Goal: Task Accomplishment & Management: Complete application form

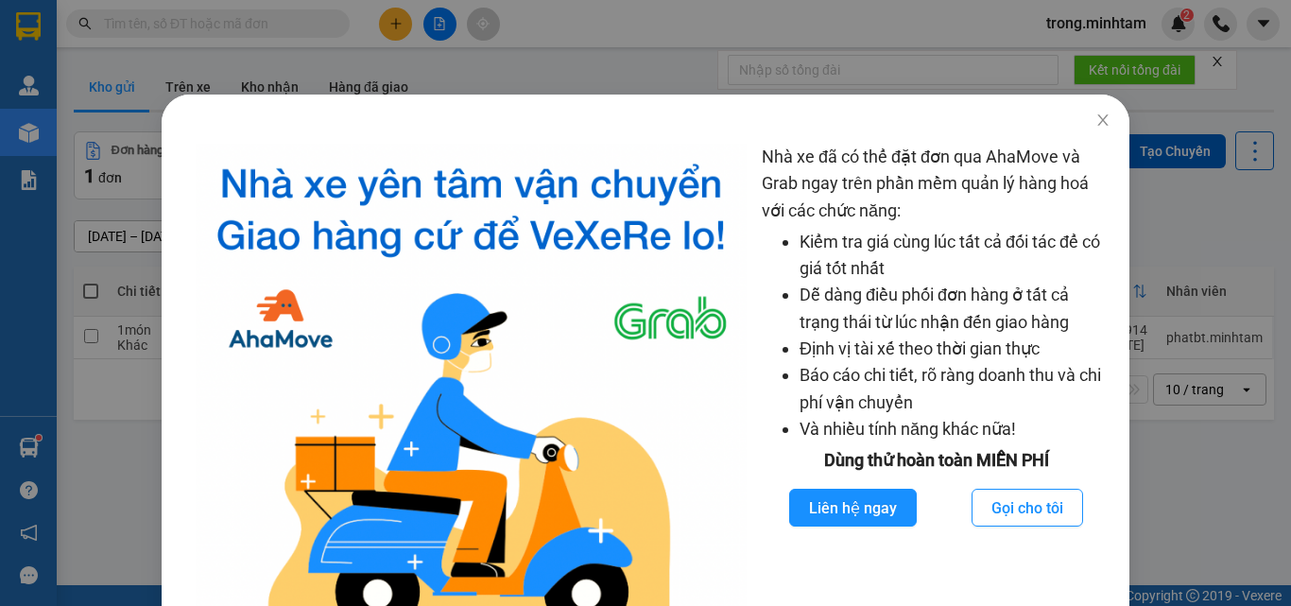
click at [192, 54] on div "Nhà xe đã có thể đặt đơn qua AhaMove và Grab ngay trên phần mềm quản lý hàng ho…" at bounding box center [645, 303] width 1291 height 606
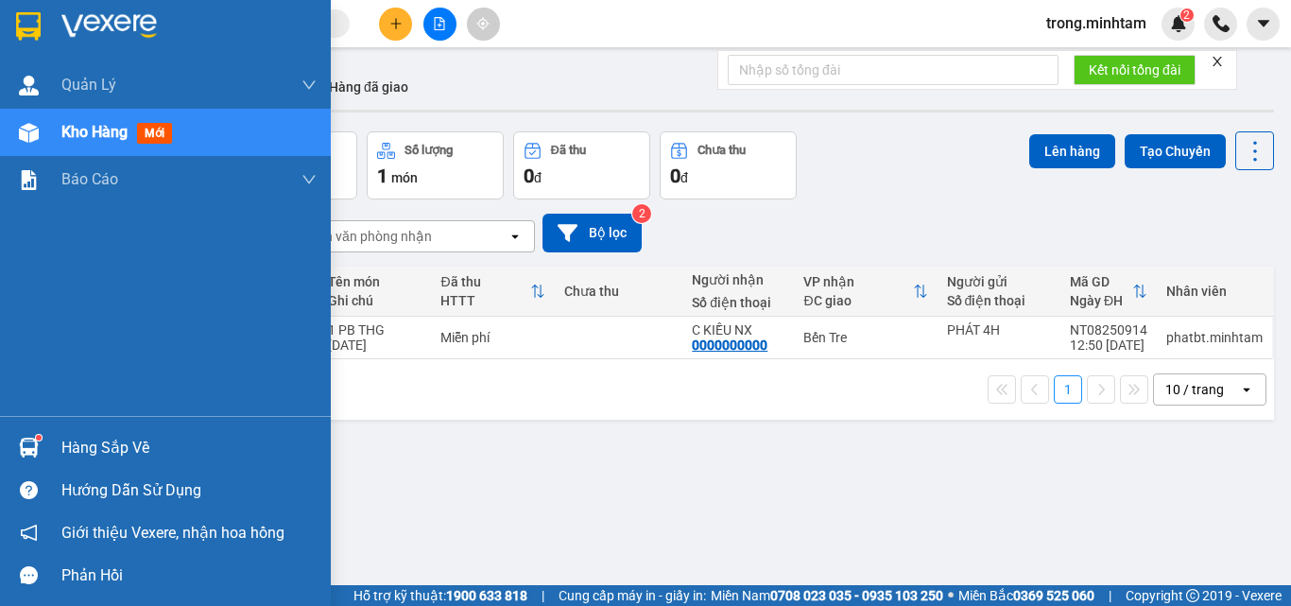
click at [87, 441] on div "Hàng sắp về" at bounding box center [188, 448] width 255 height 28
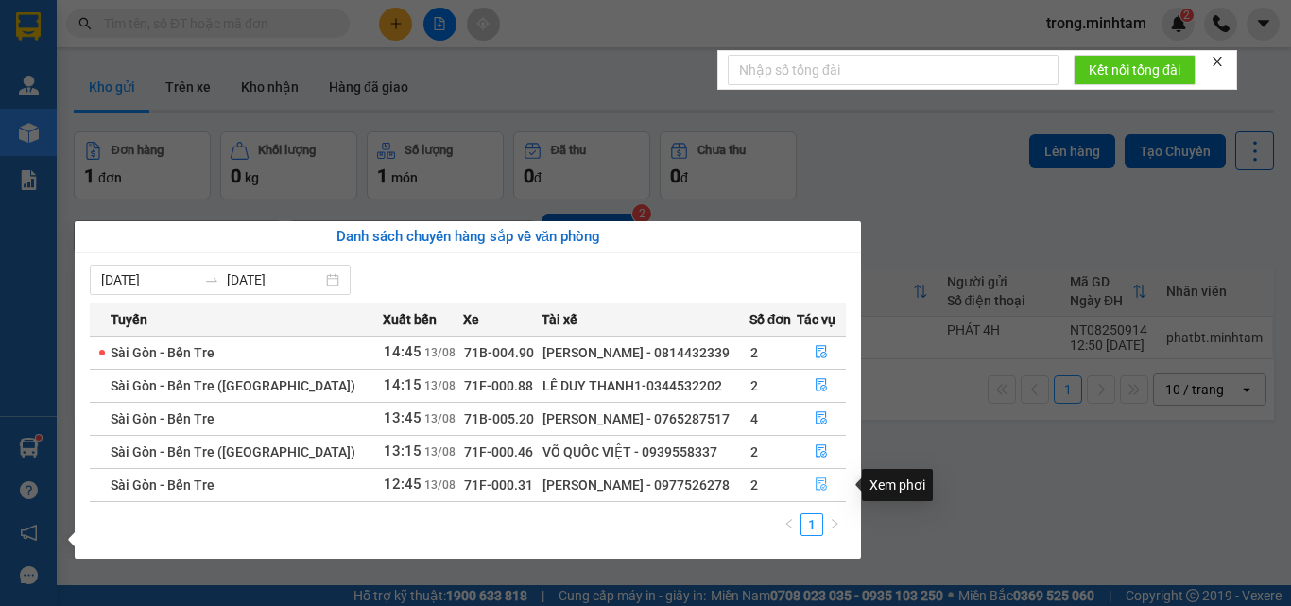
click at [817, 489] on icon "file-done" at bounding box center [821, 483] width 13 height 13
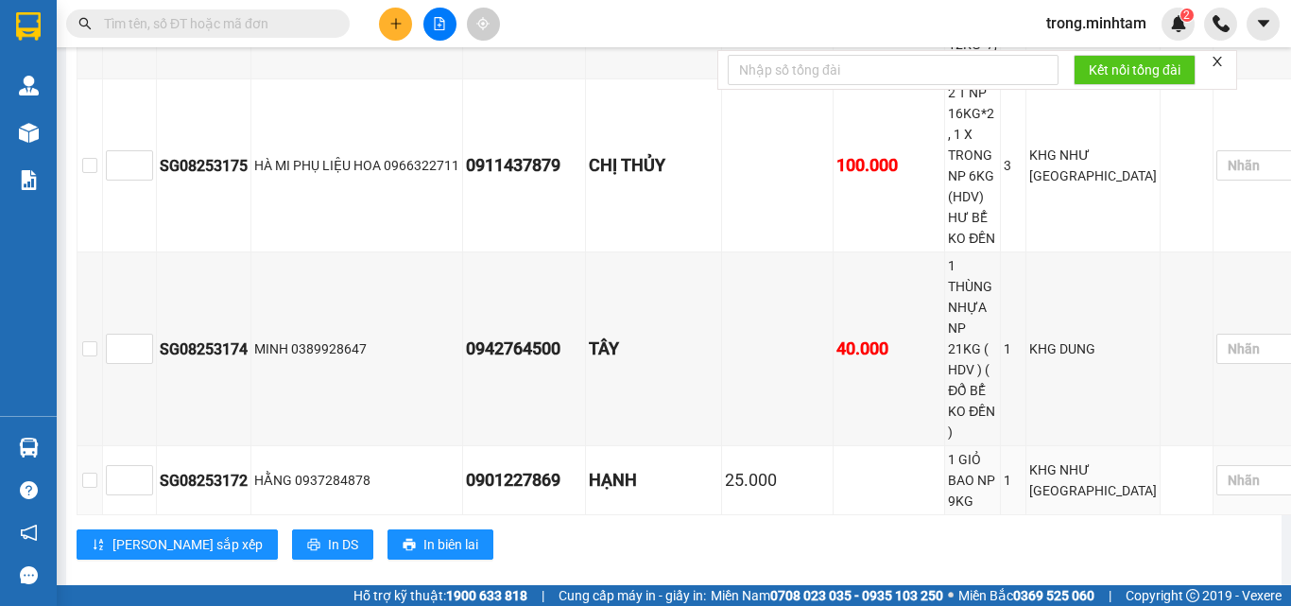
scroll to position [655, 0]
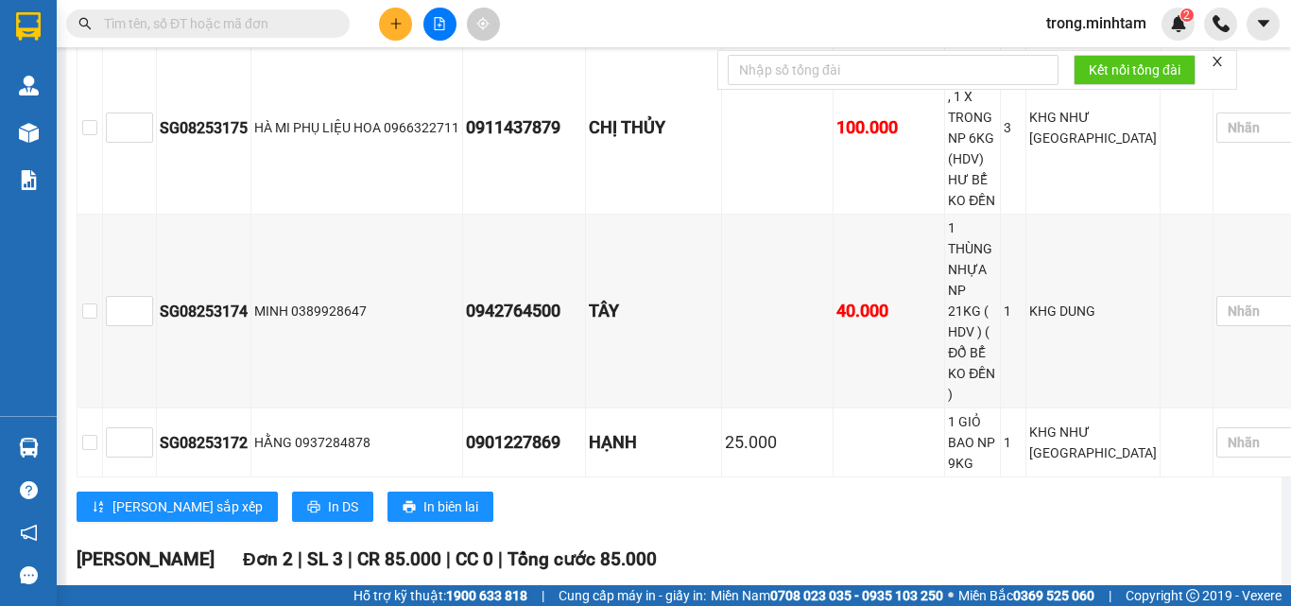
checkbox input "true"
click at [1185, 212] on div "KHO 1" at bounding box center [1199, 213] width 85 height 21
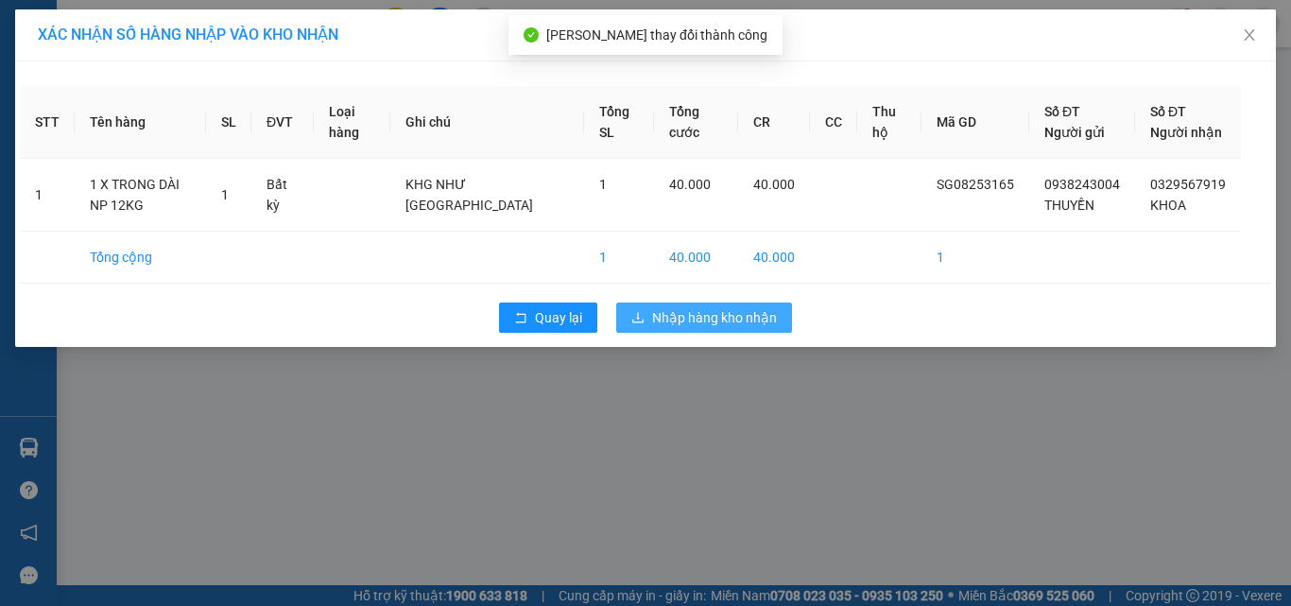
click at [677, 318] on span "Nhập hàng kho nhận" at bounding box center [714, 317] width 125 height 21
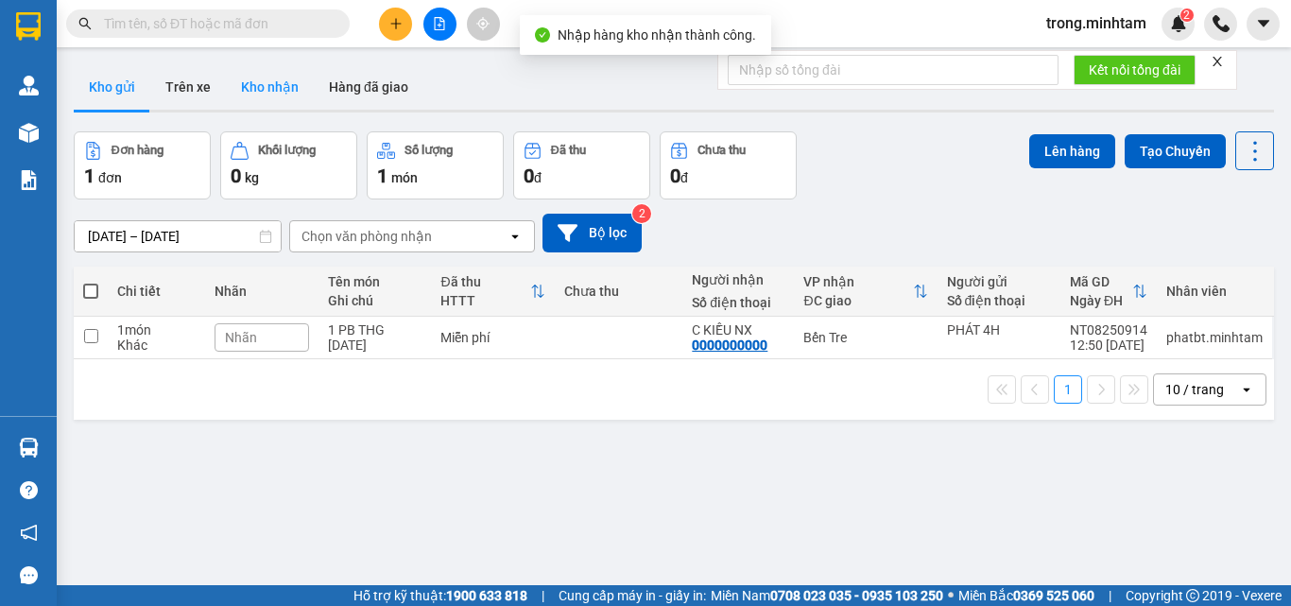
click at [270, 77] on button "Kho nhận" at bounding box center [270, 86] width 88 height 45
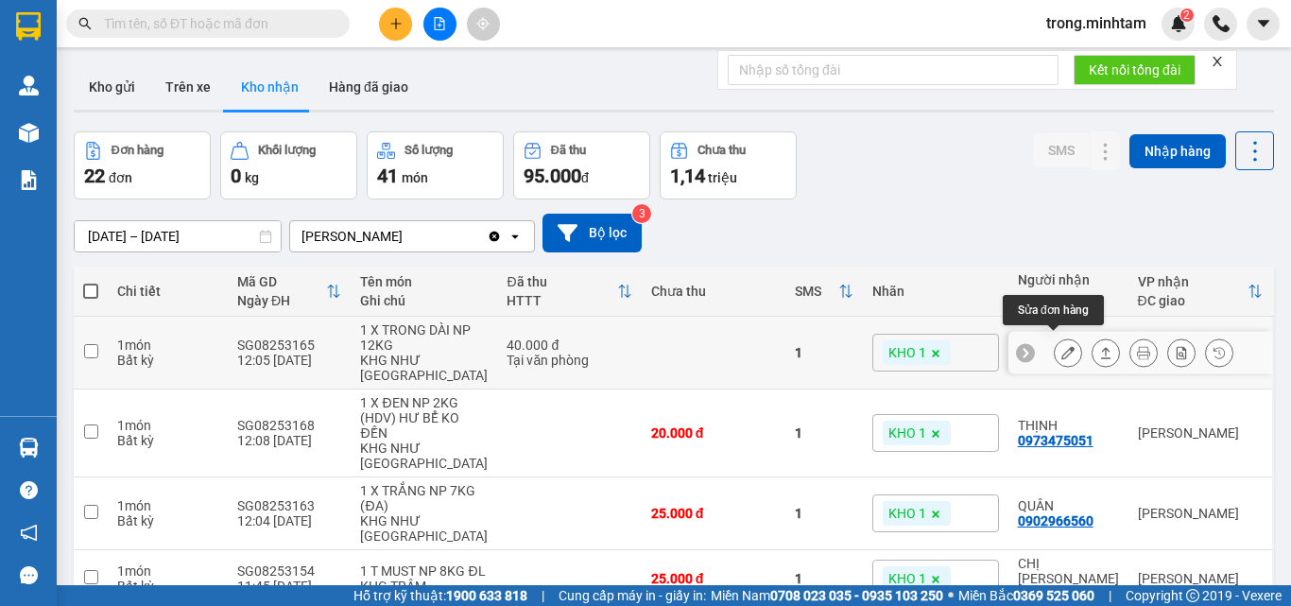
click at [1062, 348] on icon at bounding box center [1068, 352] width 13 height 13
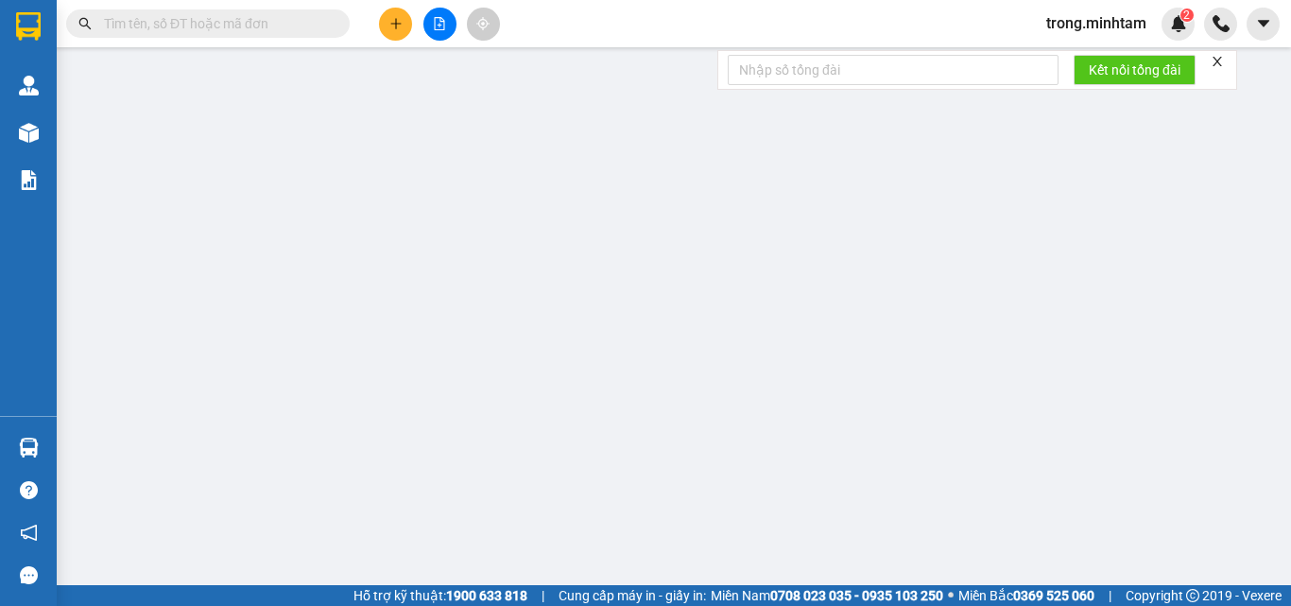
type input "0938243004"
type input "THUYỀN"
type input "0329567919"
type input "KHOA"
type input "HCK"
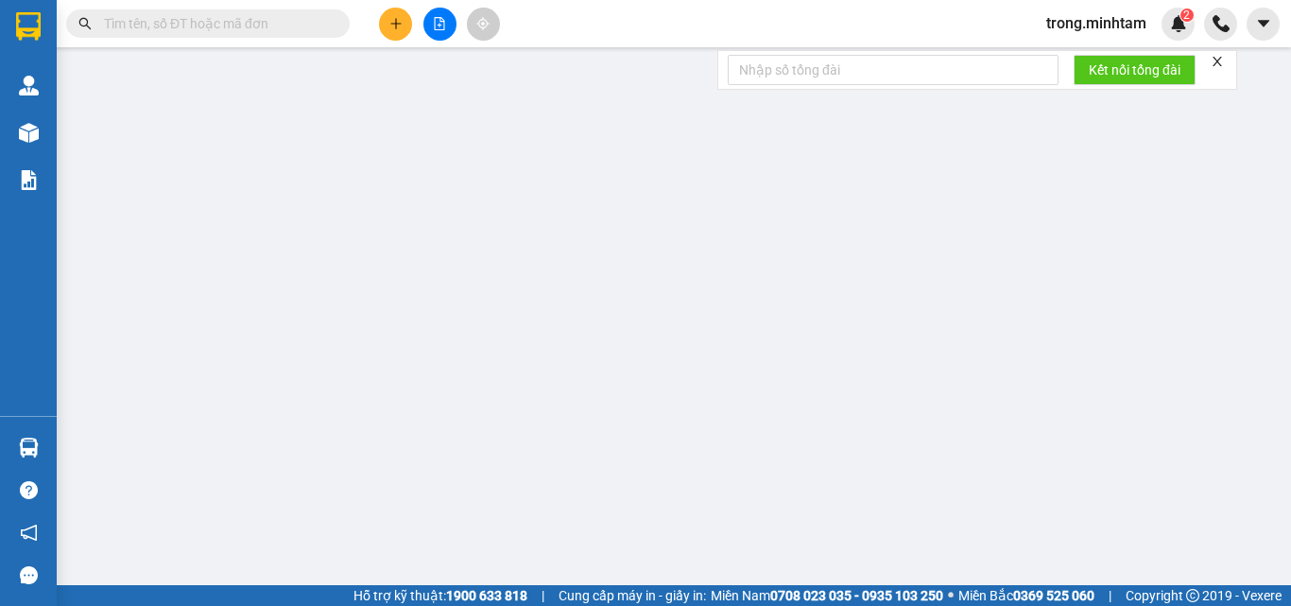
type input "40.000"
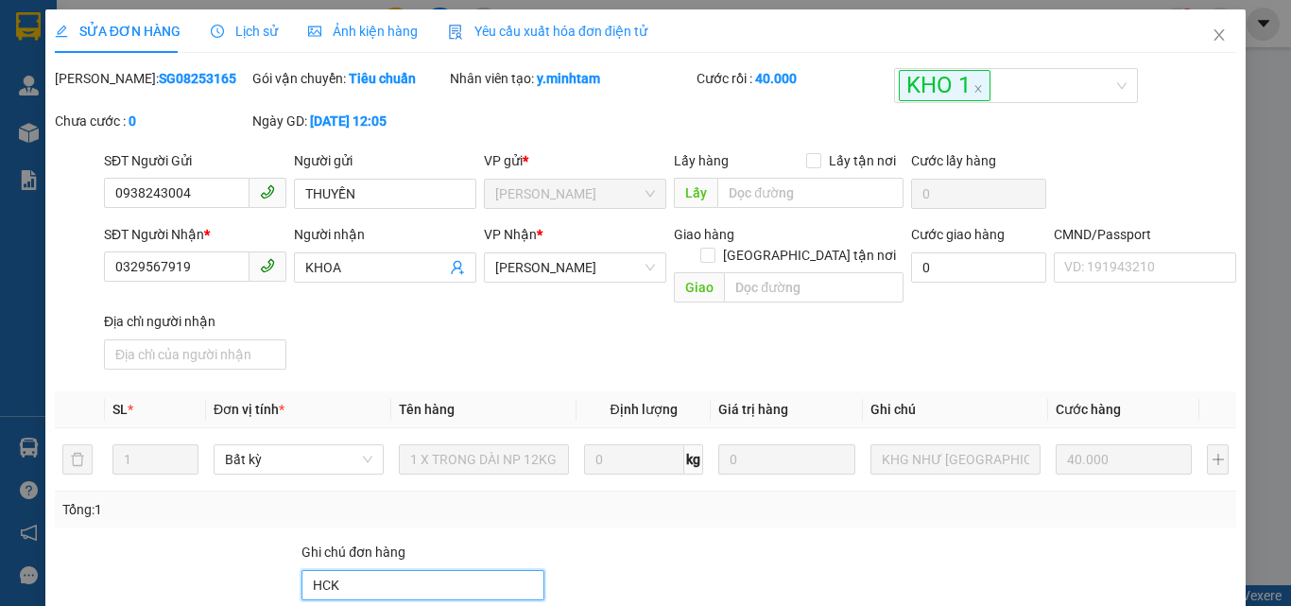
click at [409, 570] on input "HCK" at bounding box center [423, 585] width 243 height 30
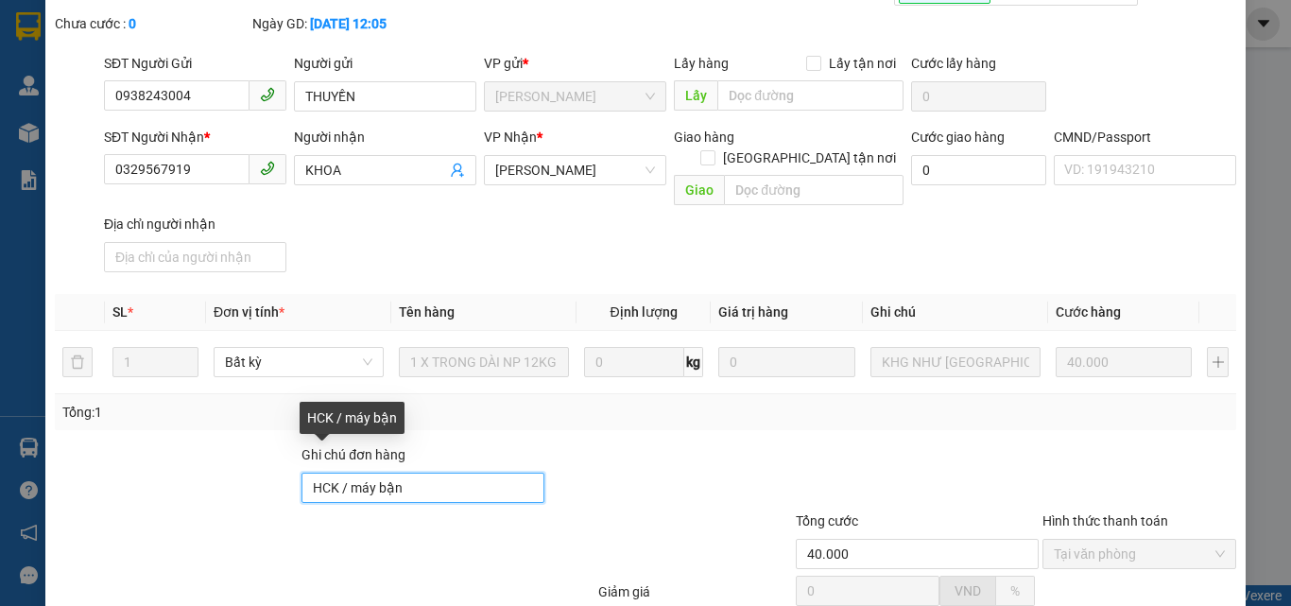
scroll to position [263, 0]
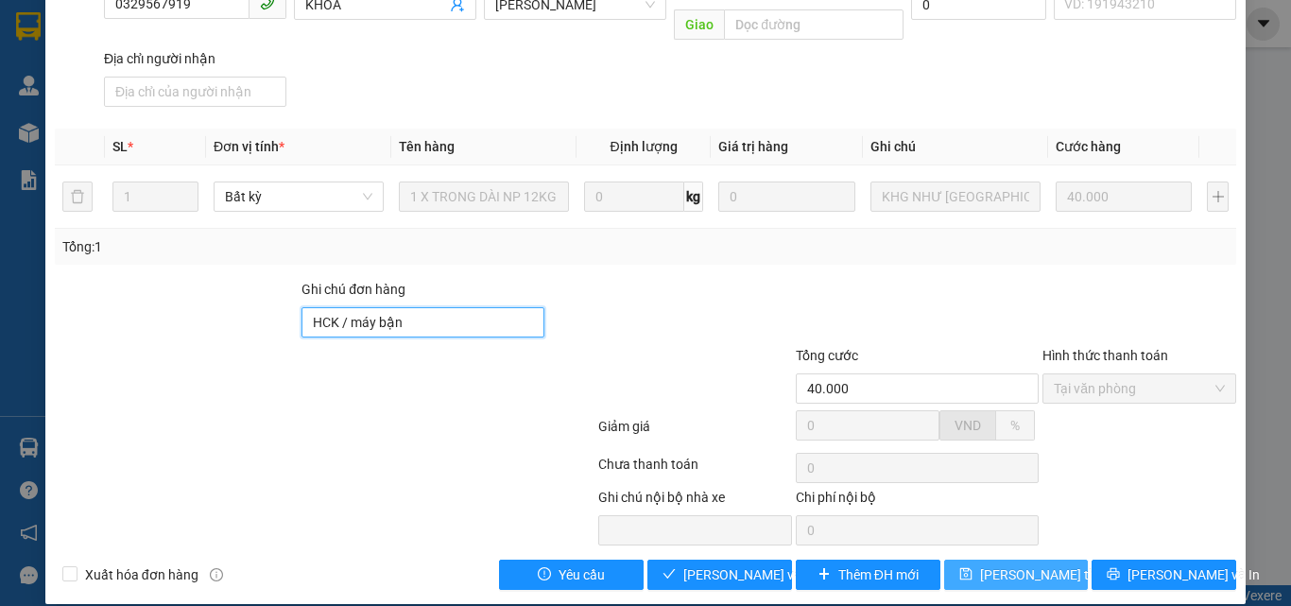
type input "HCK / máy bận"
click at [960, 560] on button "[PERSON_NAME] thay đổi" at bounding box center [1016, 575] width 145 height 30
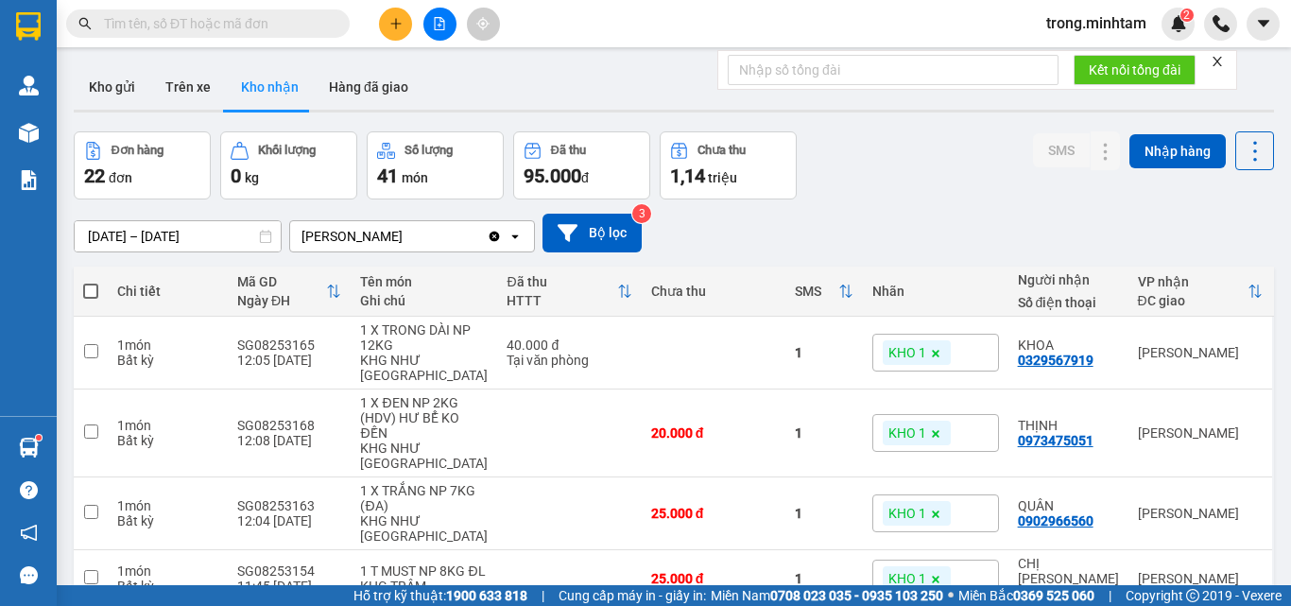
click at [211, 17] on input "text" at bounding box center [215, 23] width 223 height 21
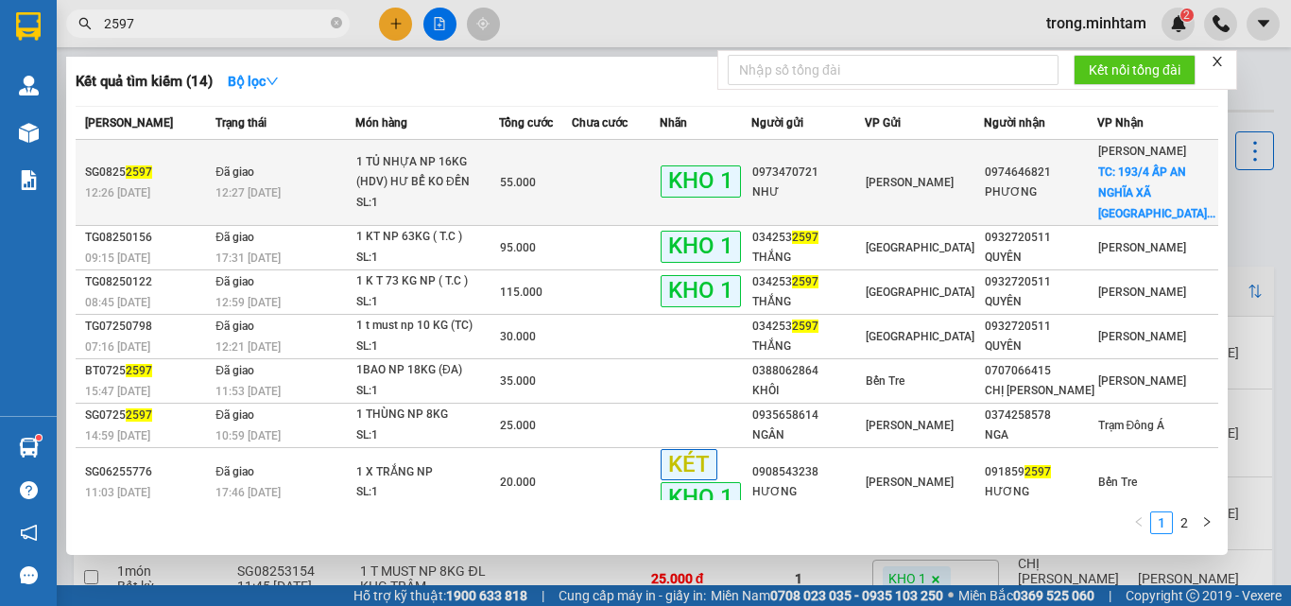
type input "2597"
click at [928, 176] on span "[PERSON_NAME]" at bounding box center [910, 182] width 88 height 13
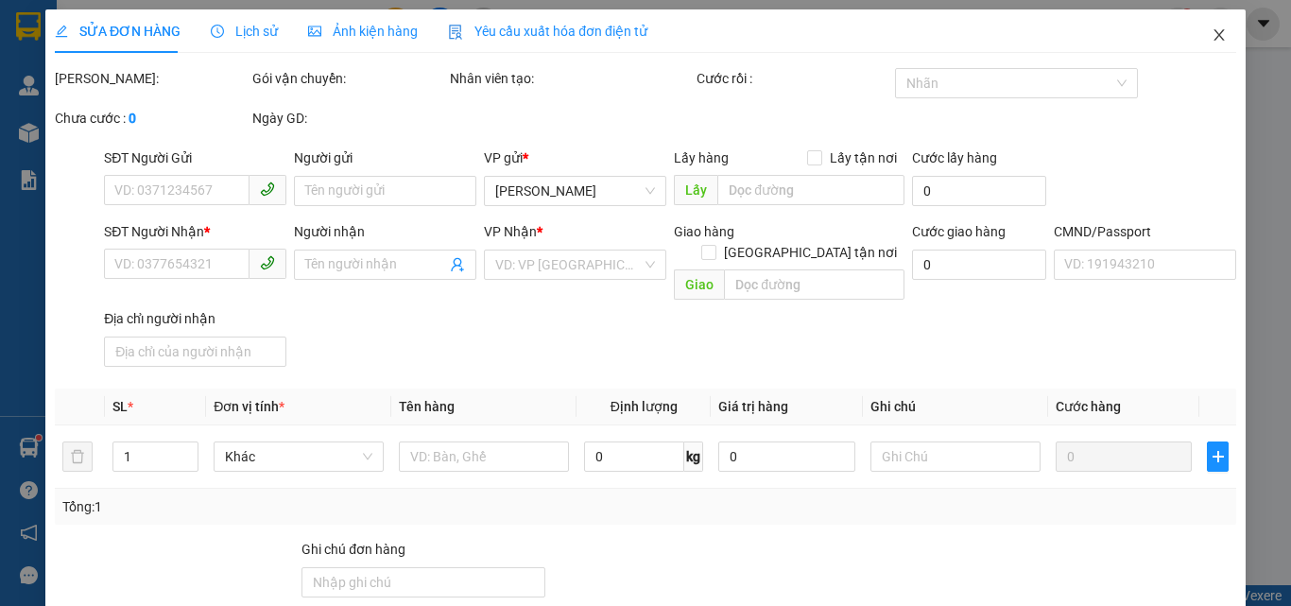
type input "0973470721"
type input "NHƯ"
type input "0974646821"
type input "PHƯƠNG"
checkbox input "true"
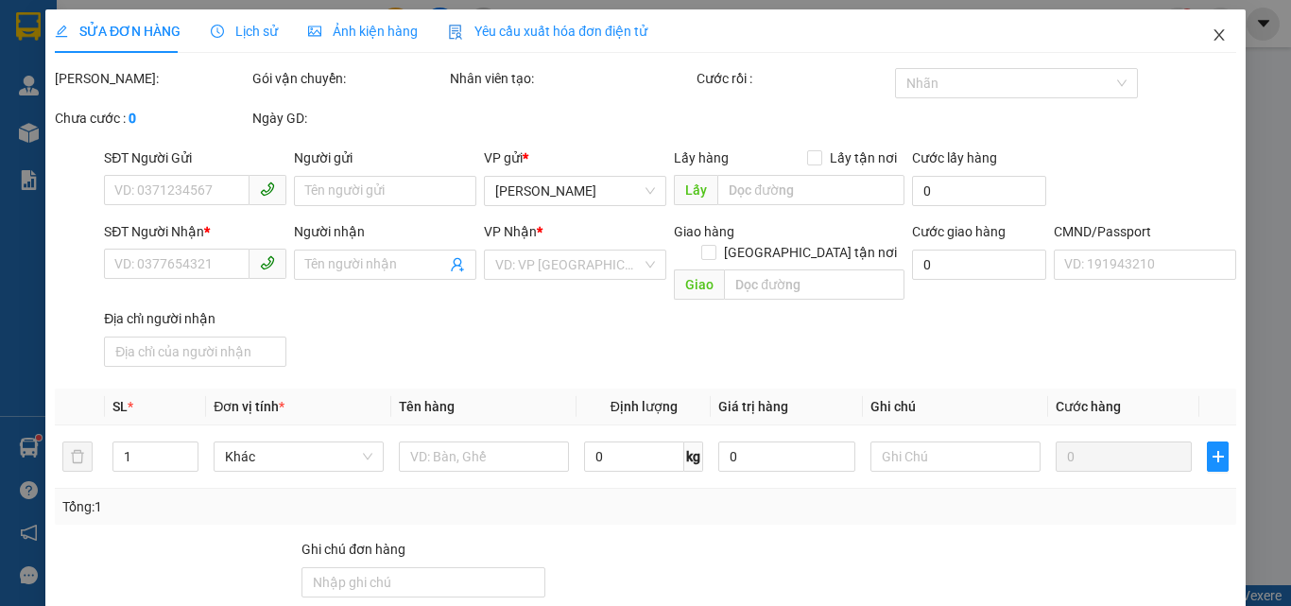
type input "193/4 ẤP AN NGHĨA XÃ AN HÓA"
type input "HCK / PHÍ GTN CHƯA THU 120K KLLĐ"
type input "55.000"
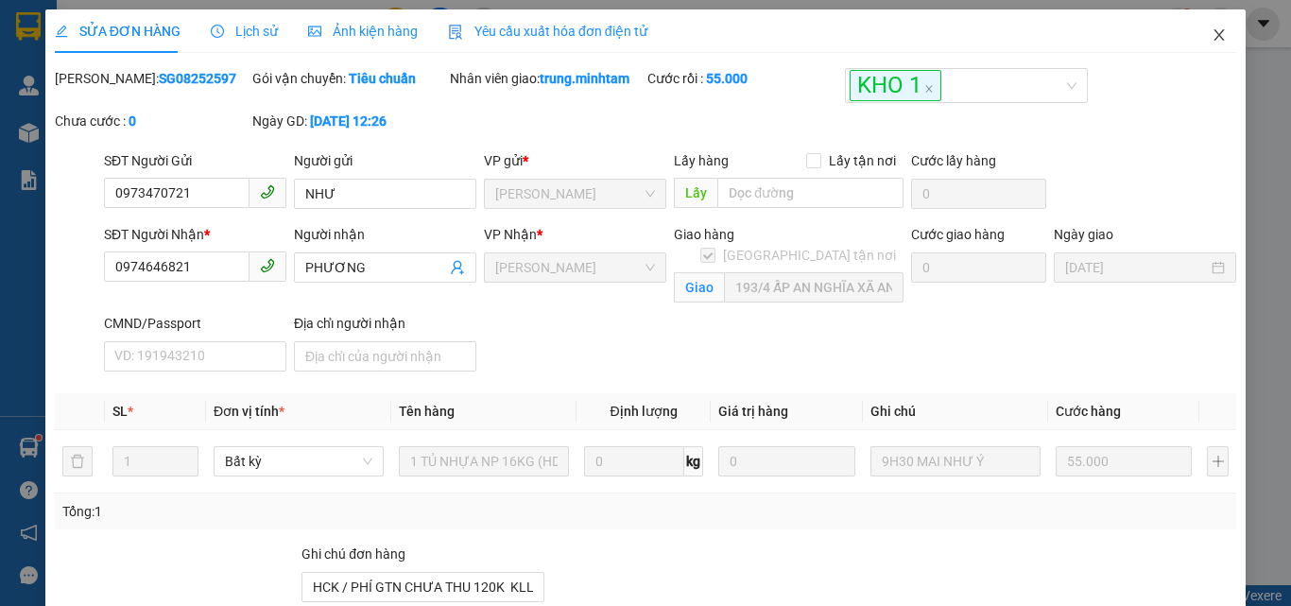
click at [1212, 38] on icon "close" at bounding box center [1219, 34] width 15 height 15
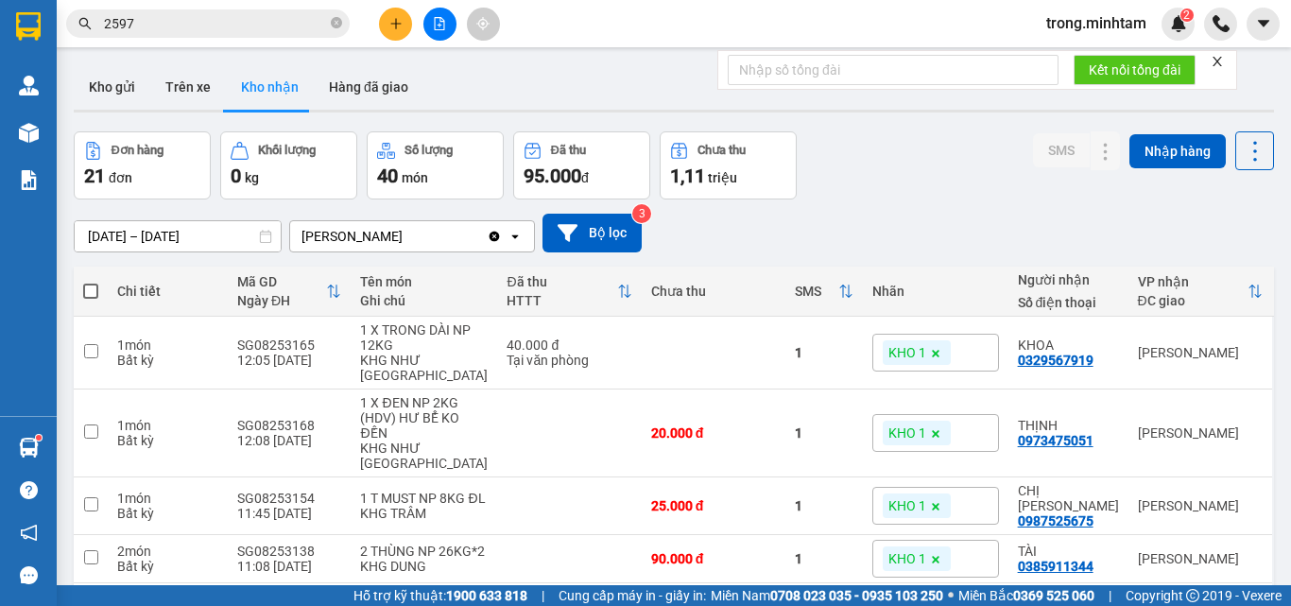
click at [226, 32] on input "2597" at bounding box center [215, 23] width 223 height 21
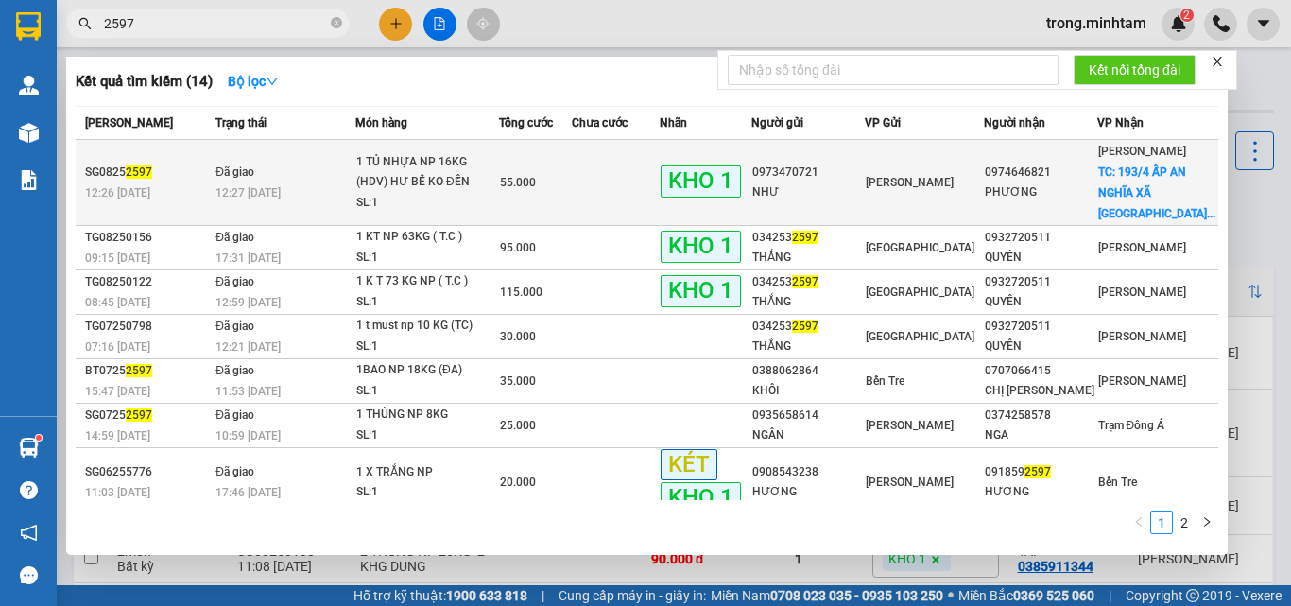
click at [894, 177] on span "[PERSON_NAME]" at bounding box center [910, 182] width 88 height 13
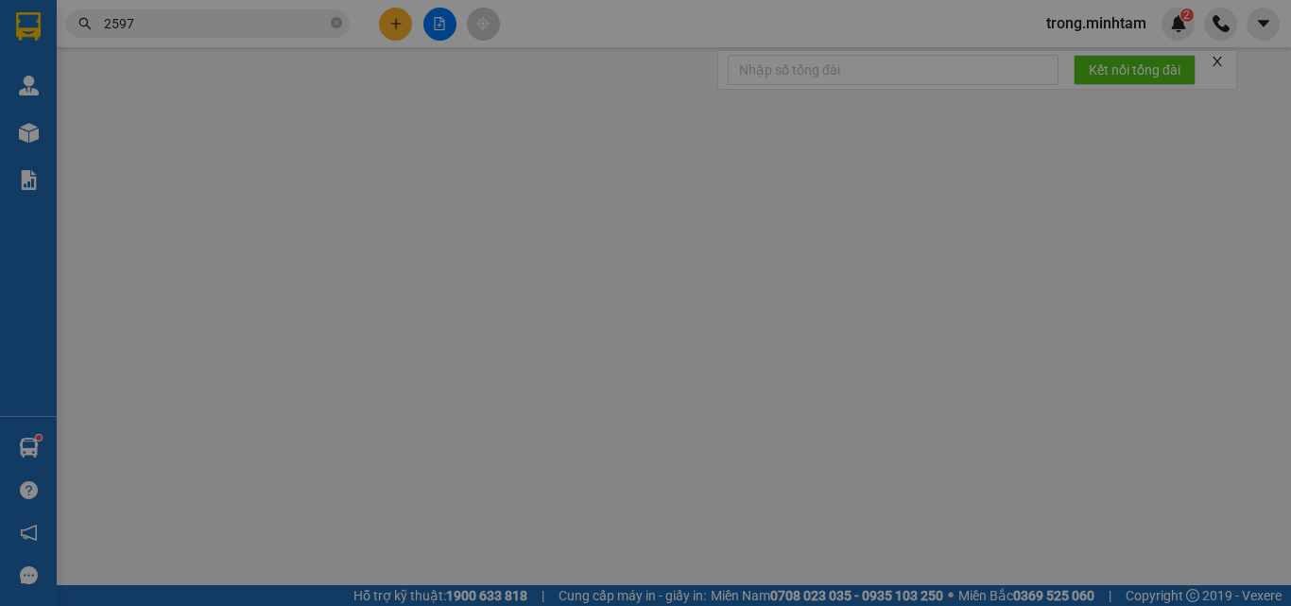
type input "0973470721"
type input "NHƯ"
type input "0974646821"
type input "PHƯƠNG"
checkbox input "true"
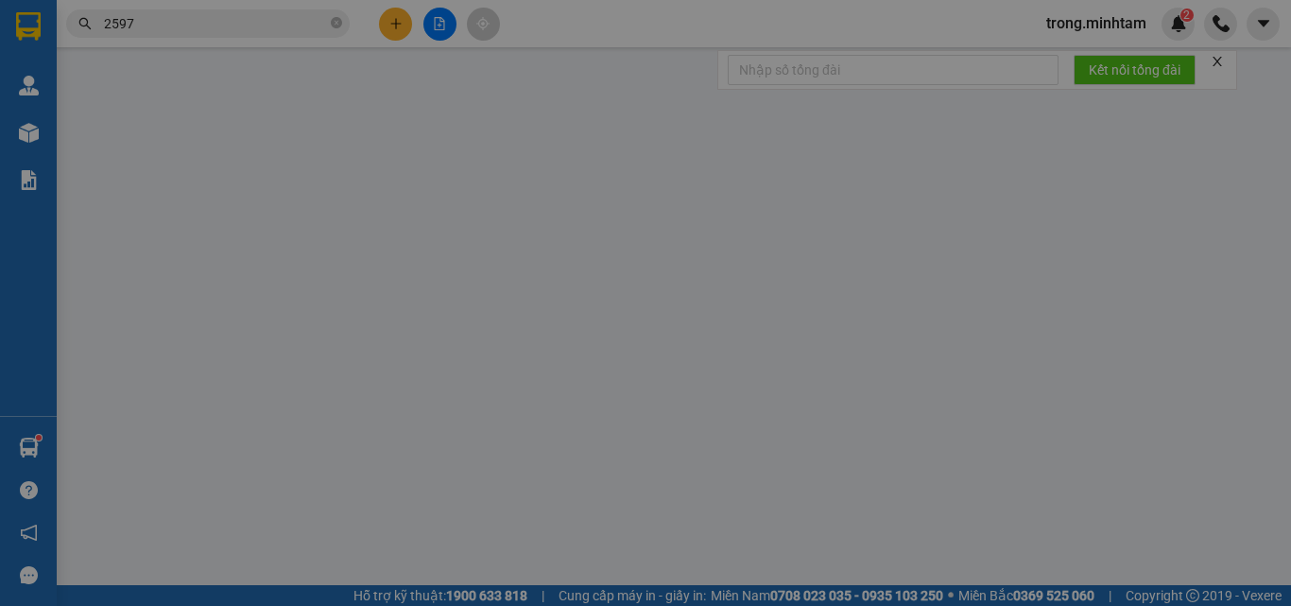
type input "193/4 ẤP AN NGHĨA XÃ AN HÓA"
type input "HCK / PHÍ GTN CHƯA THU 120K KLLĐ"
type input "55.000"
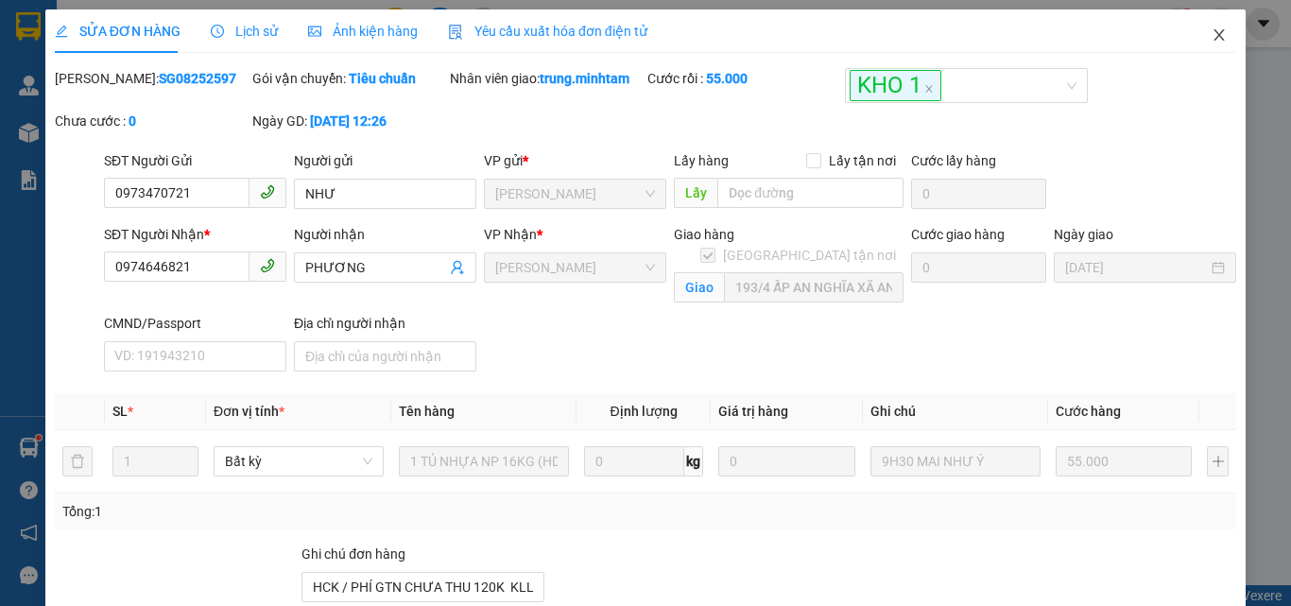
click at [1212, 39] on icon "close" at bounding box center [1219, 34] width 15 height 15
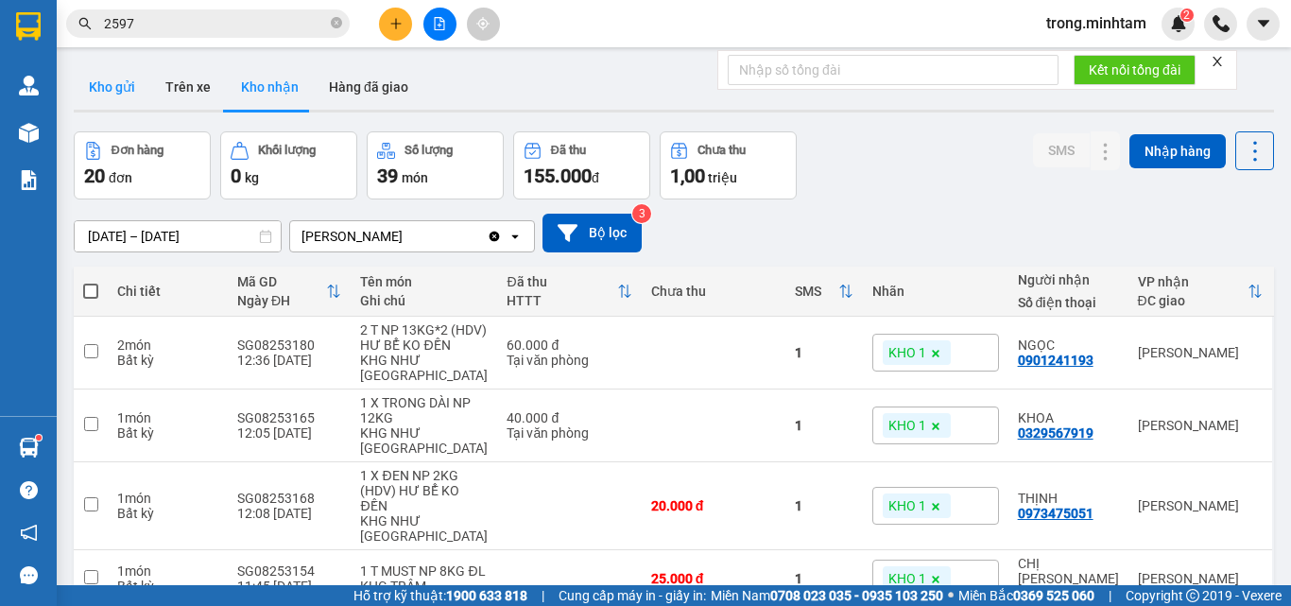
drag, startPoint x: 122, startPoint y: 87, endPoint x: 902, endPoint y: 89, distance: 779.9
click at [125, 87] on button "Kho gửi" at bounding box center [112, 86] width 77 height 45
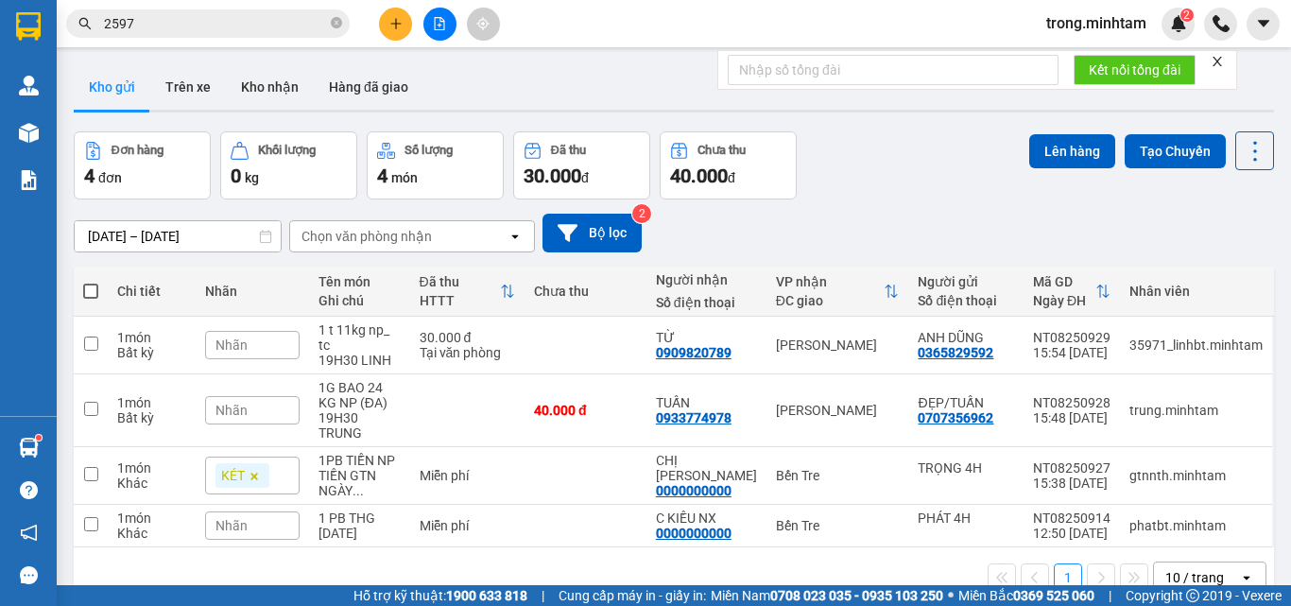
click at [1214, 63] on icon "close" at bounding box center [1217, 61] width 13 height 13
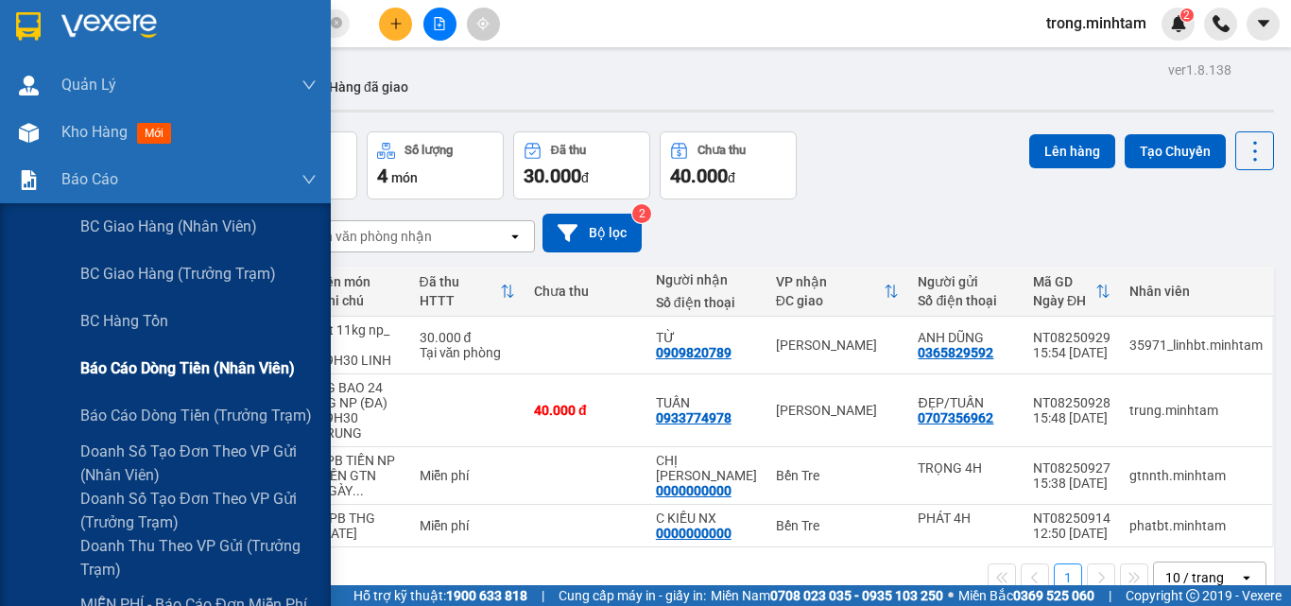
click at [206, 377] on span "Báo cáo dòng tiền (nhân viên)" at bounding box center [187, 368] width 215 height 24
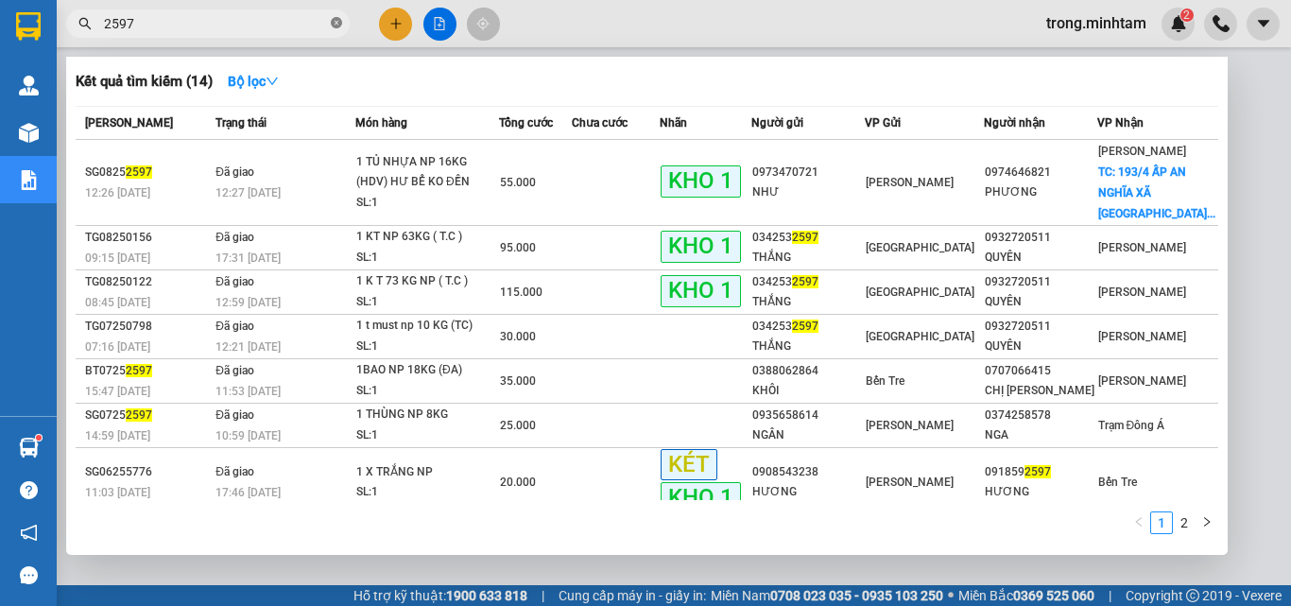
click at [334, 24] on icon "close-circle" at bounding box center [336, 22] width 11 height 11
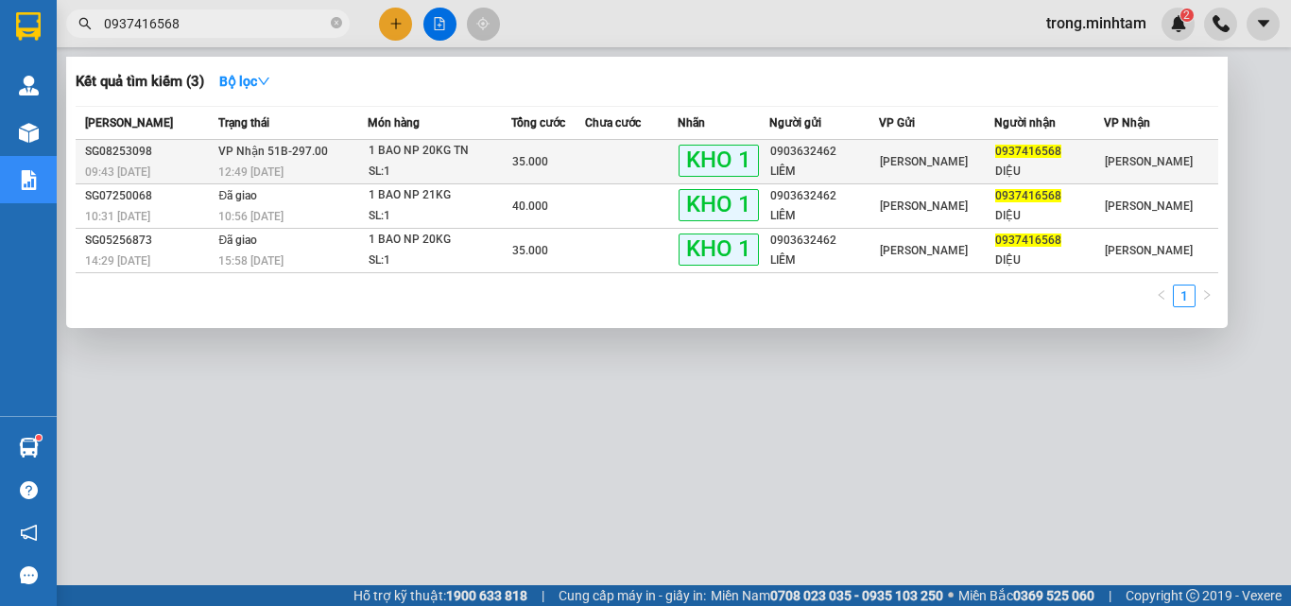
type input "0937416568"
click at [1006, 164] on div "DIỆU" at bounding box center [1049, 172] width 108 height 20
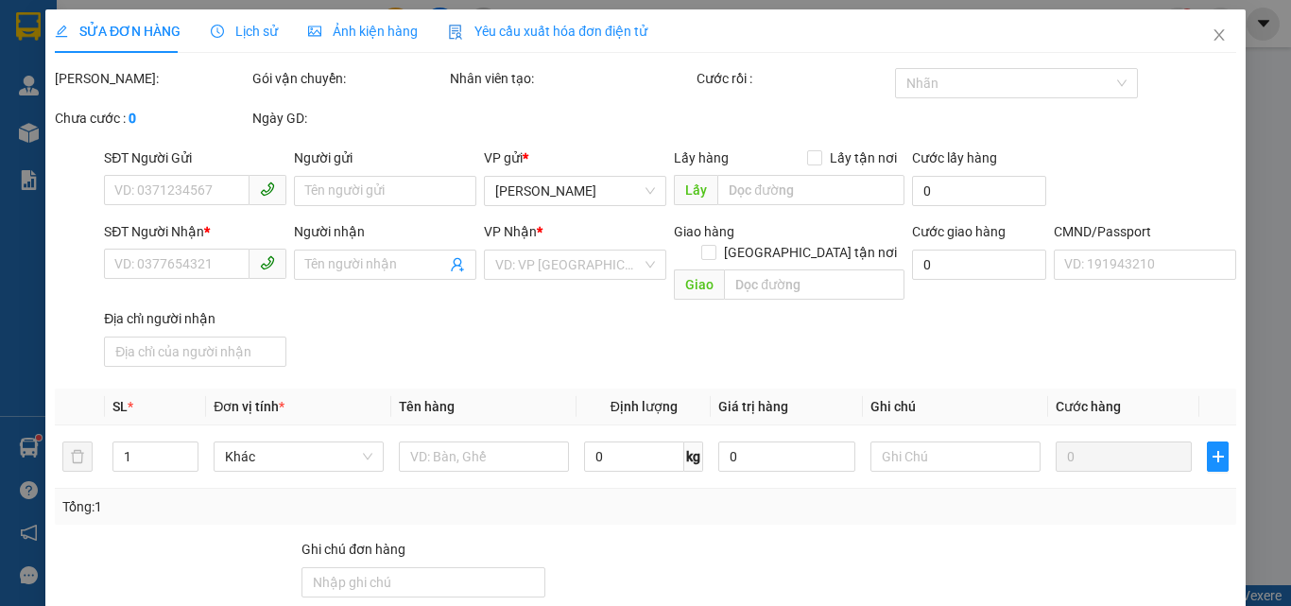
type input "0903632462"
type input "LIÊM"
type input "0937416568"
type input "DIỆU"
type input "BM"
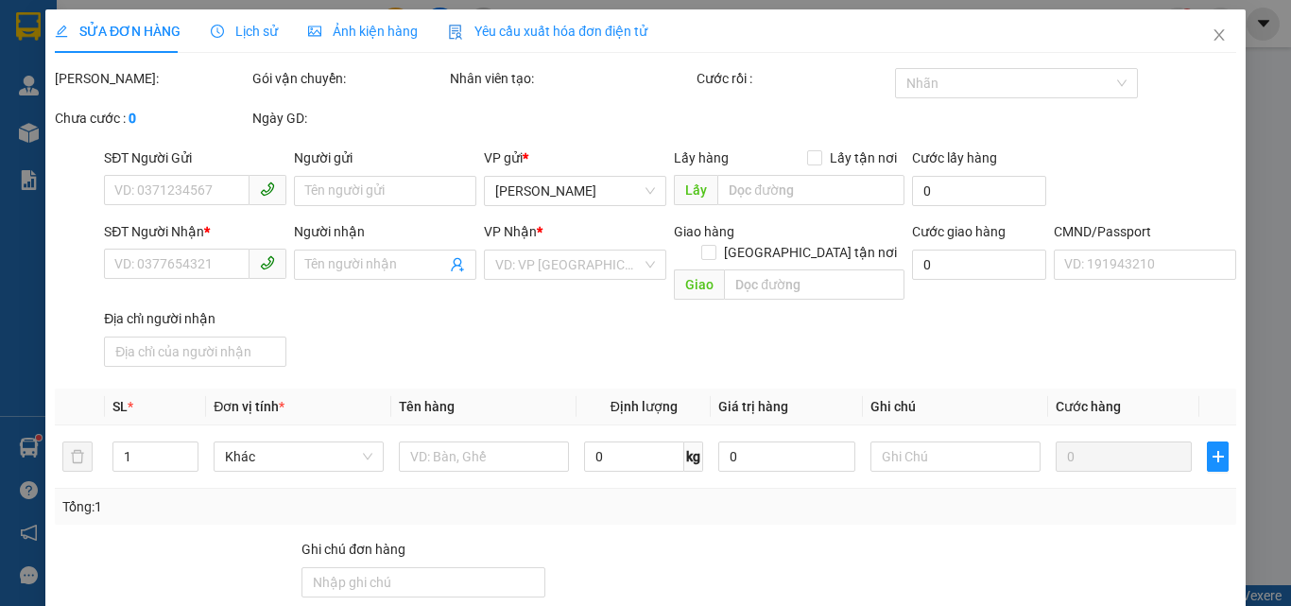
type input "35.000"
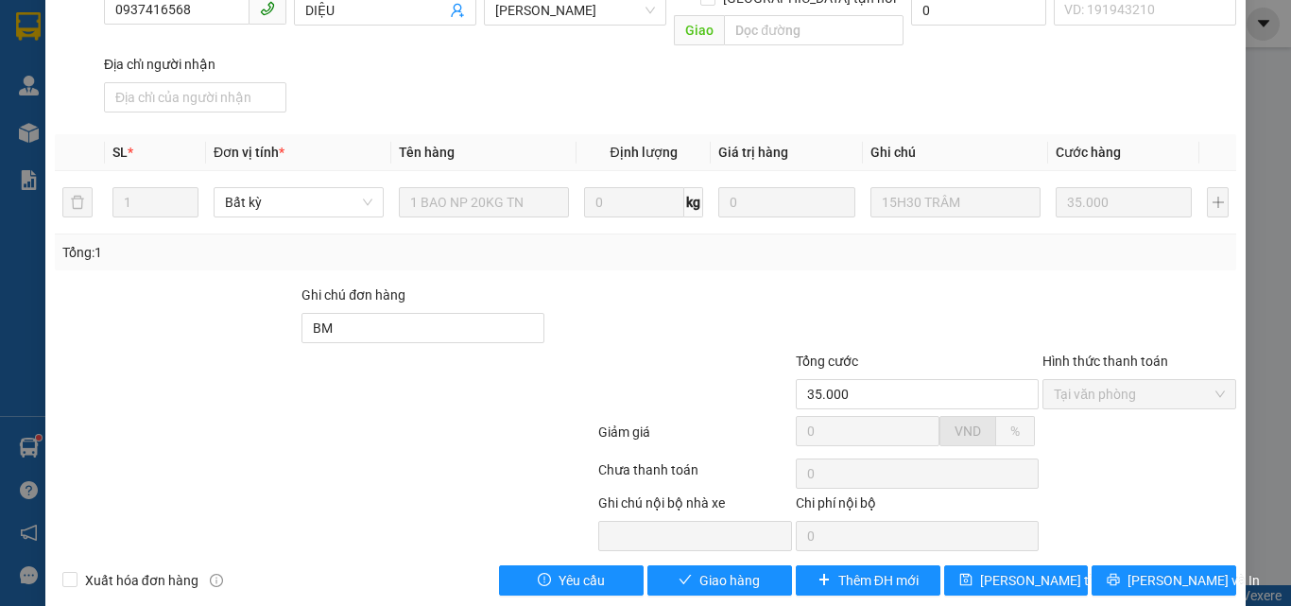
scroll to position [263, 0]
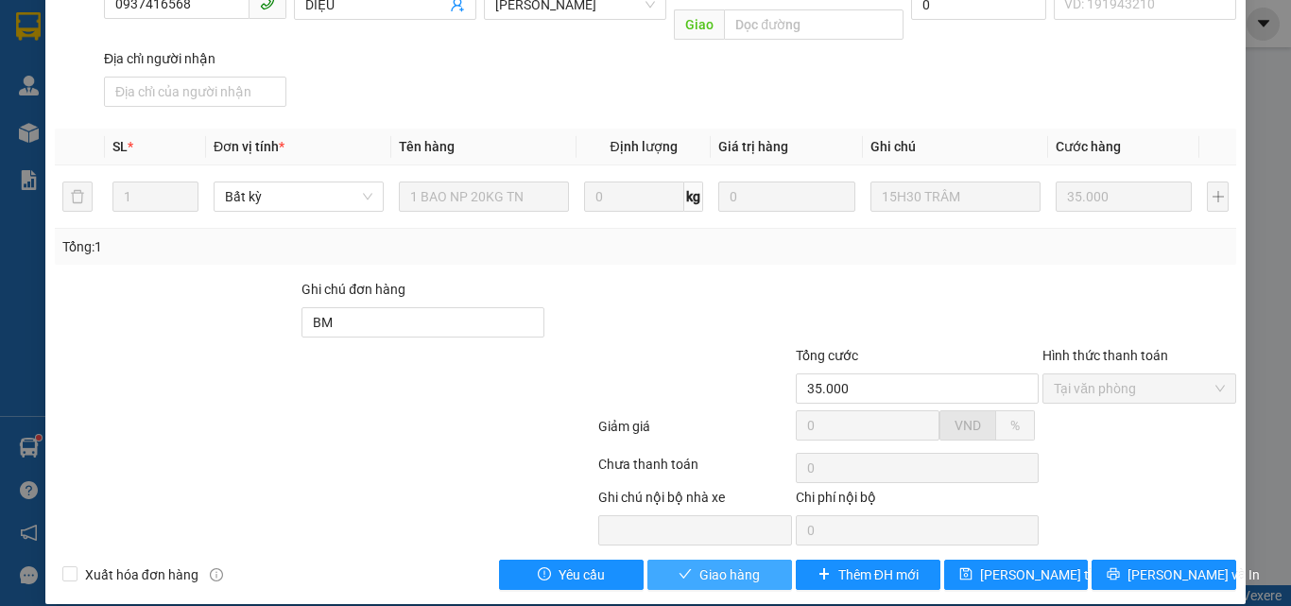
click at [726, 564] on span "Giao hàng" at bounding box center [730, 574] width 60 height 21
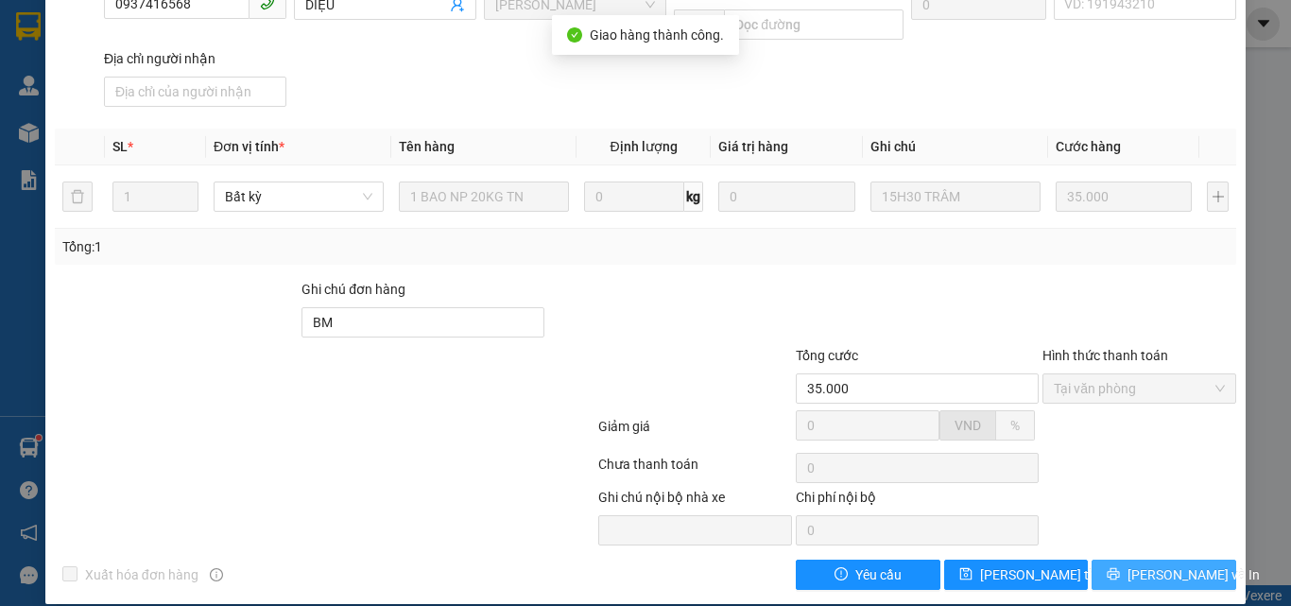
click at [1133, 560] on button "[PERSON_NAME] và In" at bounding box center [1164, 575] width 145 height 30
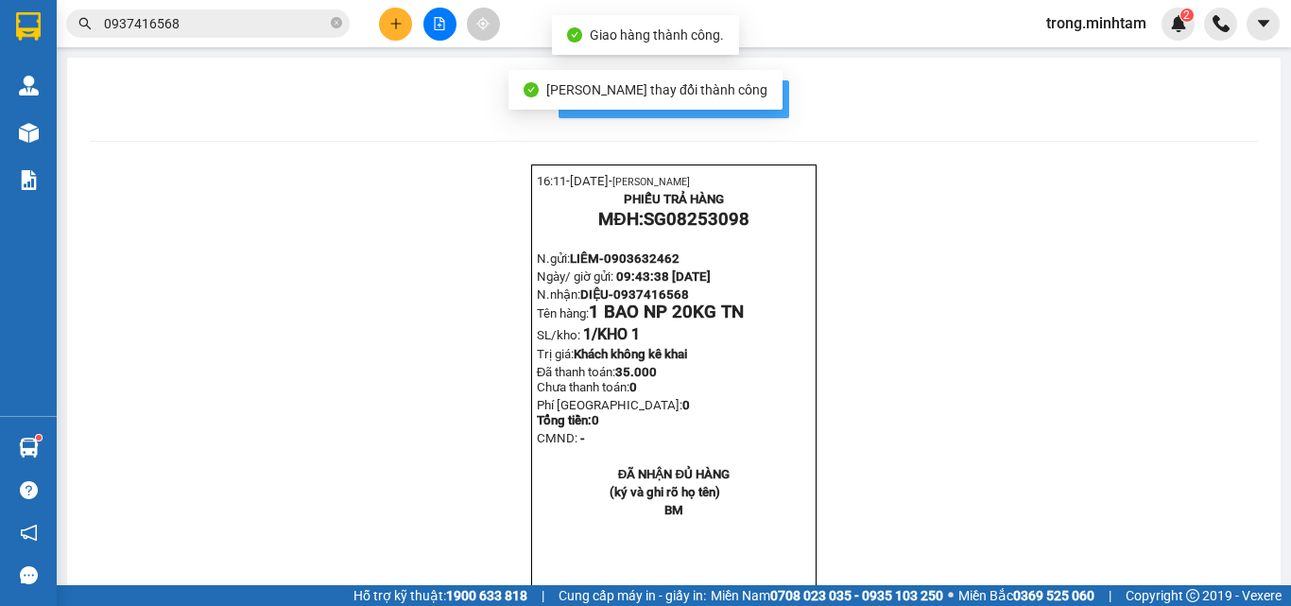
click at [753, 104] on span "In mẫu biên lai tự cấu hình" at bounding box center [685, 99] width 178 height 24
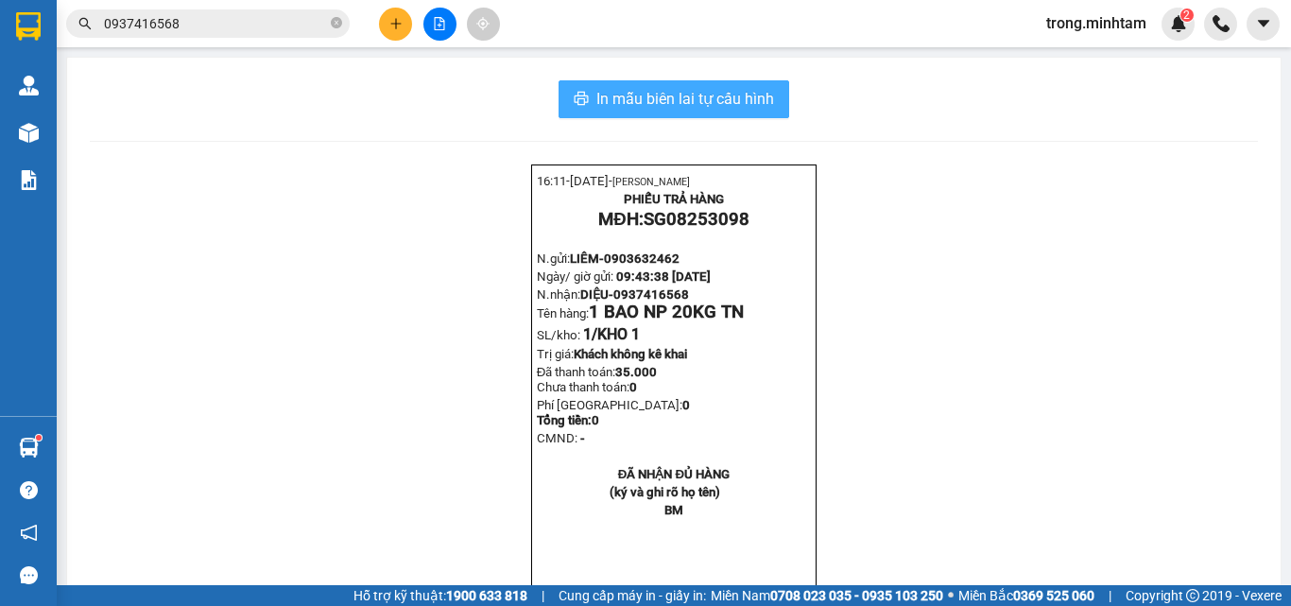
click at [696, 97] on span "In mẫu biên lai tự cấu hình" at bounding box center [685, 99] width 178 height 24
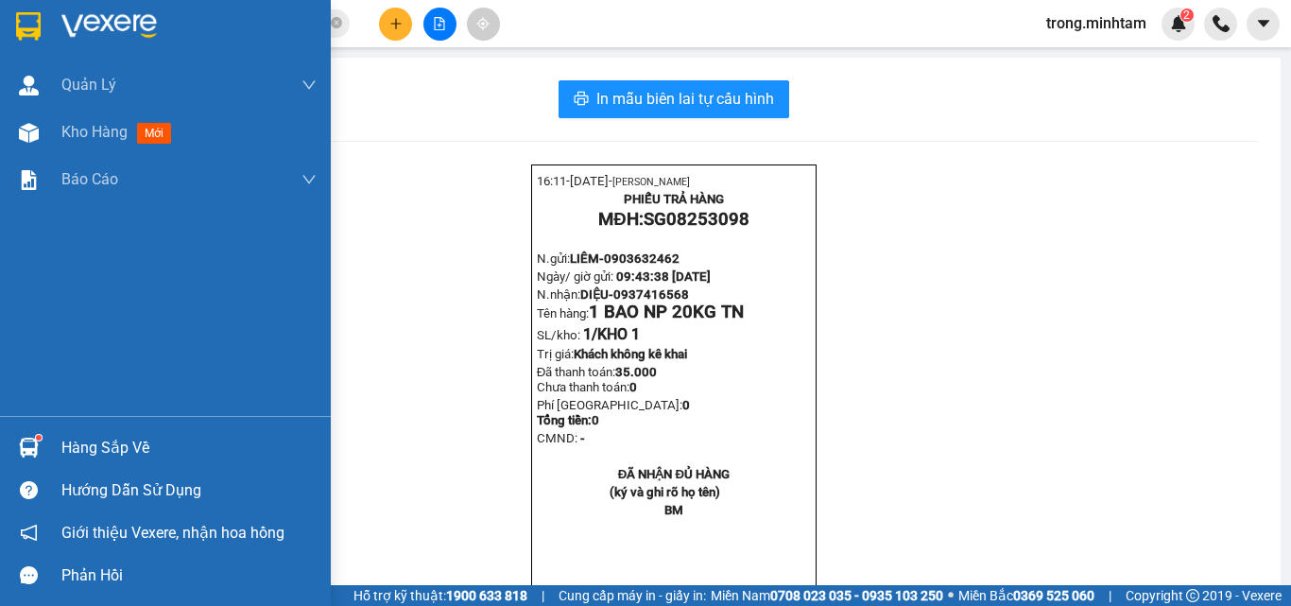
click at [69, 439] on div "Hàng sắp về" at bounding box center [188, 448] width 255 height 28
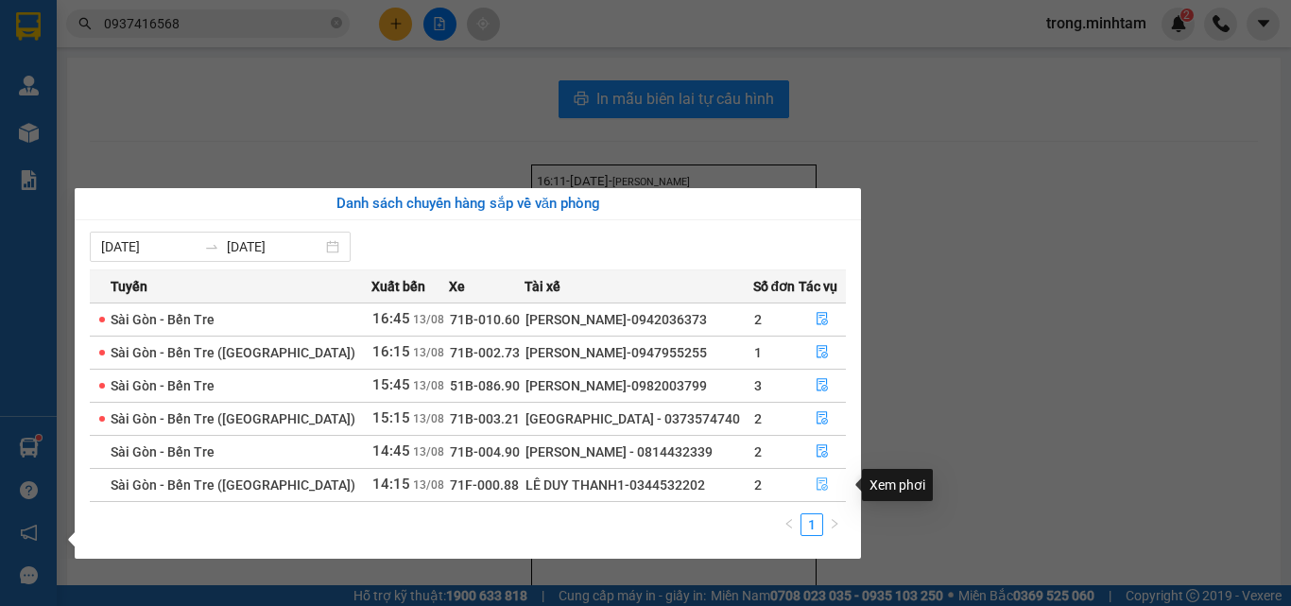
click at [814, 493] on button "button" at bounding box center [823, 485] width 46 height 30
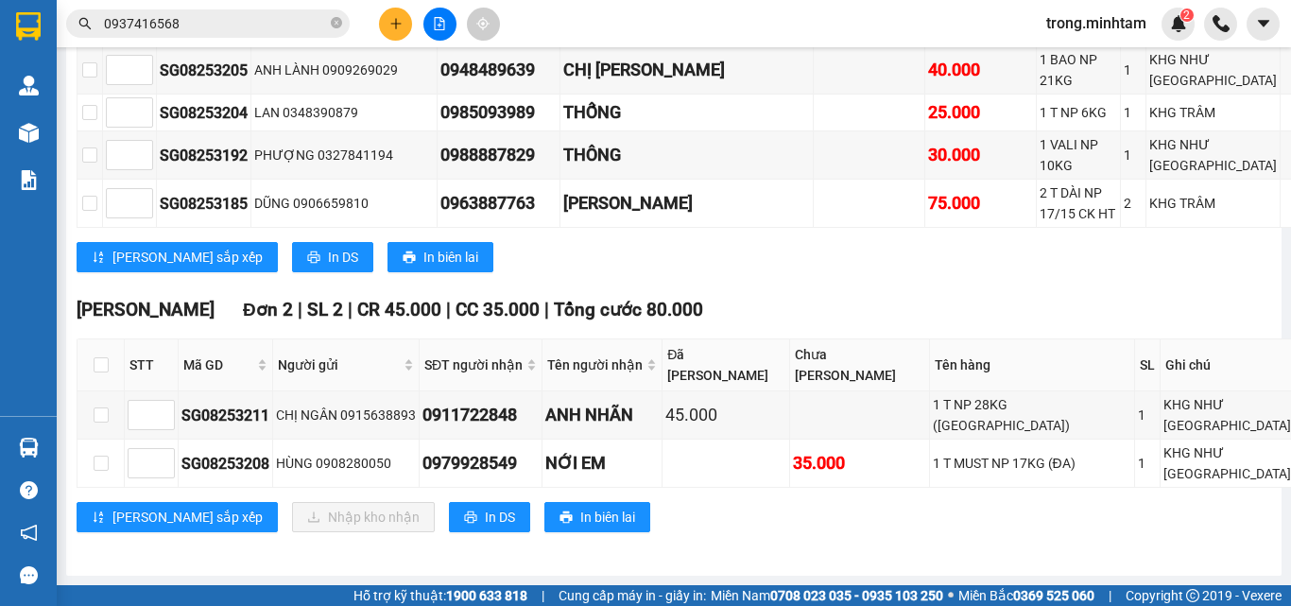
scroll to position [1069, 0]
click at [333, 23] on icon "close-circle" at bounding box center [336, 22] width 11 height 11
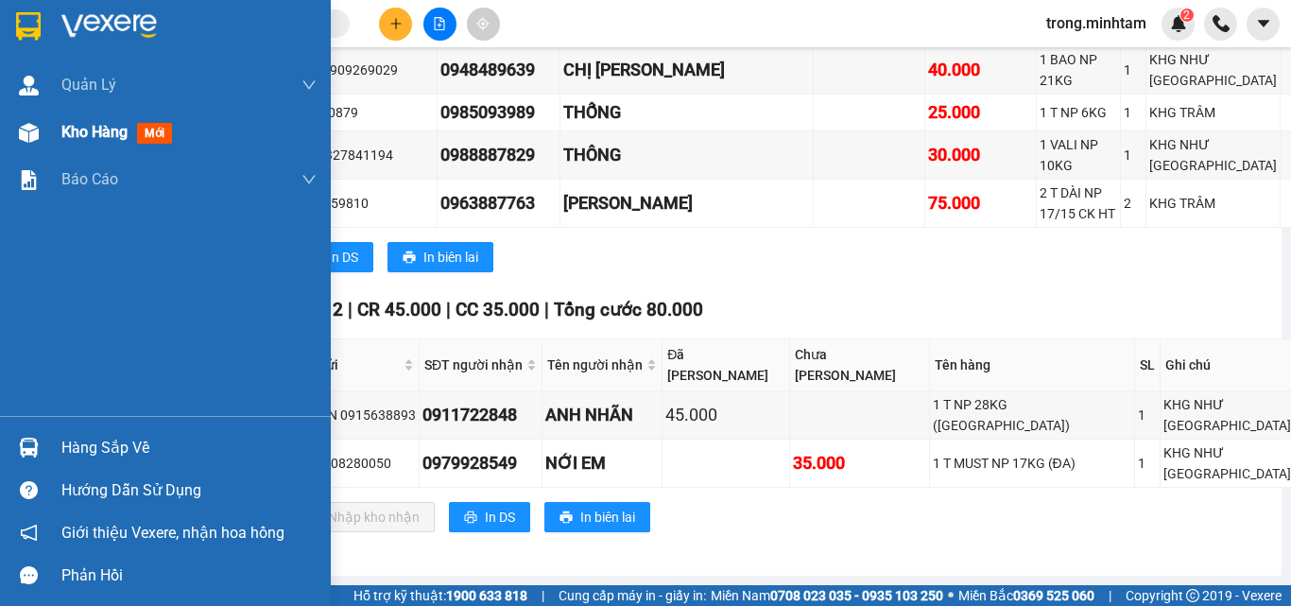
click at [99, 137] on span "Kho hàng" at bounding box center [94, 132] width 66 height 18
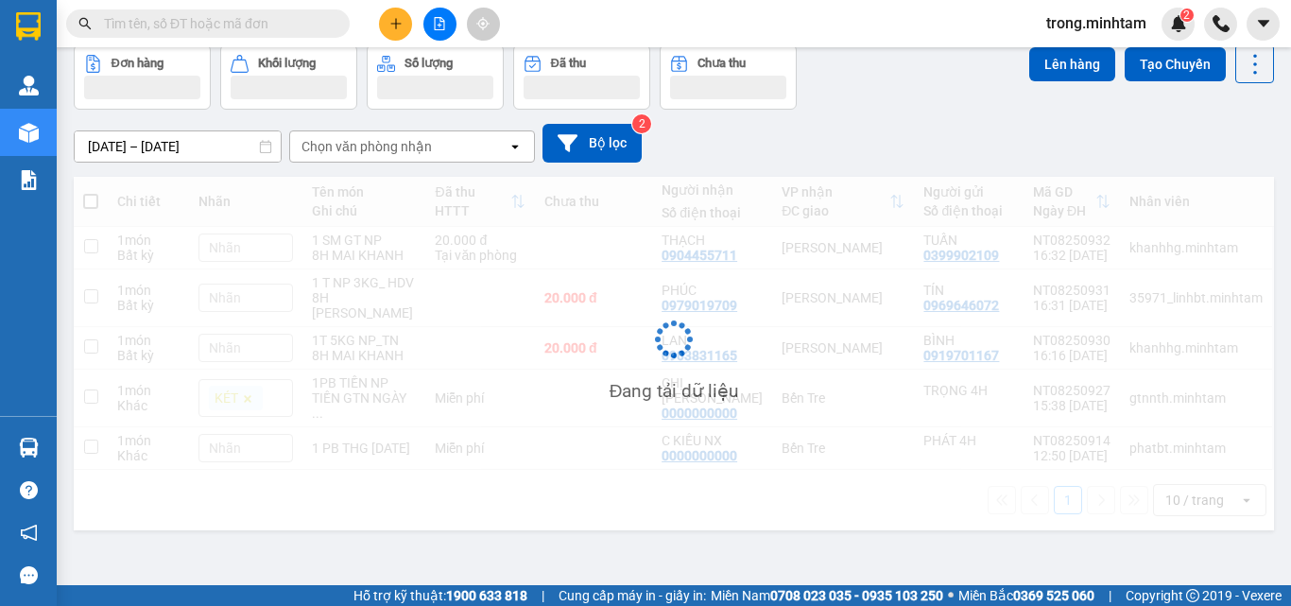
scroll to position [87, 0]
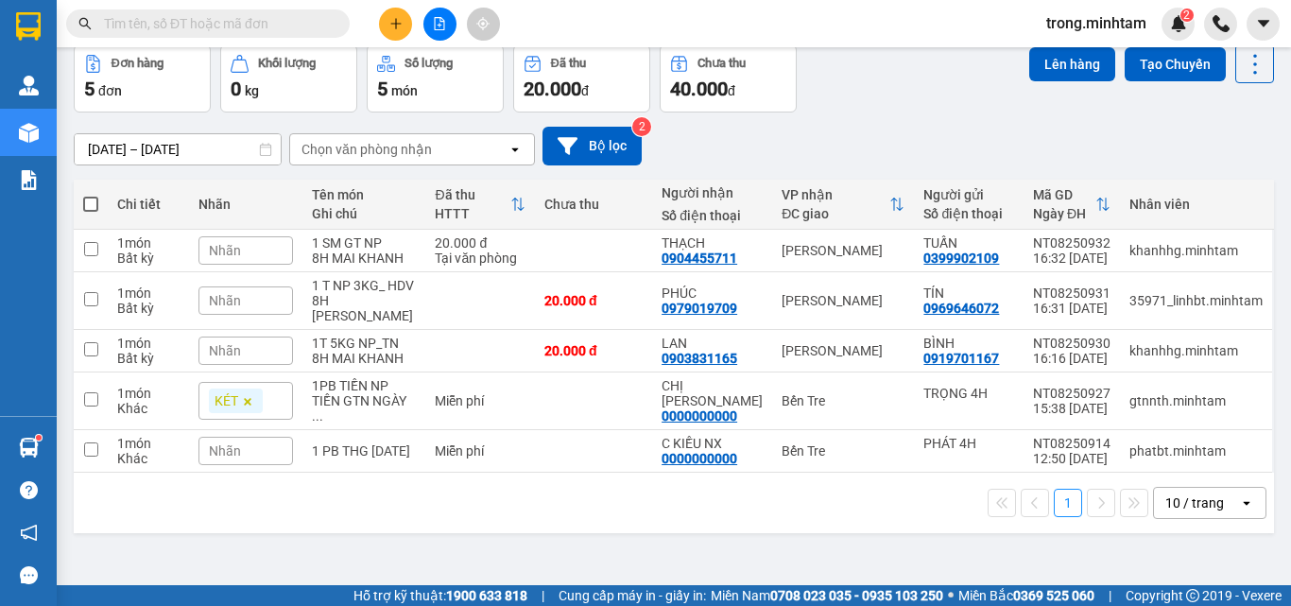
click at [115, 26] on input "text" at bounding box center [215, 23] width 223 height 21
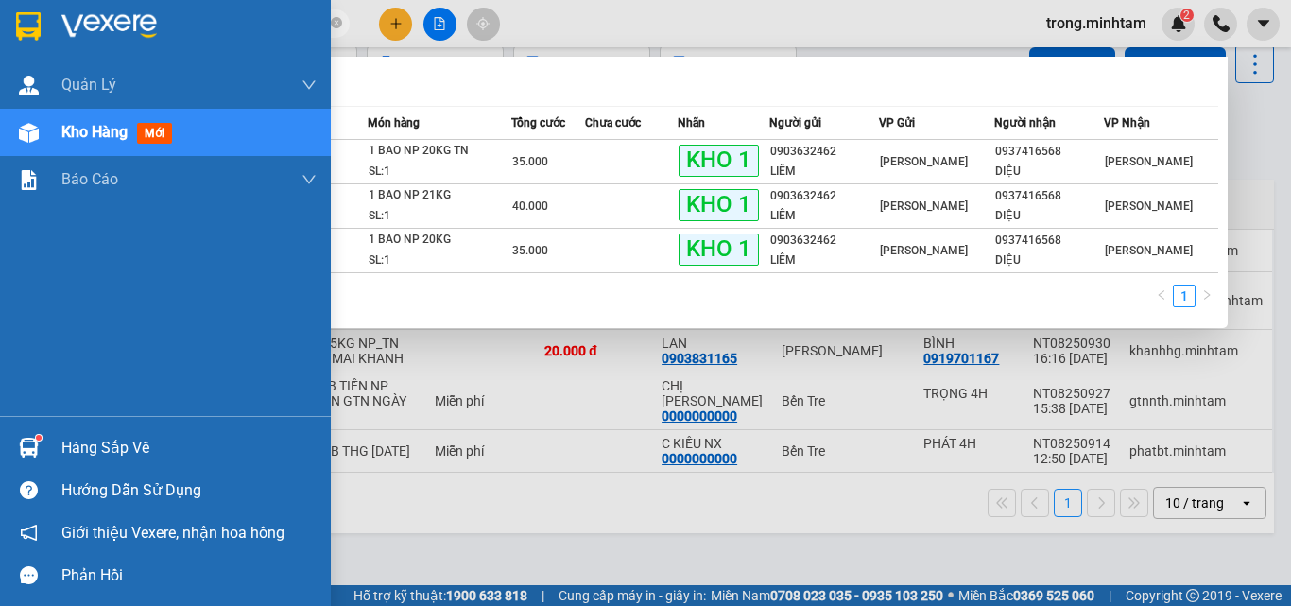
type input "44962"
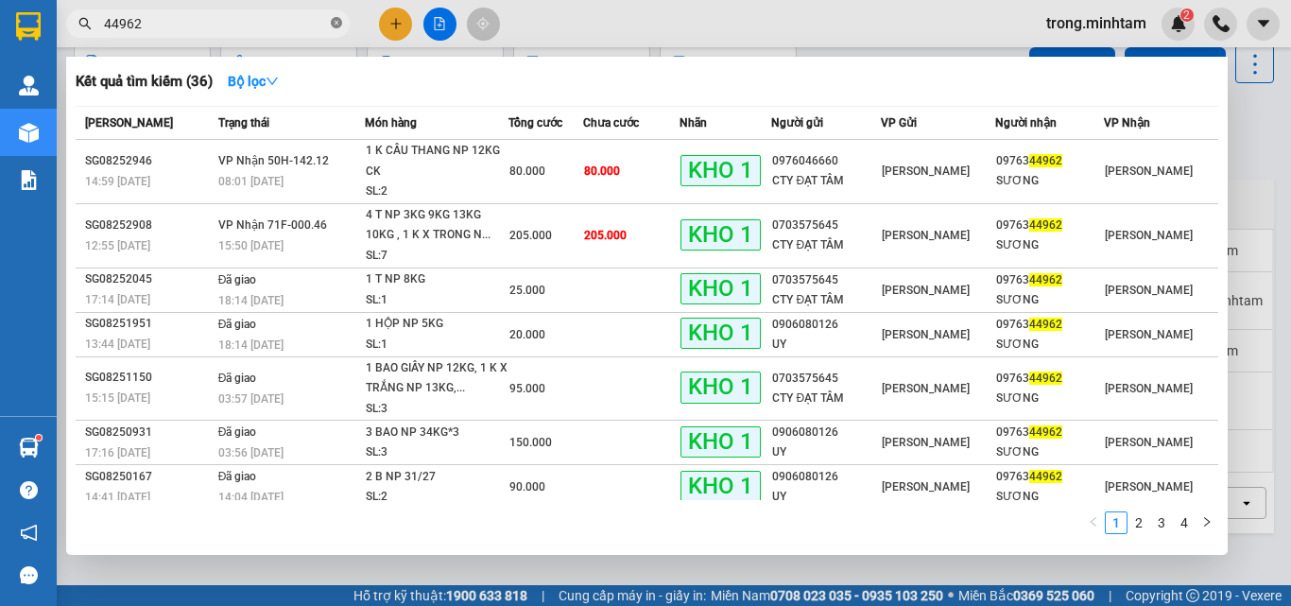
click at [336, 26] on icon "close-circle" at bounding box center [336, 22] width 11 height 11
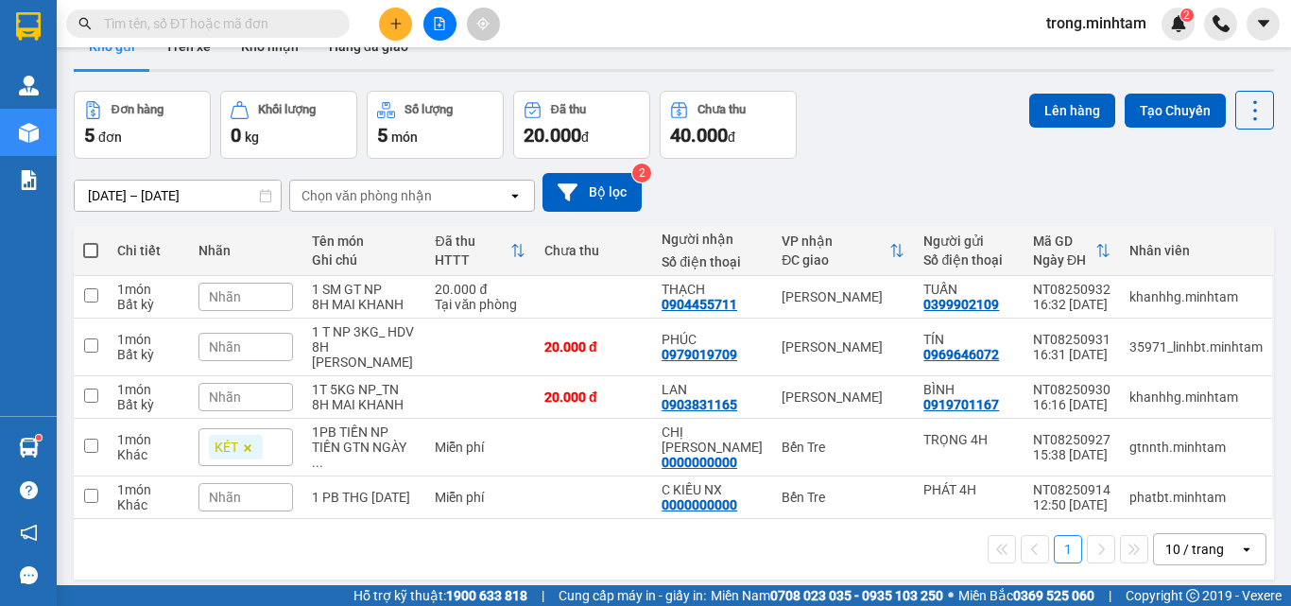
scroll to position [0, 0]
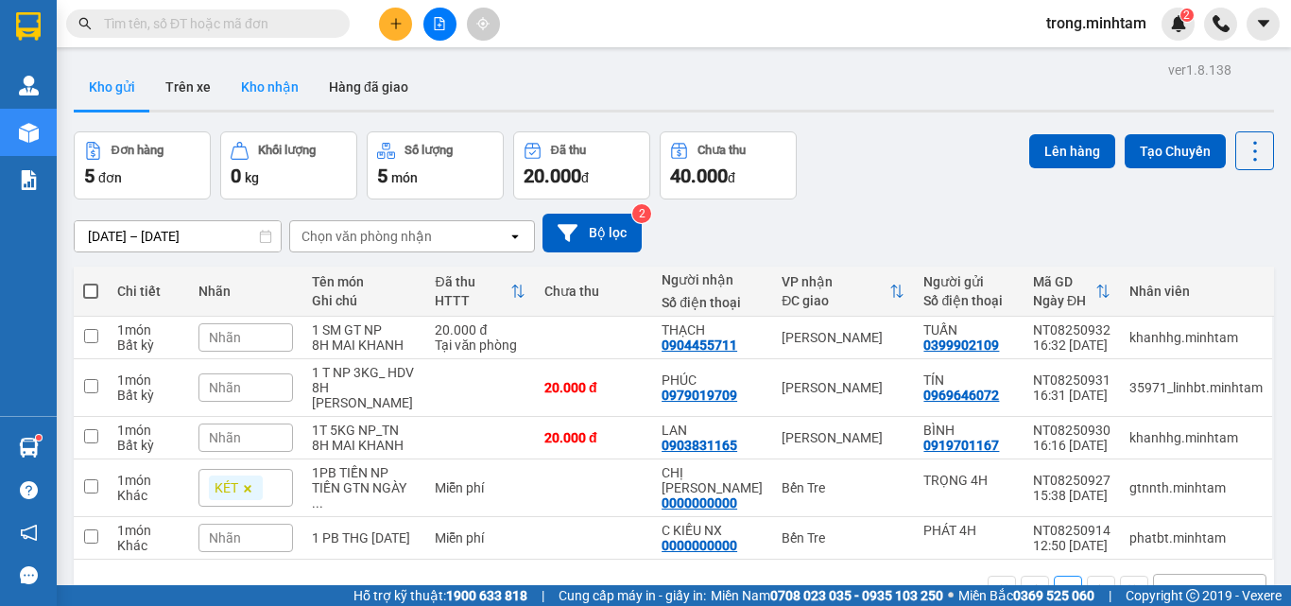
click at [264, 90] on button "Kho nhận" at bounding box center [270, 86] width 88 height 45
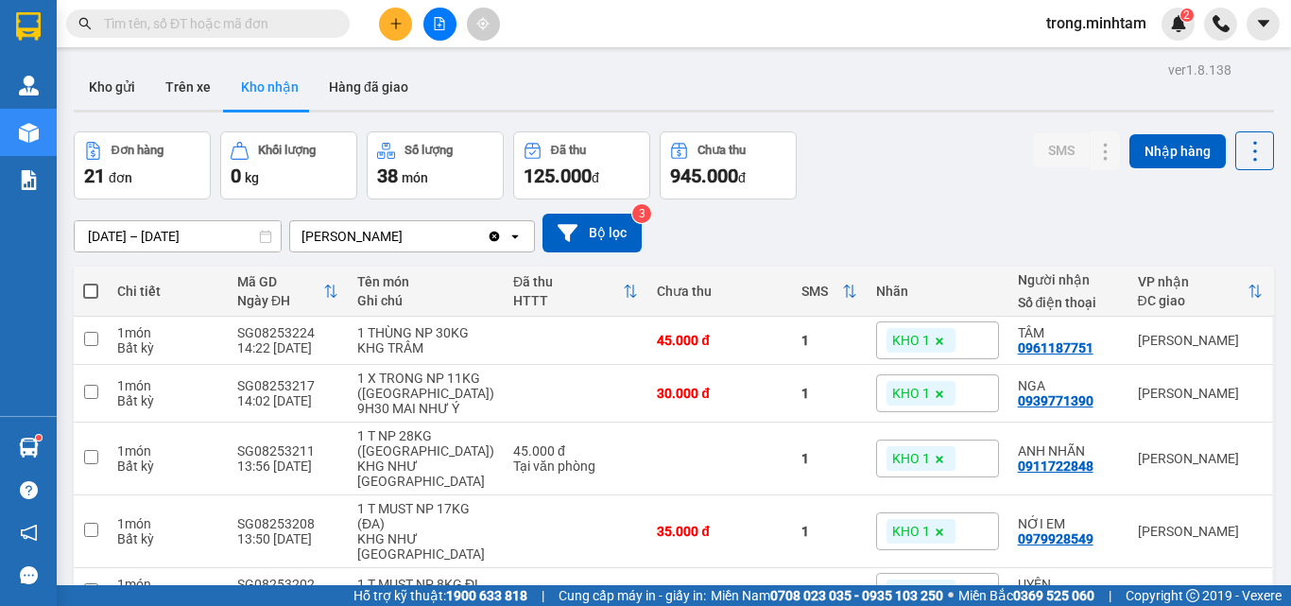
click at [212, 25] on input "text" at bounding box center [215, 23] width 223 height 21
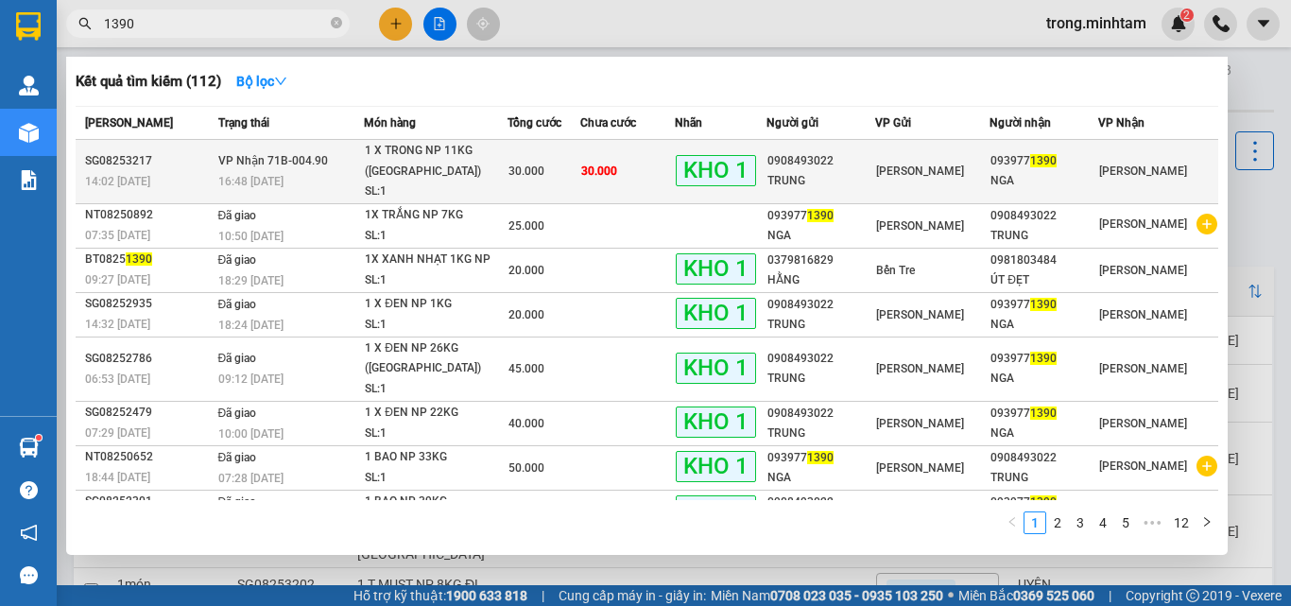
type input "1390"
click at [626, 153] on td "30.000" at bounding box center [627, 172] width 94 height 64
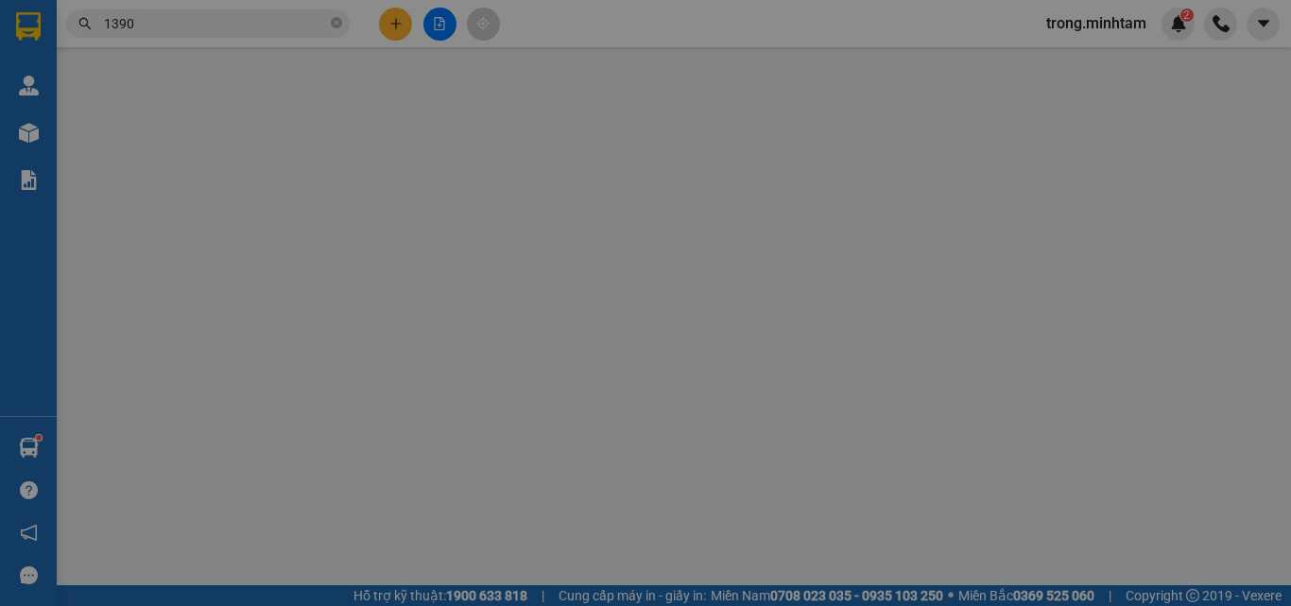
type input "0908493022"
type input "TRUNG"
type input "0939771390"
type input "NGA"
type input "BM"
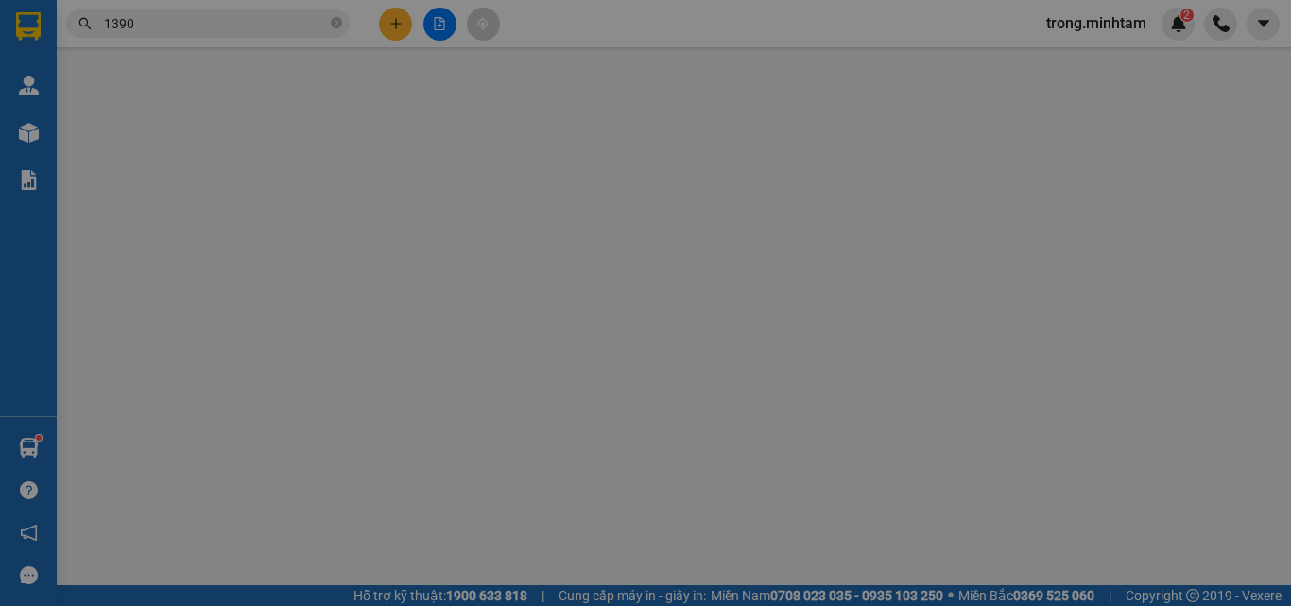
type input "30.000"
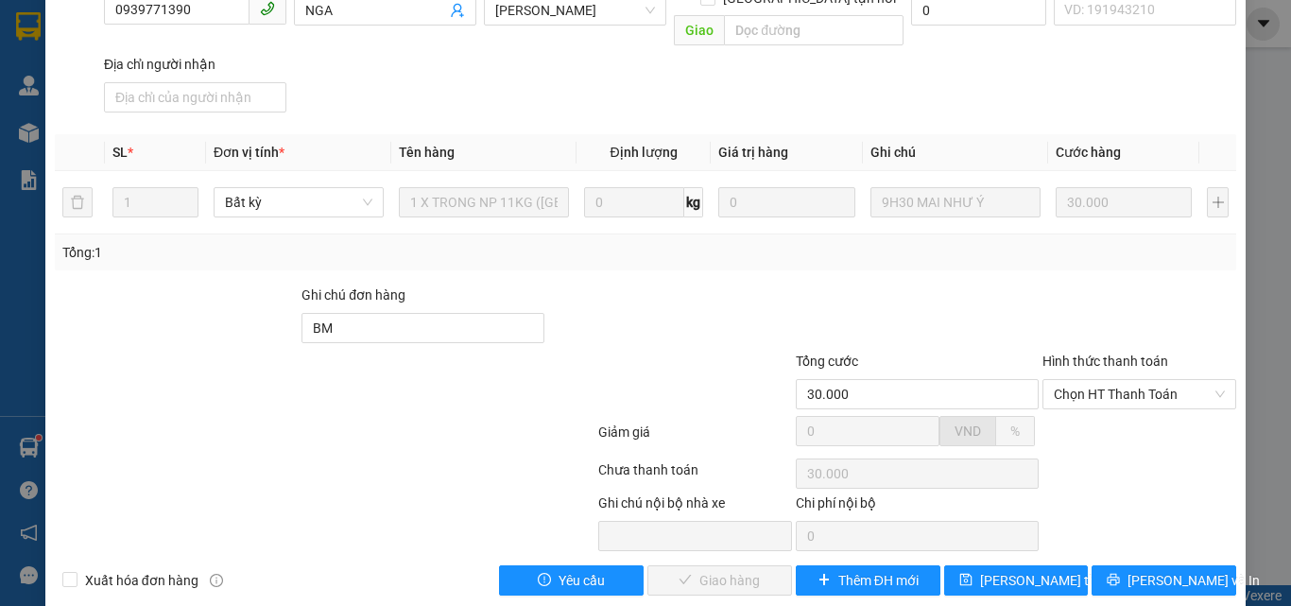
scroll to position [263, 0]
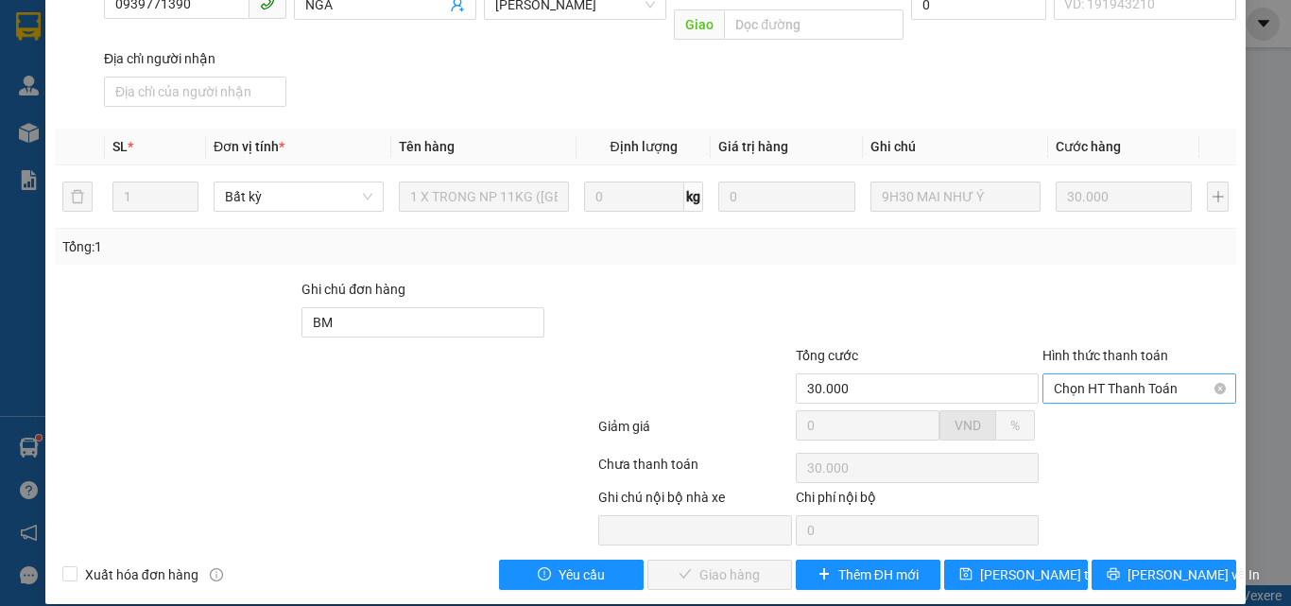
click at [1084, 374] on span "Chọn HT Thanh Toán" at bounding box center [1139, 388] width 171 height 28
click at [1064, 400] on div "Tại văn phòng" at bounding box center [1128, 405] width 169 height 21
type input "0"
click at [713, 564] on span "[PERSON_NAME] và Giao hàng" at bounding box center [773, 574] width 181 height 21
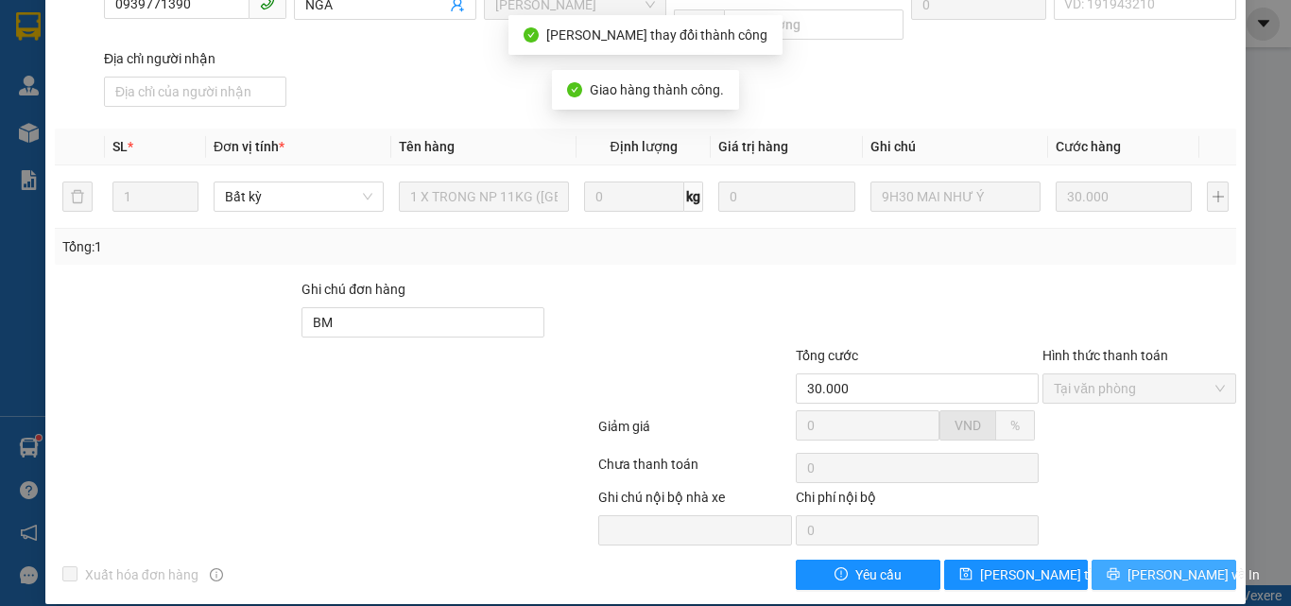
click at [1140, 564] on span "[PERSON_NAME] và In" at bounding box center [1194, 574] width 132 height 21
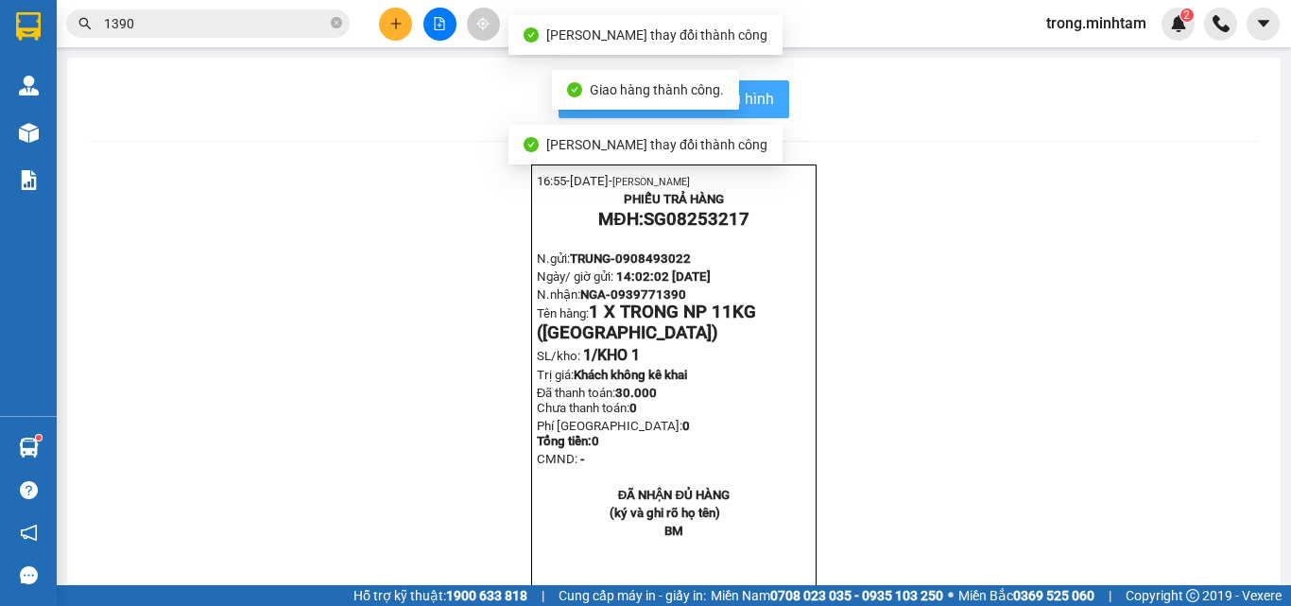
click at [775, 106] on button "In mẫu biên lai tự cấu hình" at bounding box center [674, 99] width 231 height 38
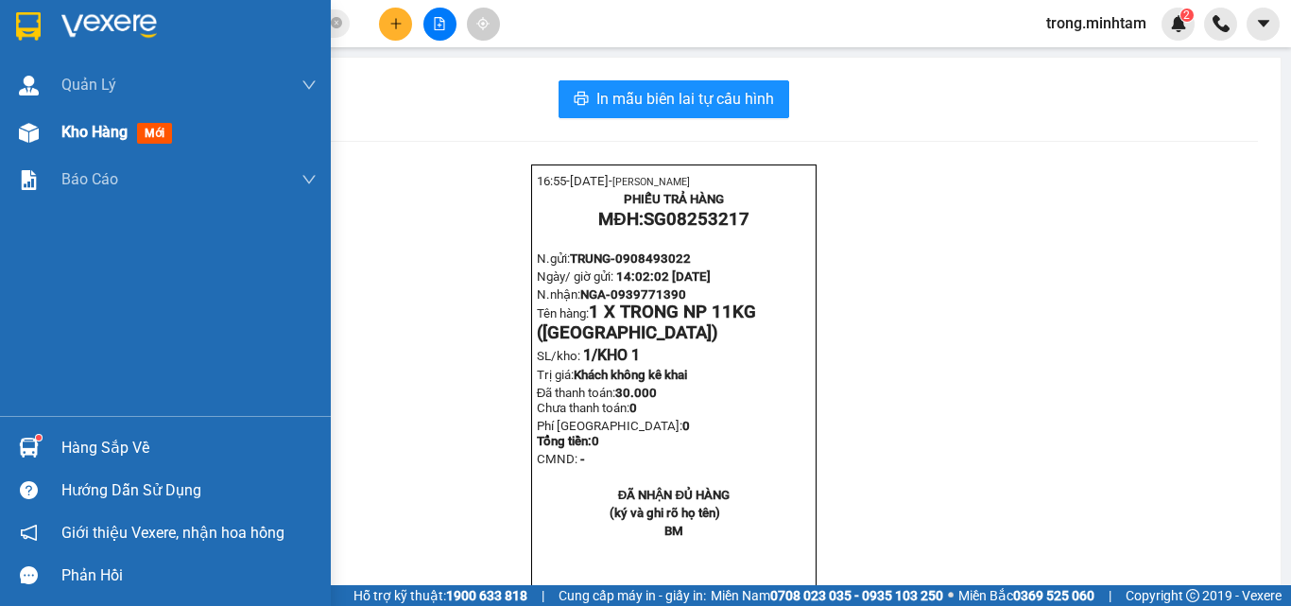
click at [100, 131] on span "Kho hàng" at bounding box center [94, 132] width 66 height 18
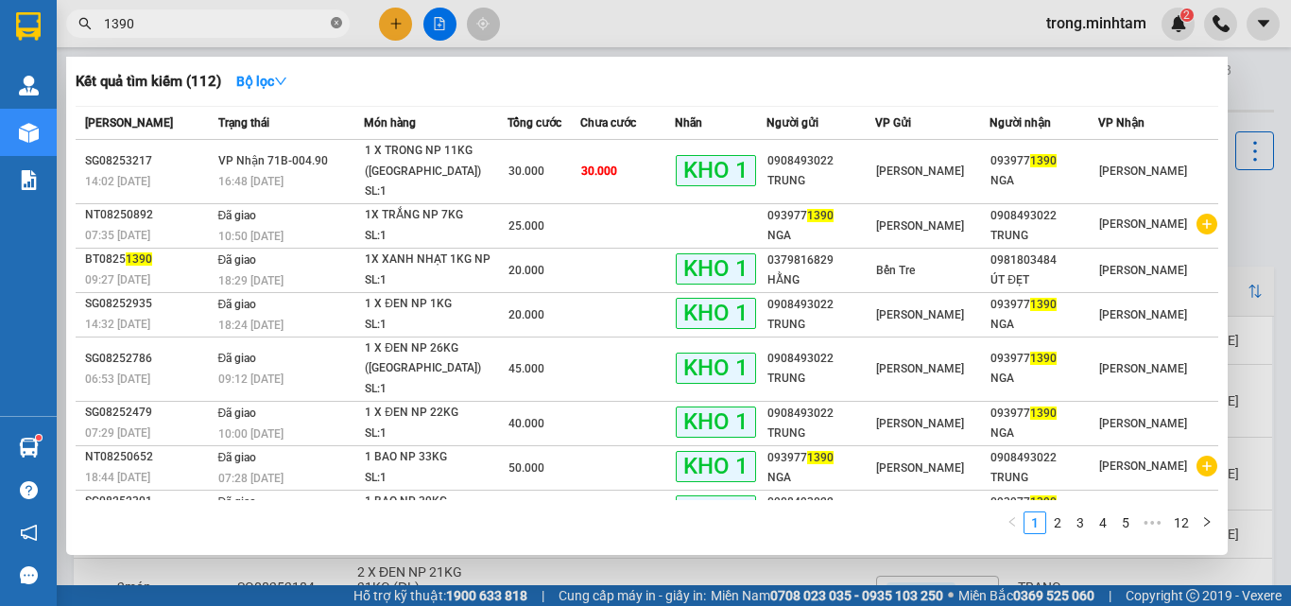
click at [341, 28] on icon "close-circle" at bounding box center [336, 22] width 11 height 11
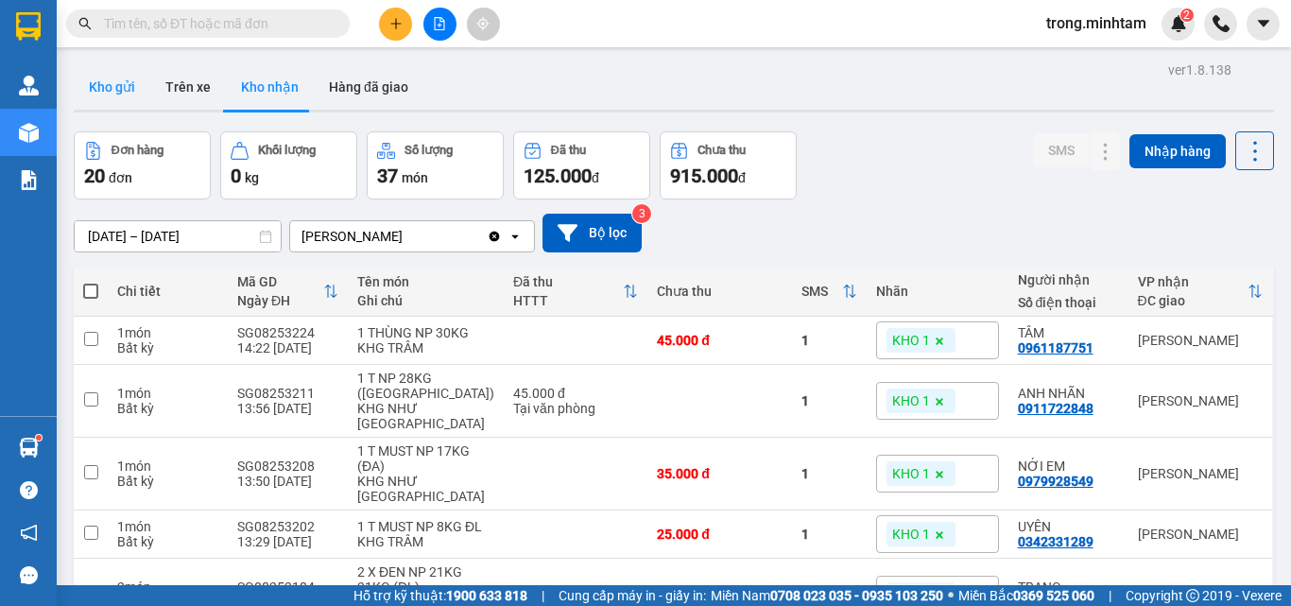
click at [112, 93] on button "Kho gửi" at bounding box center [112, 86] width 77 height 45
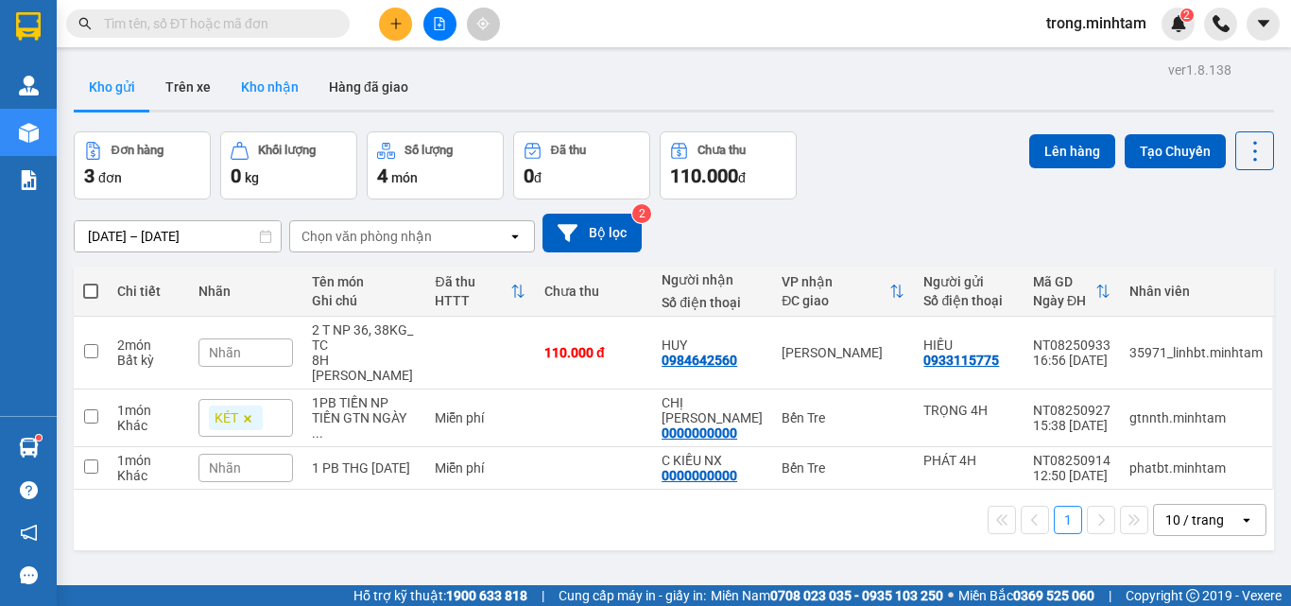
click at [268, 97] on button "Kho nhận" at bounding box center [270, 86] width 88 height 45
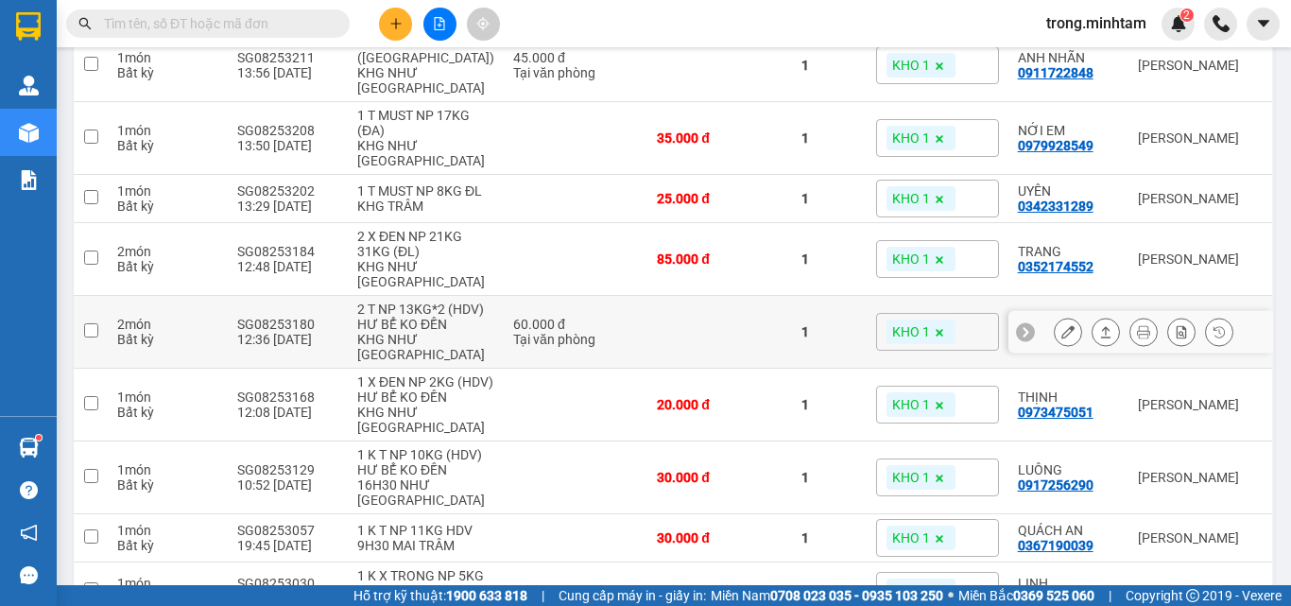
scroll to position [378, 0]
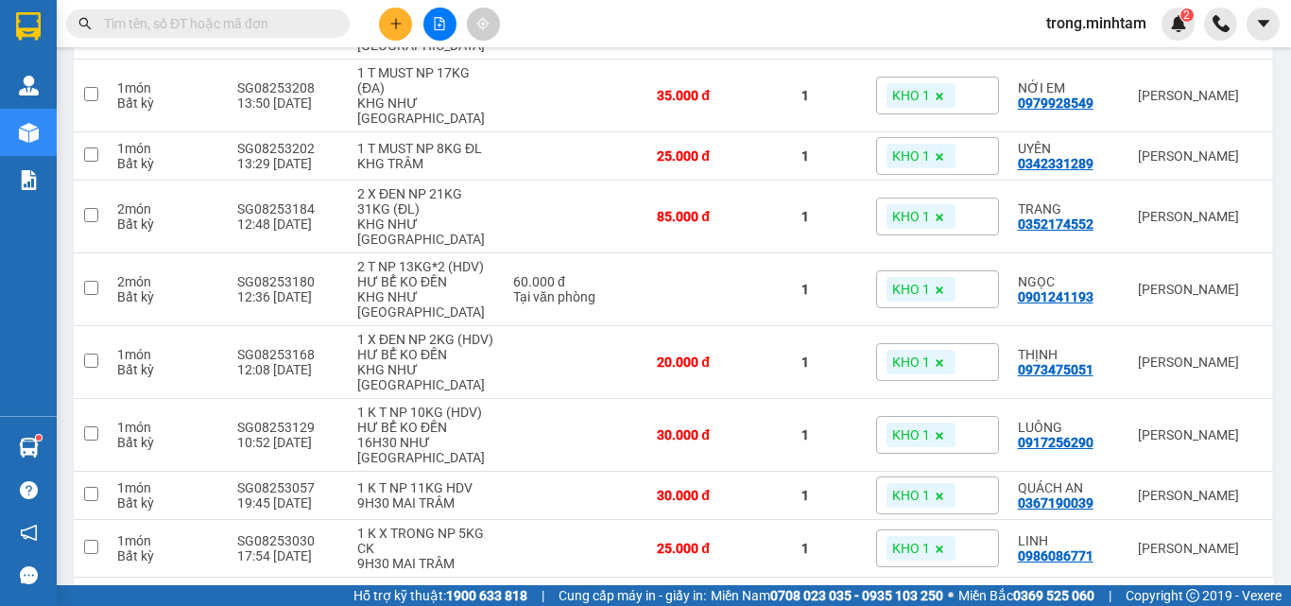
click at [1204, 598] on div "10 / trang" at bounding box center [1195, 607] width 59 height 19
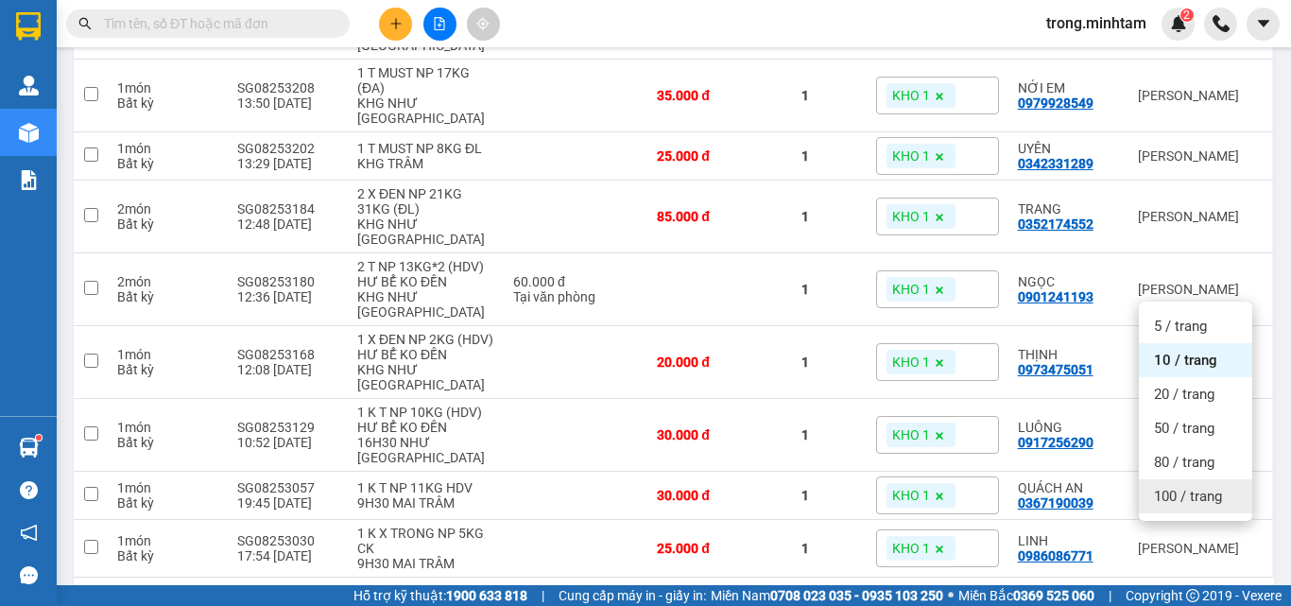
click at [1191, 506] on div "100 / trang" at bounding box center [1195, 496] width 113 height 34
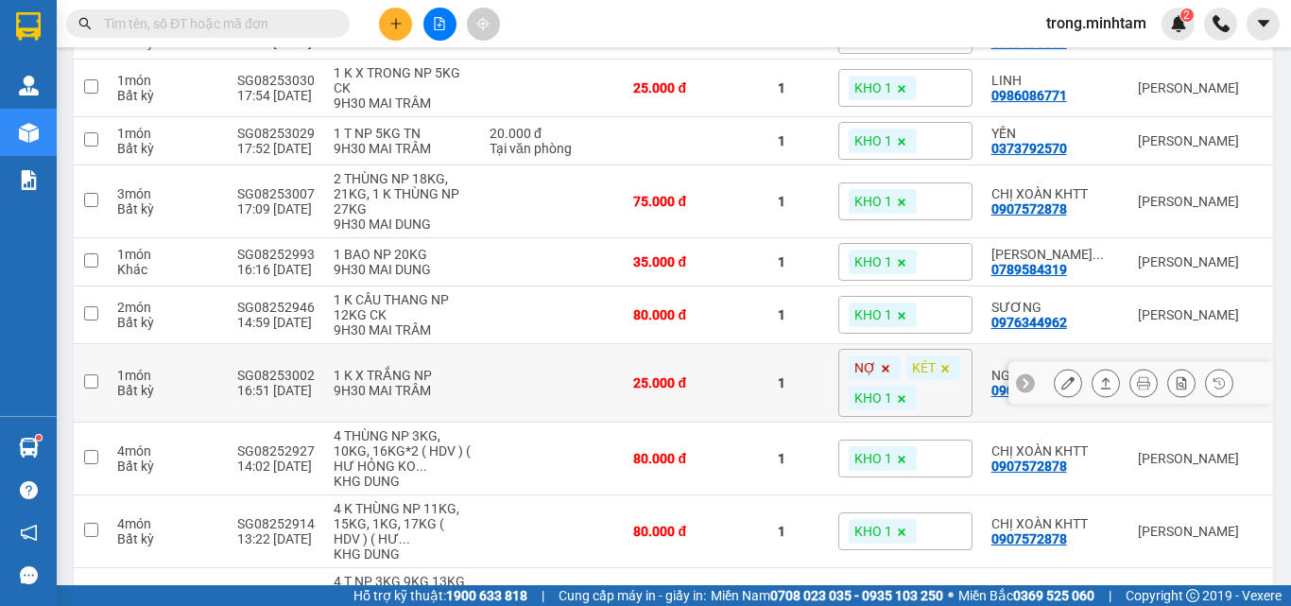
scroll to position [882, 0]
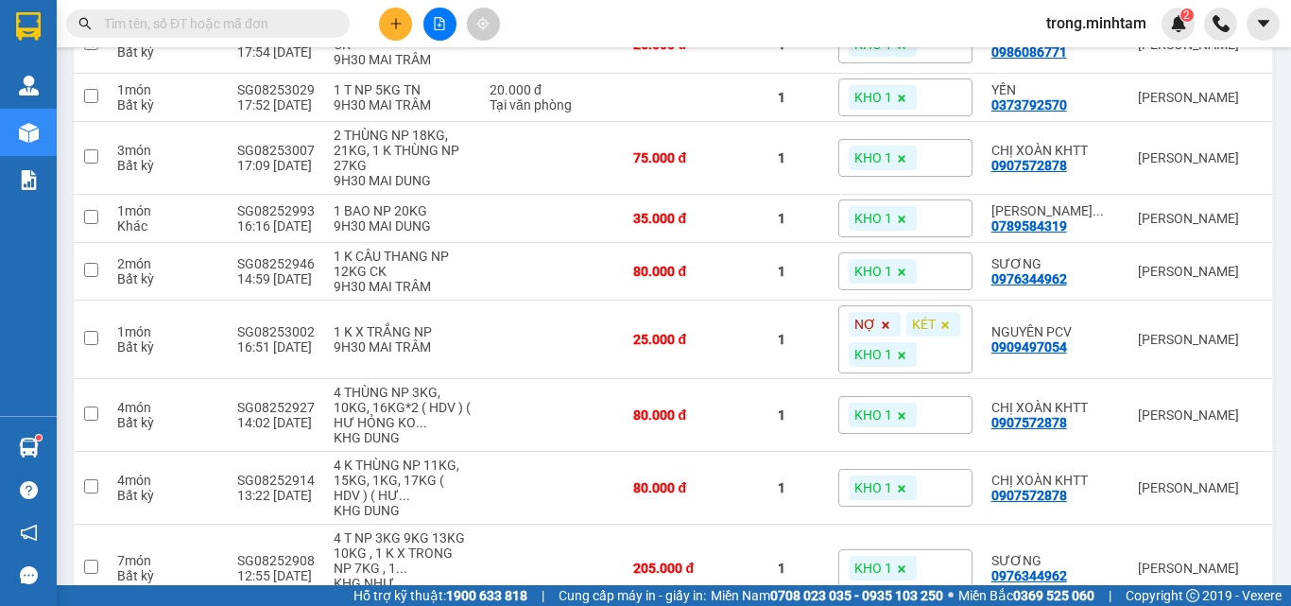
click at [1098, 31] on span "trong.minhtam" at bounding box center [1096, 23] width 130 height 24
click at [1080, 52] on span "Đăng xuất" at bounding box center [1105, 58] width 92 height 21
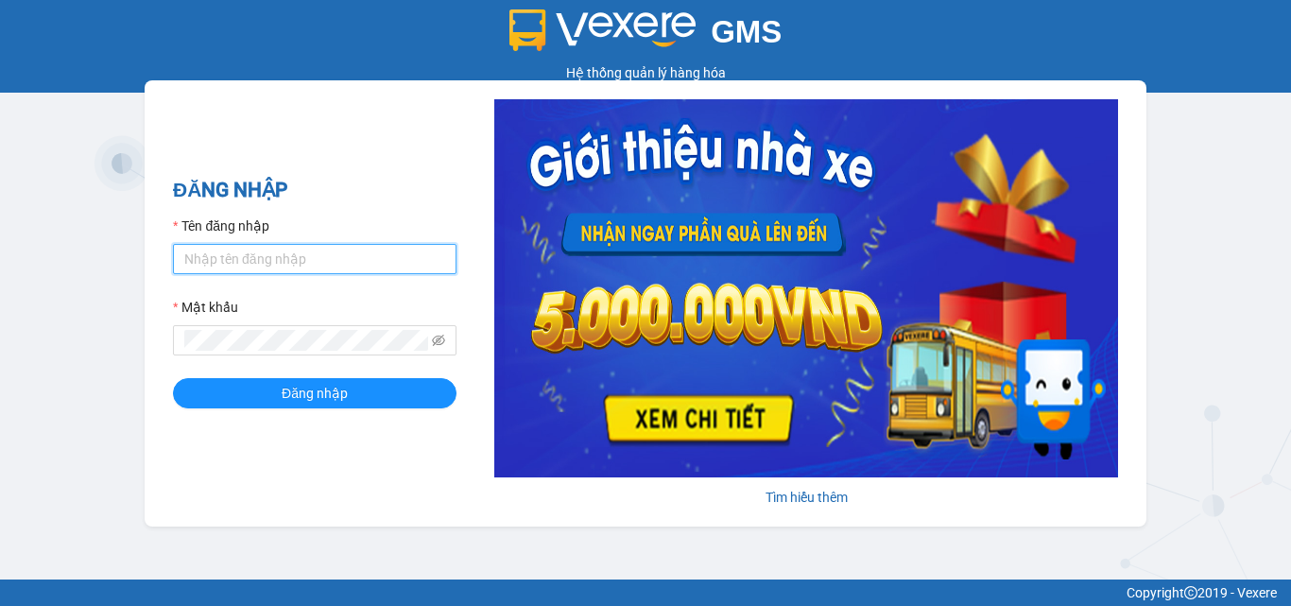
click at [293, 256] on input "Tên đăng nhập" at bounding box center [315, 259] width 284 height 30
click at [256, 253] on input "Tên đăng nhập" at bounding box center [315, 259] width 284 height 30
type input "cnn4h.minhtam"
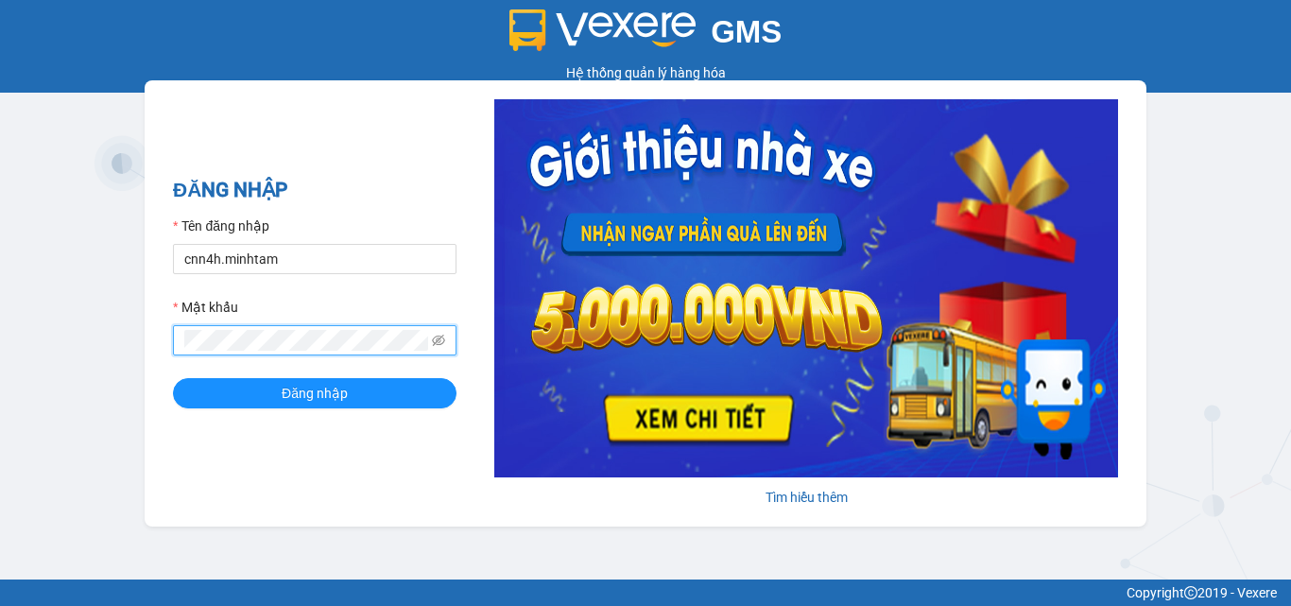
click at [173, 378] on button "Đăng nhập" at bounding box center [315, 393] width 284 height 30
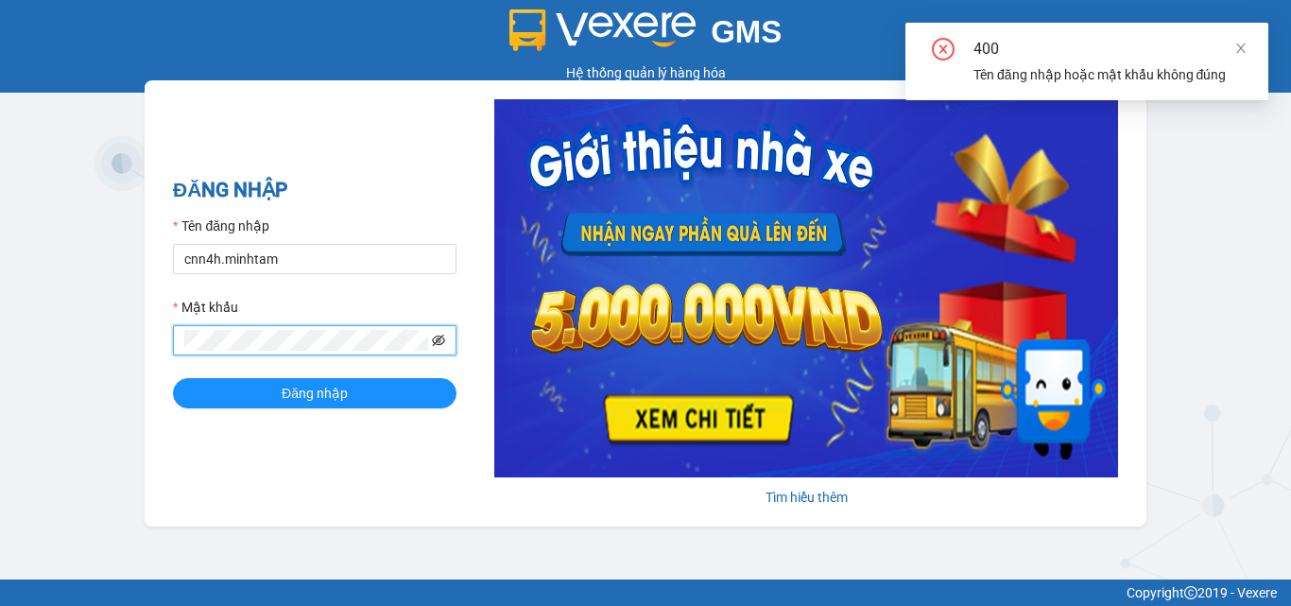
click at [436, 339] on icon "eye-invisible" at bounding box center [438, 340] width 13 height 13
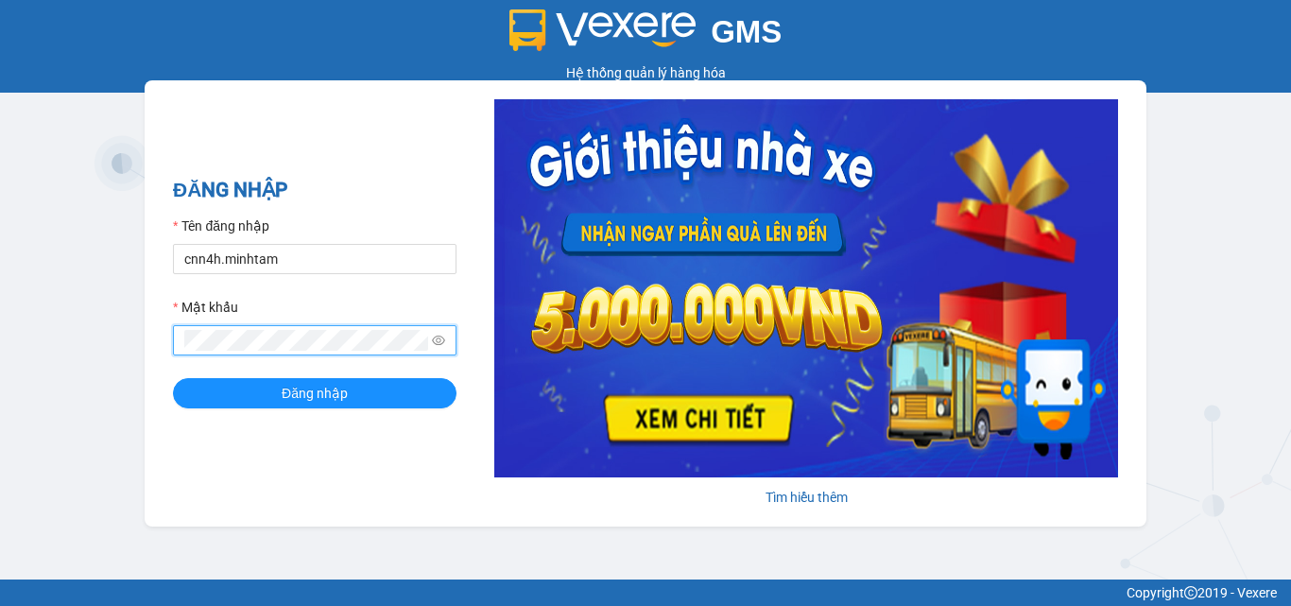
click at [173, 378] on button "Đăng nhập" at bounding box center [315, 393] width 284 height 30
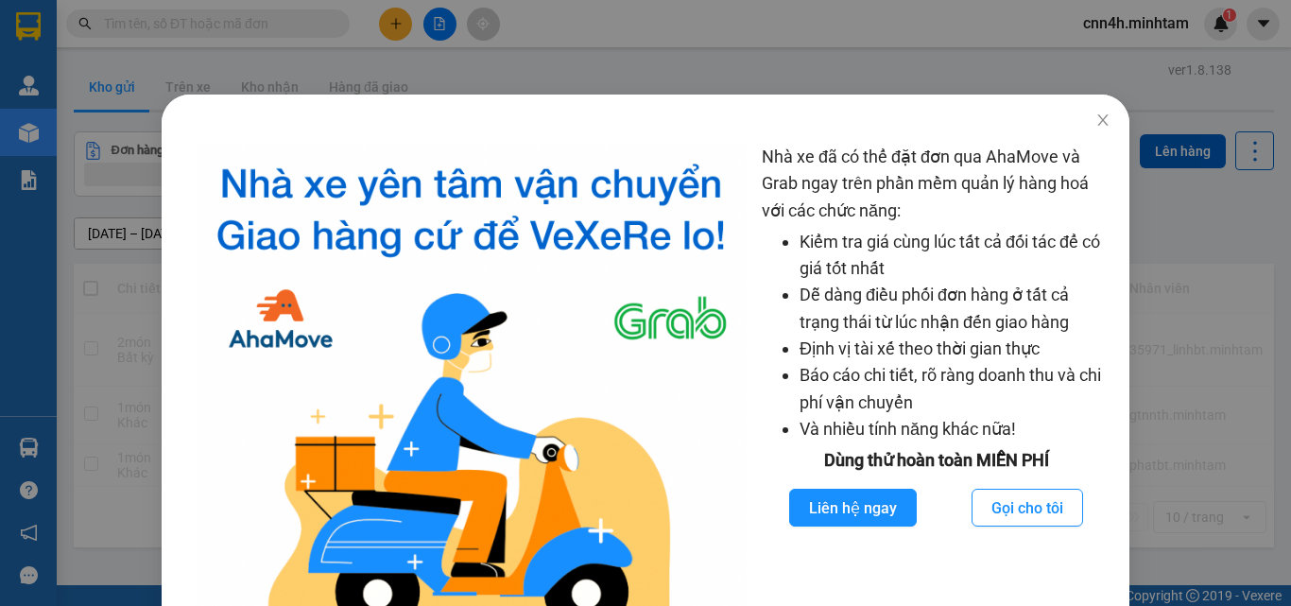
drag, startPoint x: 393, startPoint y: 48, endPoint x: 285, endPoint y: 34, distance: 109.6
click at [390, 47] on div "Nhà xe đã có thể đặt đơn qua AhaMove và Grab ngay trên phần mềm quản lý hàng ho…" at bounding box center [645, 303] width 1291 height 606
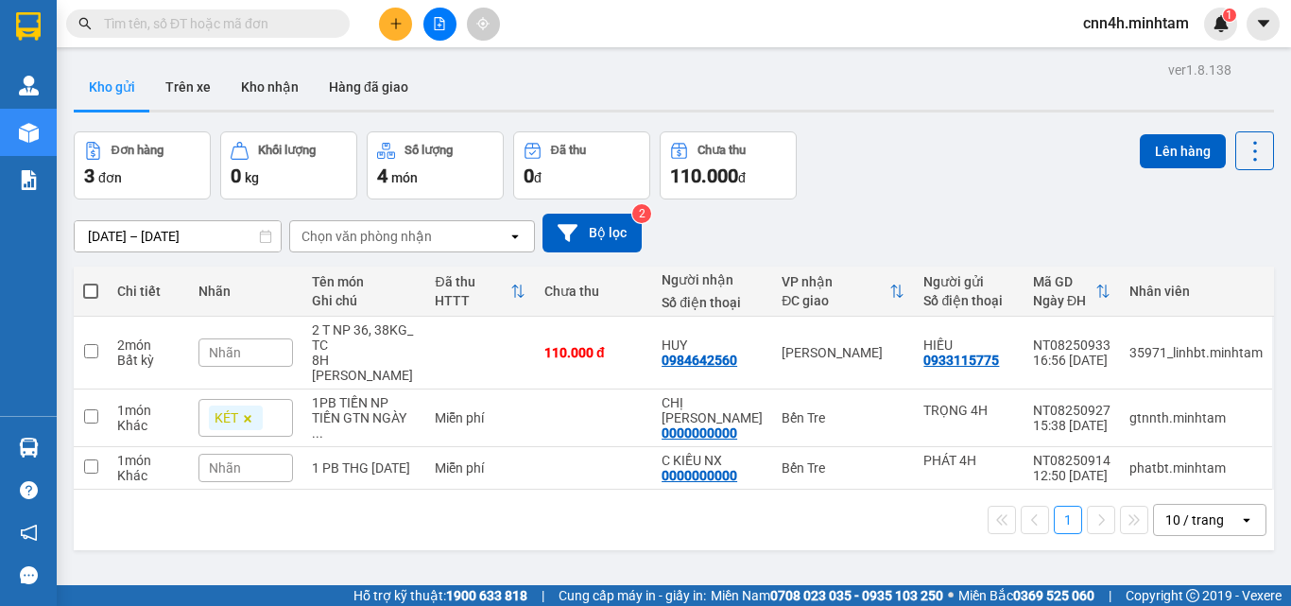
click at [283, 26] on input "text" at bounding box center [215, 23] width 223 height 21
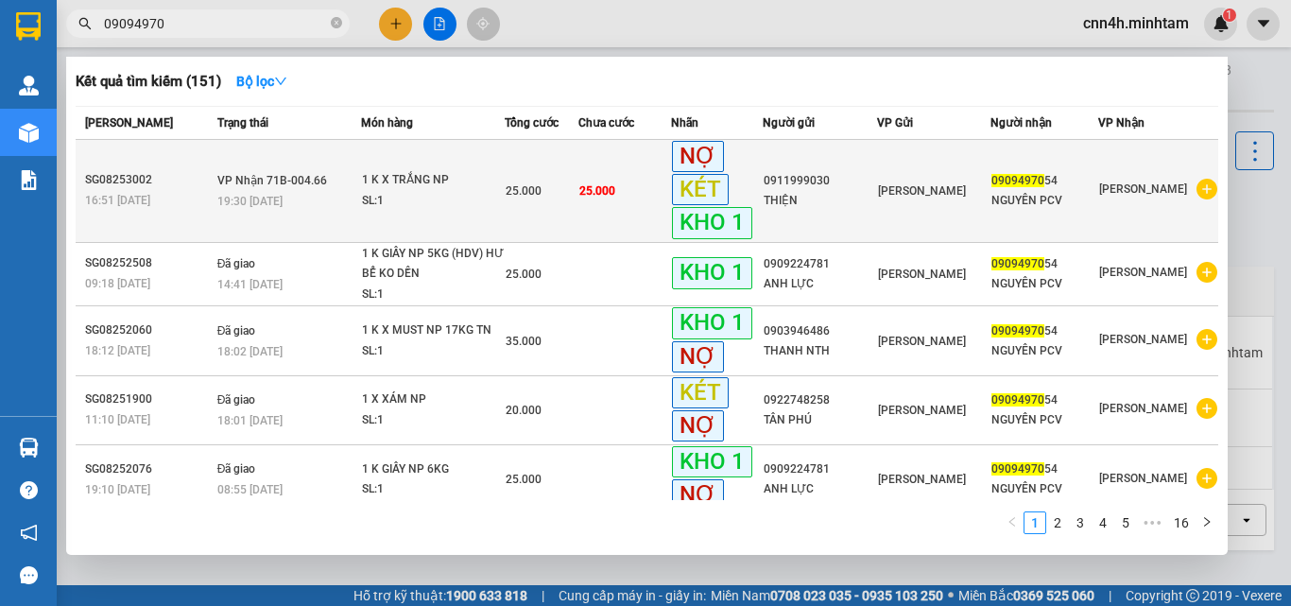
type input "09094970"
click at [542, 184] on span "25.000" at bounding box center [524, 190] width 36 height 13
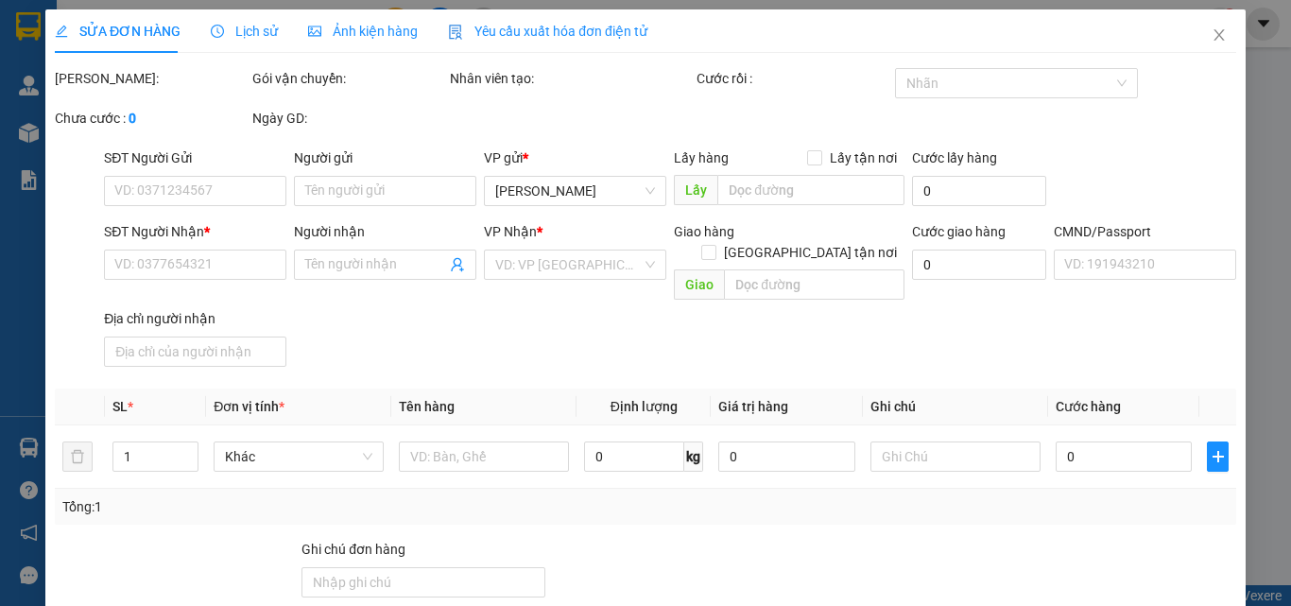
type input "0911999030"
type input "THIỆN"
type input "0909497054"
type input "NGUYÊN PCV"
type input "HC / k gọi/ trọng giao"
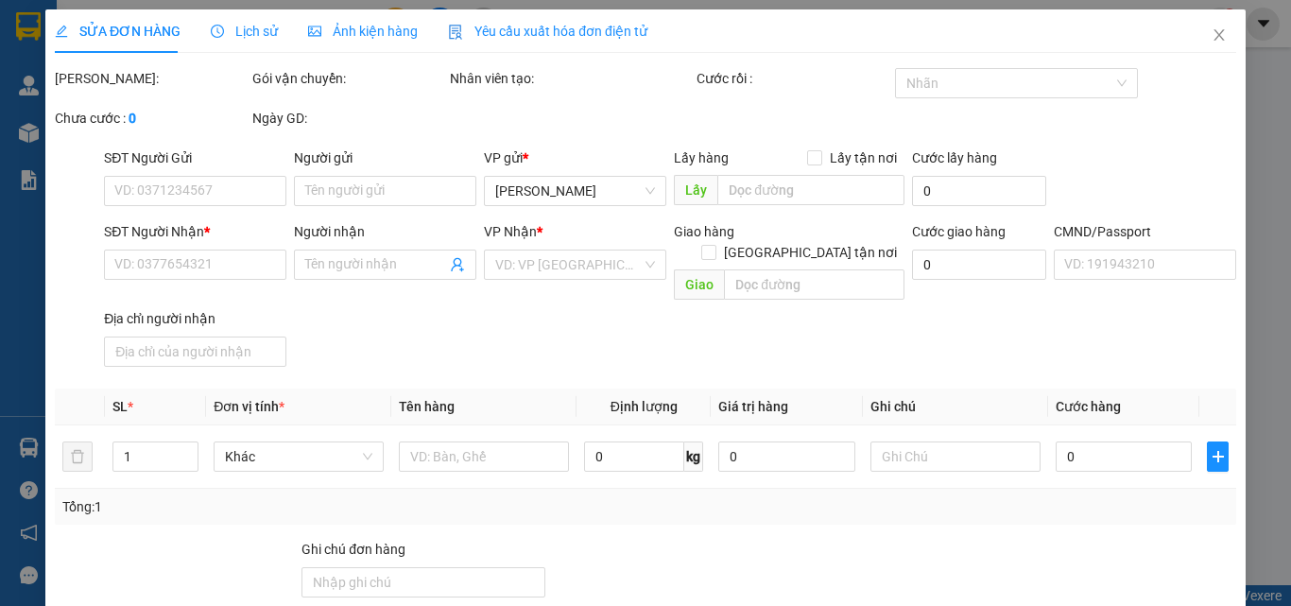
type input "25.000"
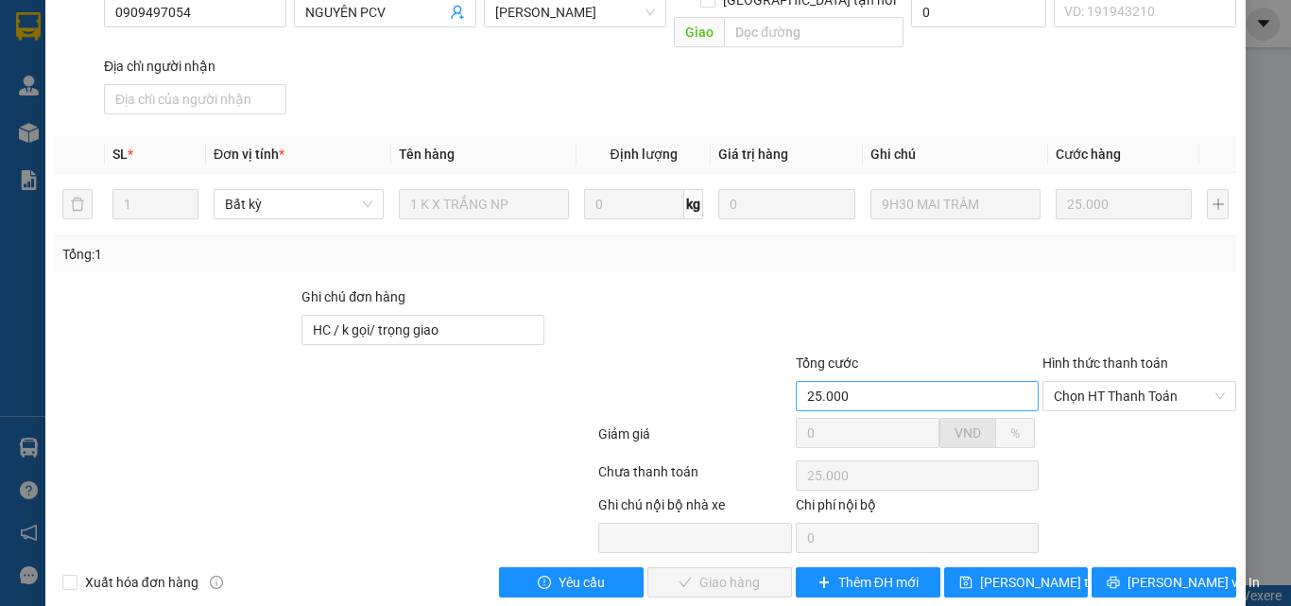
scroll to position [294, 0]
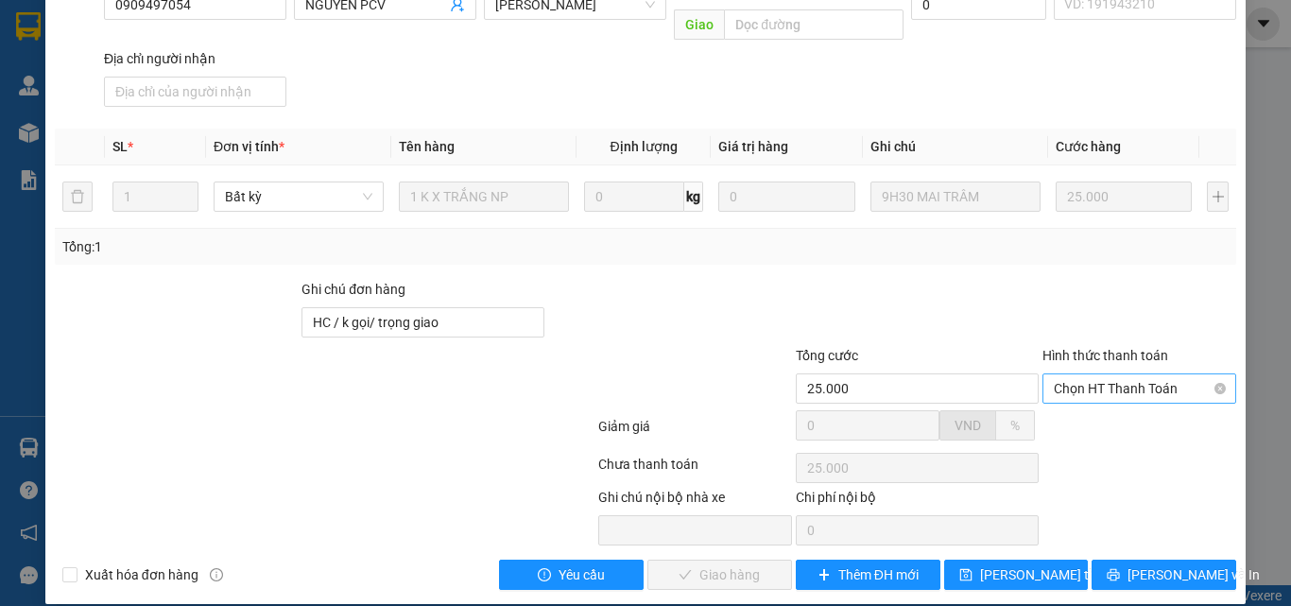
click at [1092, 375] on span "Chọn HT Thanh Toán" at bounding box center [1139, 388] width 171 height 28
click at [1079, 392] on div "Tại văn phòng" at bounding box center [1128, 405] width 192 height 30
type input "0"
click at [739, 564] on span "[PERSON_NAME] và Giao hàng" at bounding box center [773, 574] width 181 height 21
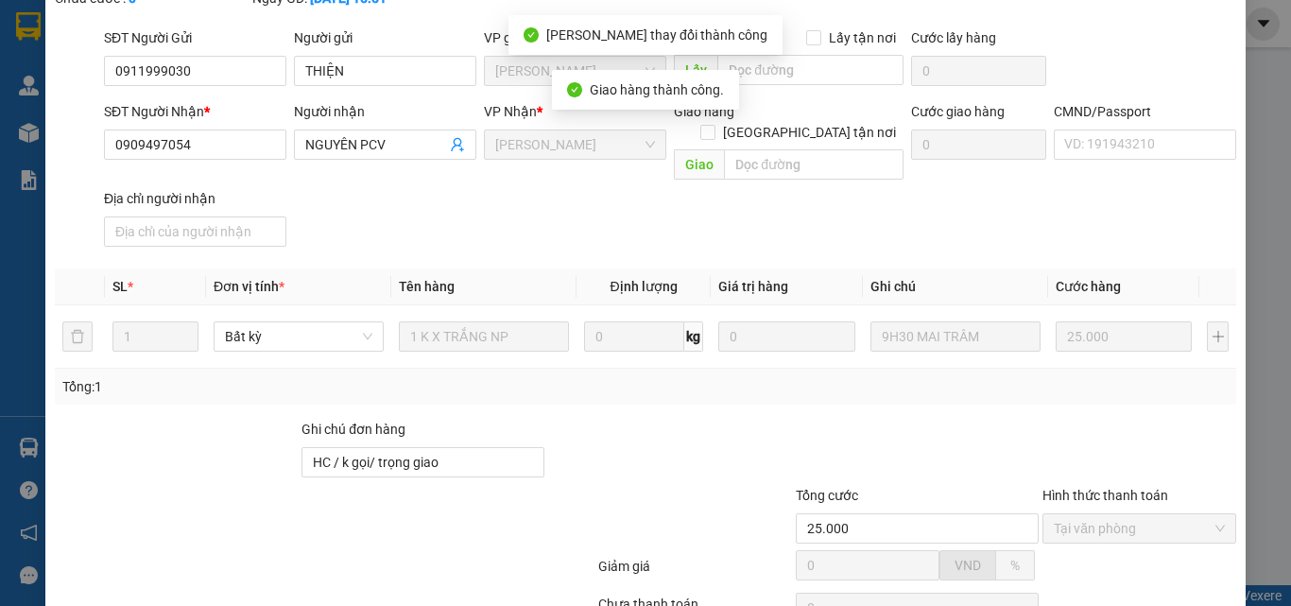
scroll to position [0, 0]
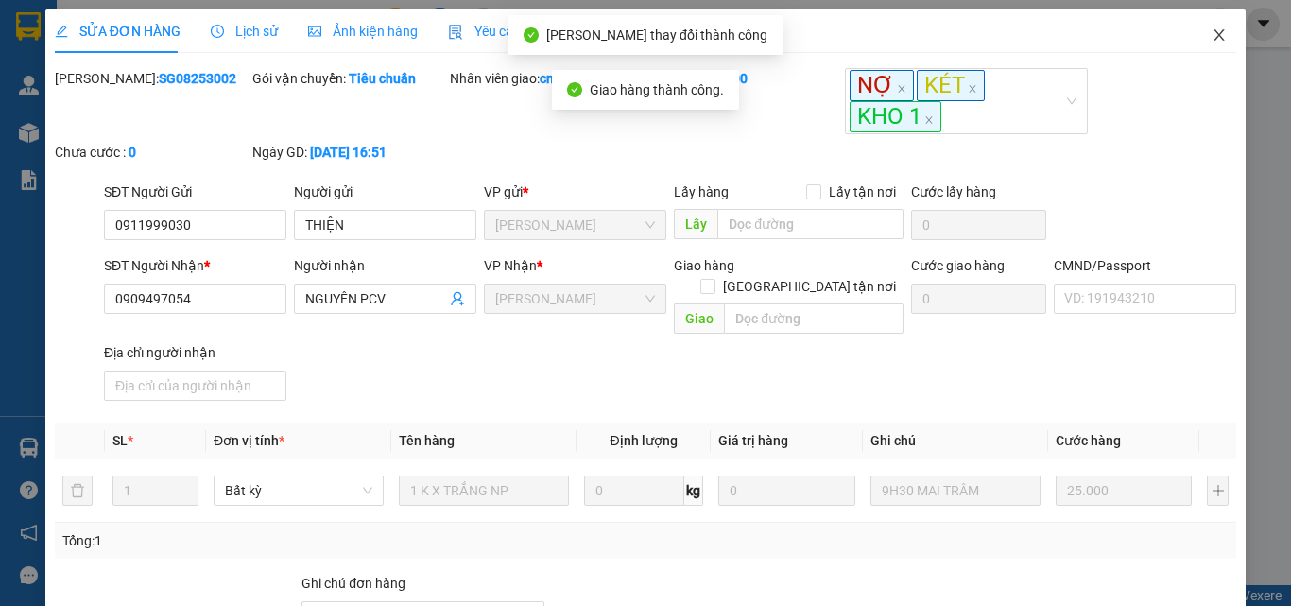
drag, startPoint x: 1213, startPoint y: 48, endPoint x: 1167, endPoint y: 41, distance: 46.9
click at [1212, 47] on span "Close" at bounding box center [1219, 35] width 53 height 53
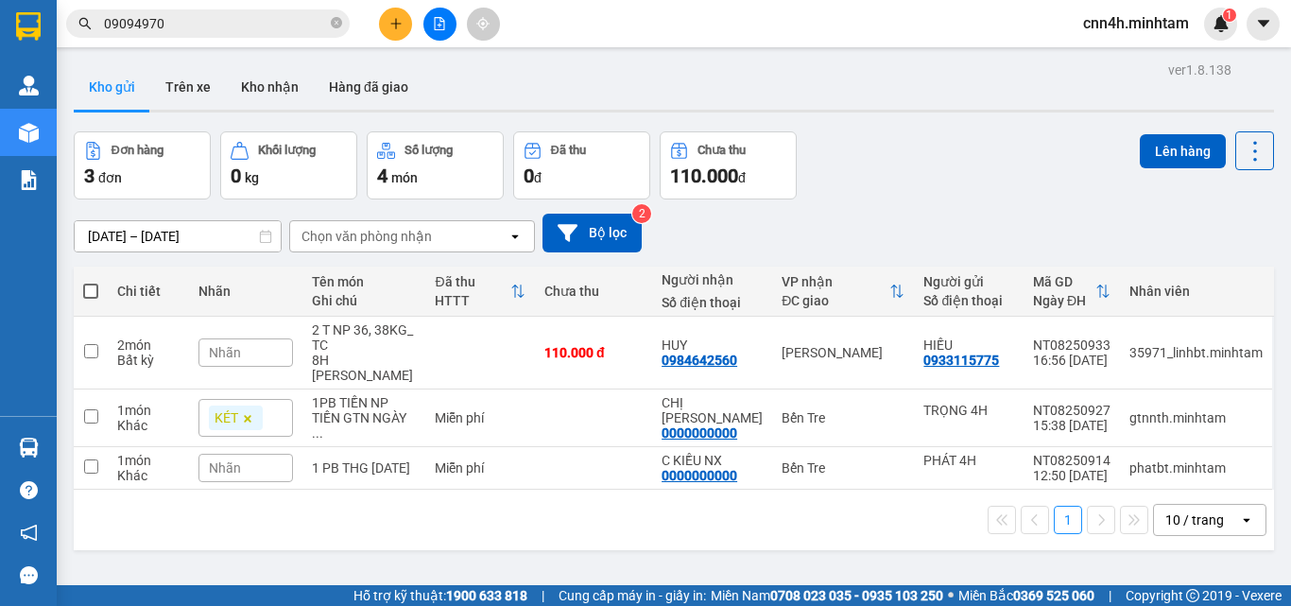
click at [1131, 24] on span "cnn4h.minhtam" at bounding box center [1136, 23] width 136 height 24
click at [1117, 56] on span "Đăng xuất" at bounding box center [1145, 58] width 96 height 21
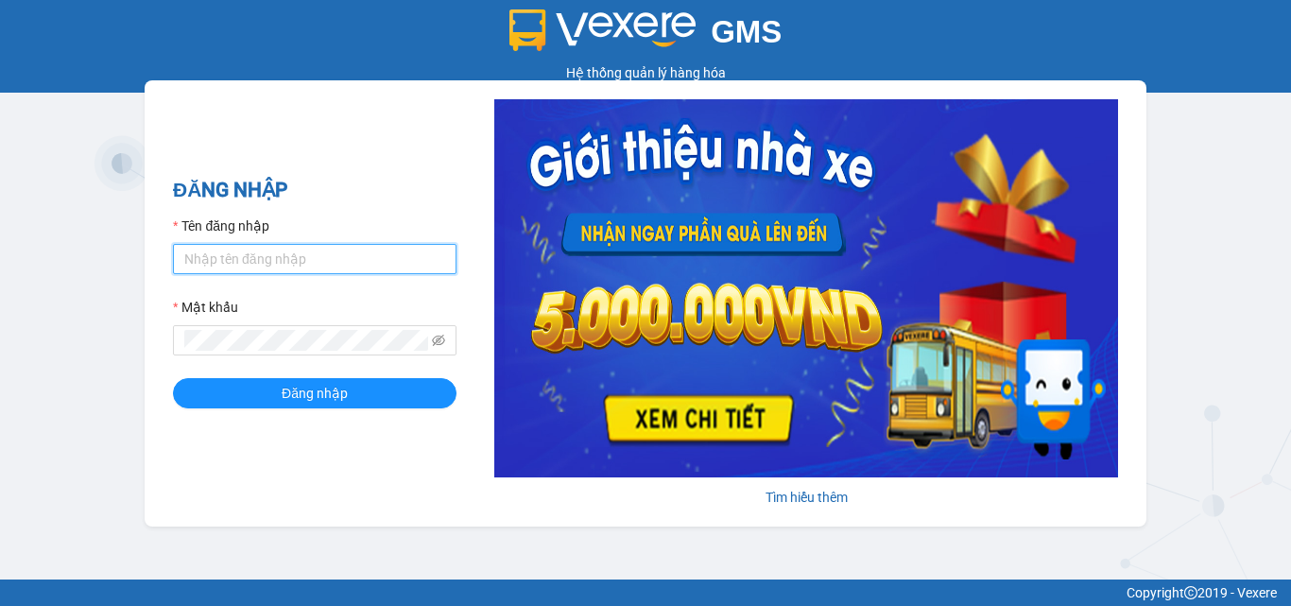
click at [285, 261] on input "Tên đăng nhập" at bounding box center [315, 259] width 284 height 30
type input "trong.minhtam"
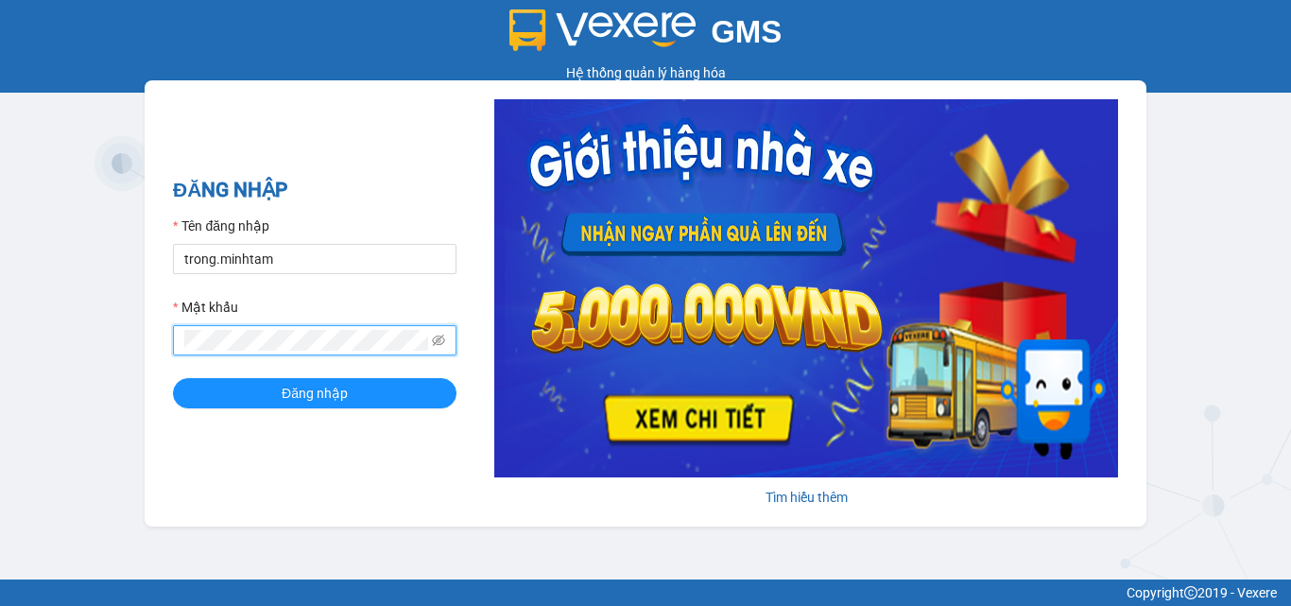
click at [173, 378] on button "Đăng nhập" at bounding box center [315, 393] width 284 height 30
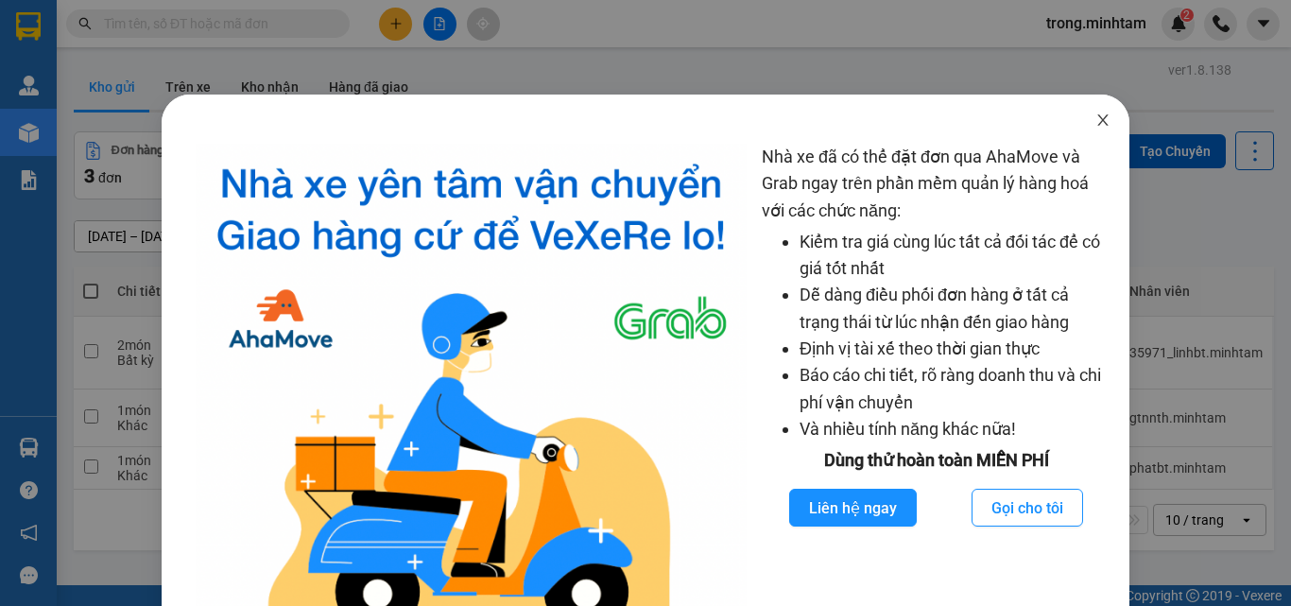
click at [1096, 116] on icon "close" at bounding box center [1103, 119] width 15 height 15
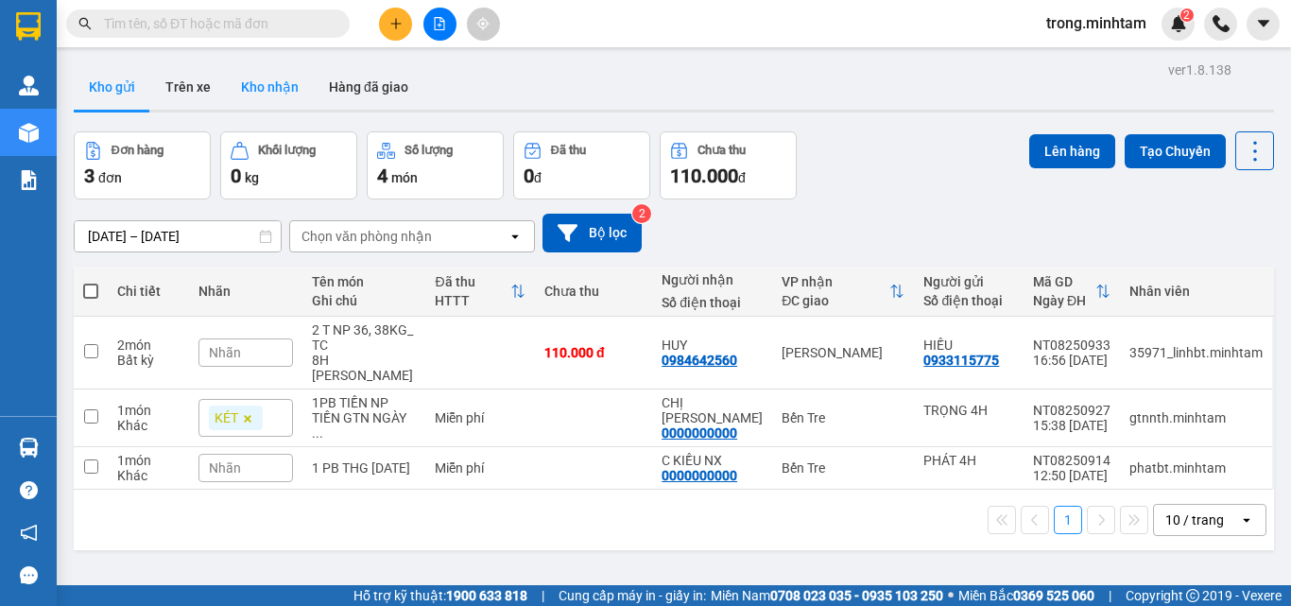
click at [258, 78] on button "Kho nhận" at bounding box center [270, 86] width 88 height 45
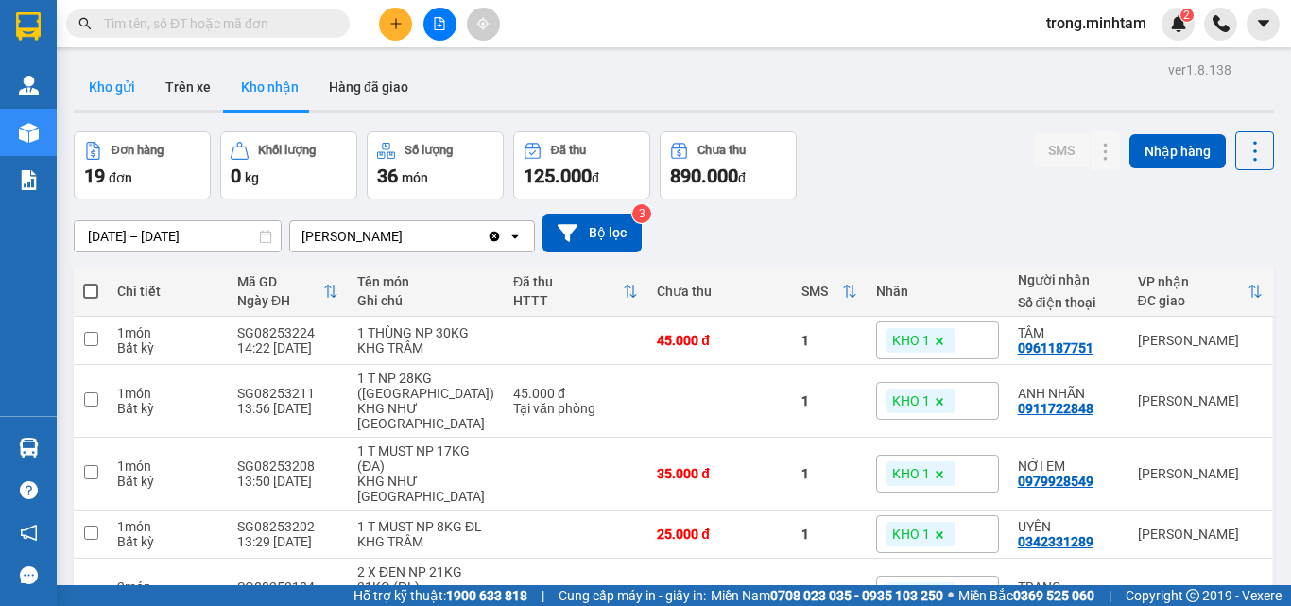
click at [131, 87] on button "Kho gửi" at bounding box center [112, 86] width 77 height 45
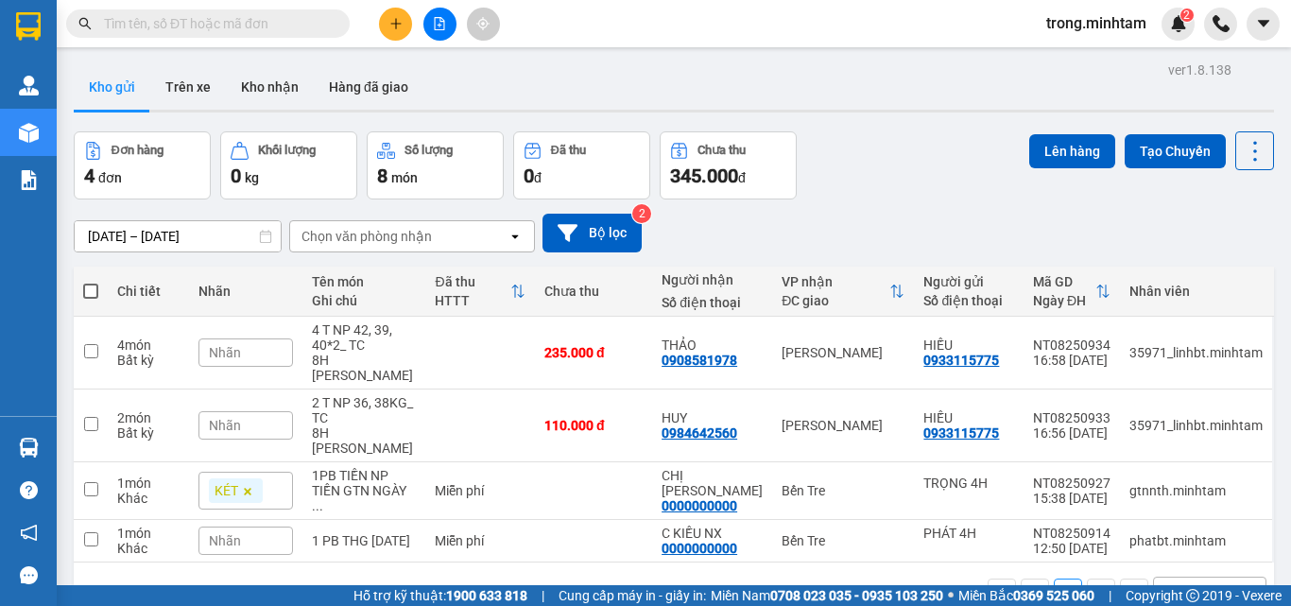
click at [191, 23] on input "text" at bounding box center [215, 23] width 223 height 21
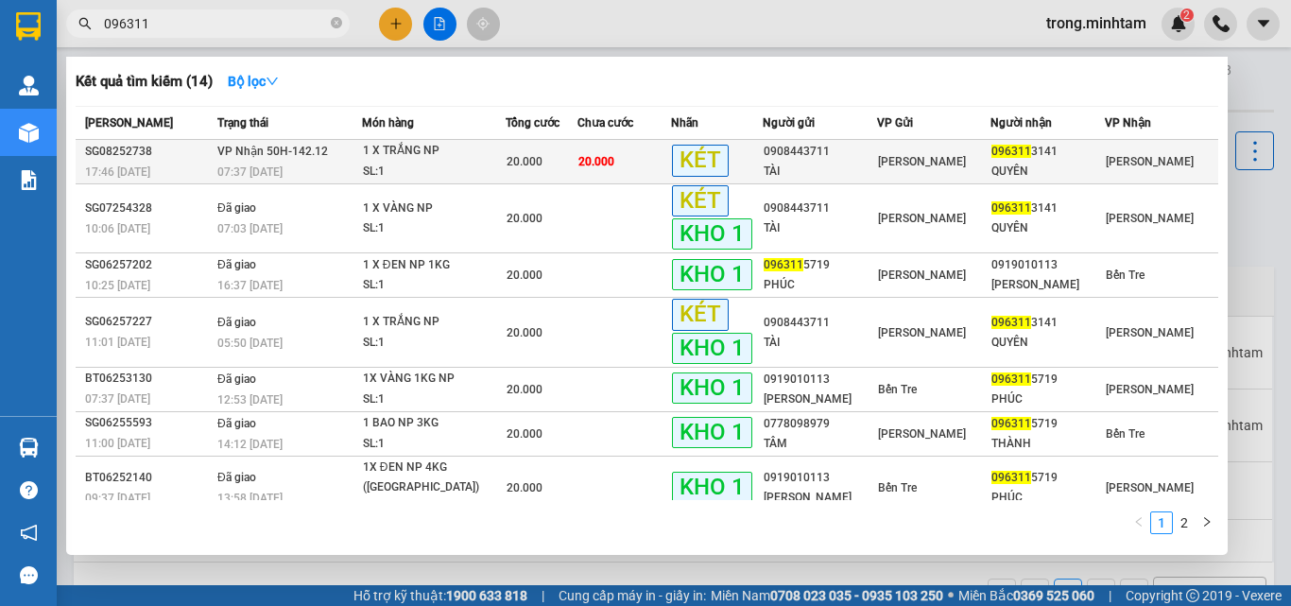
type input "096311"
click at [528, 151] on div "20.000" at bounding box center [542, 161] width 71 height 21
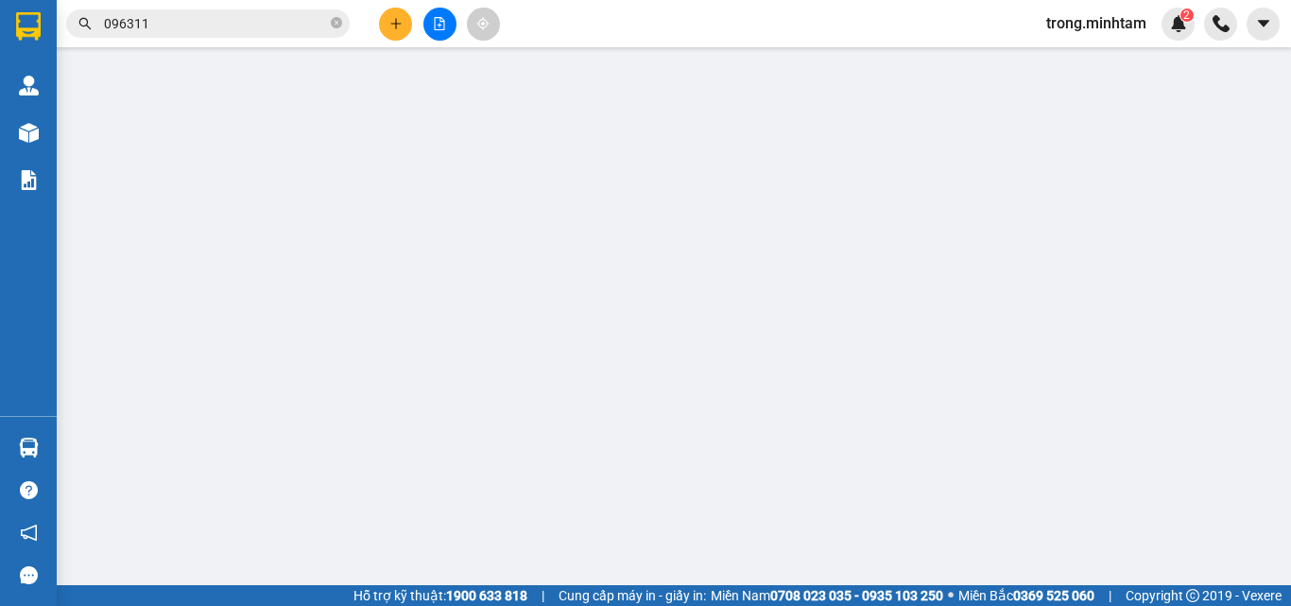
type input "0908443711"
type input "TÀI"
type input "0963113141"
type input "QUYÊN"
type input "BM"
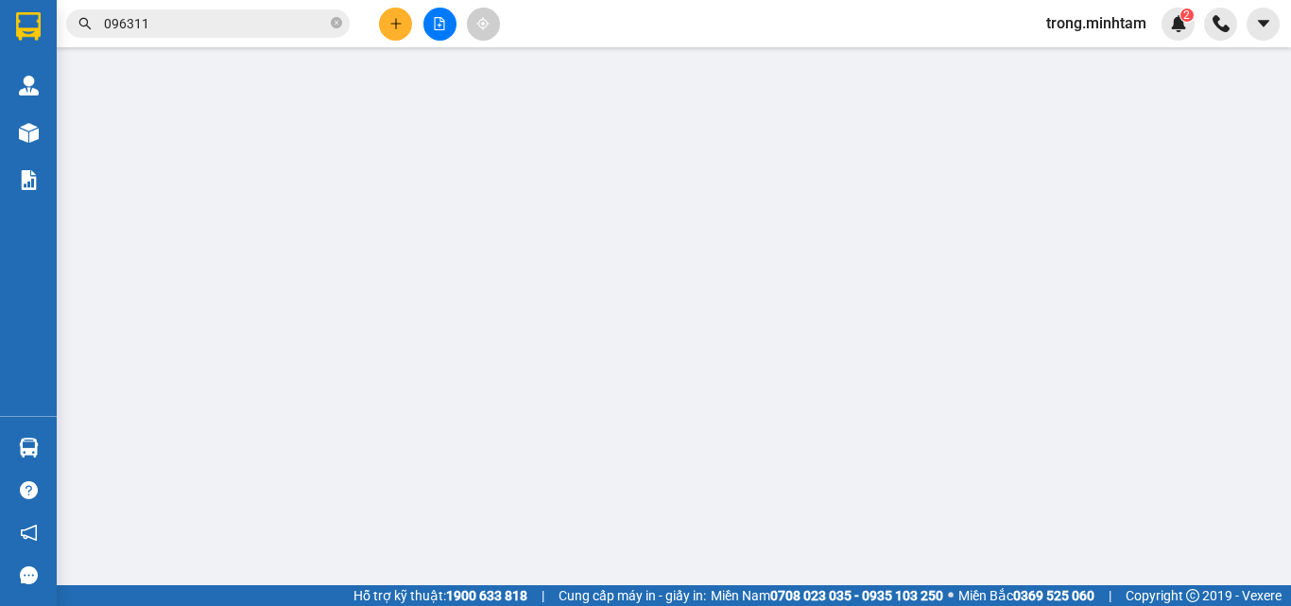
type input "20.000"
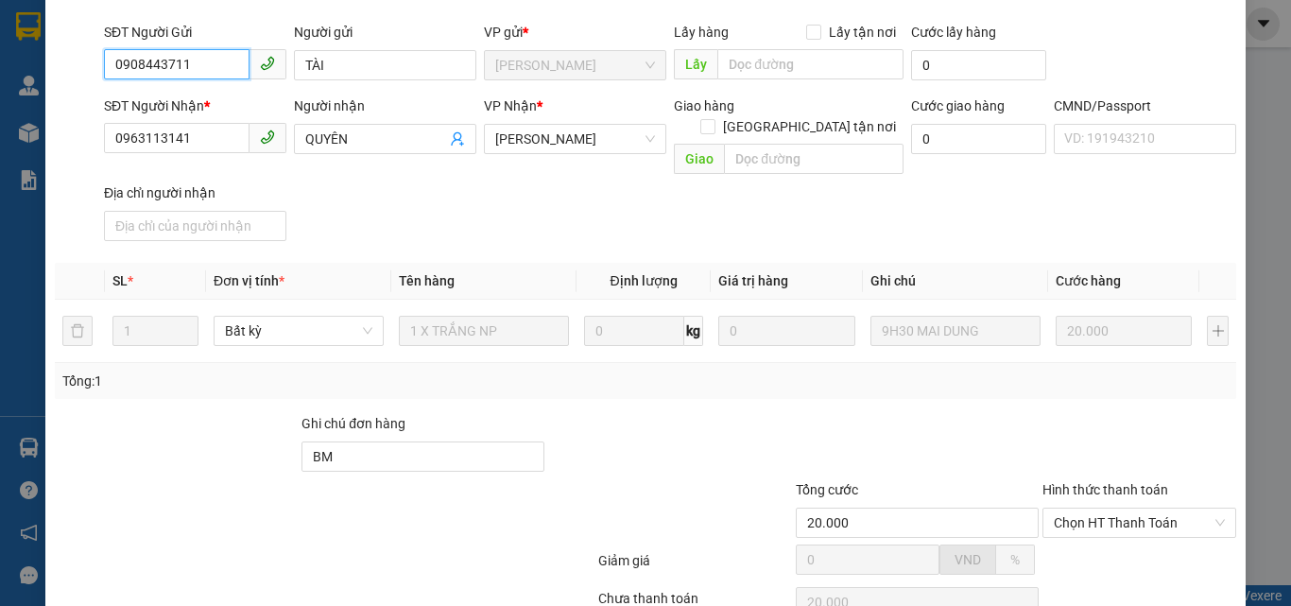
scroll to position [263, 0]
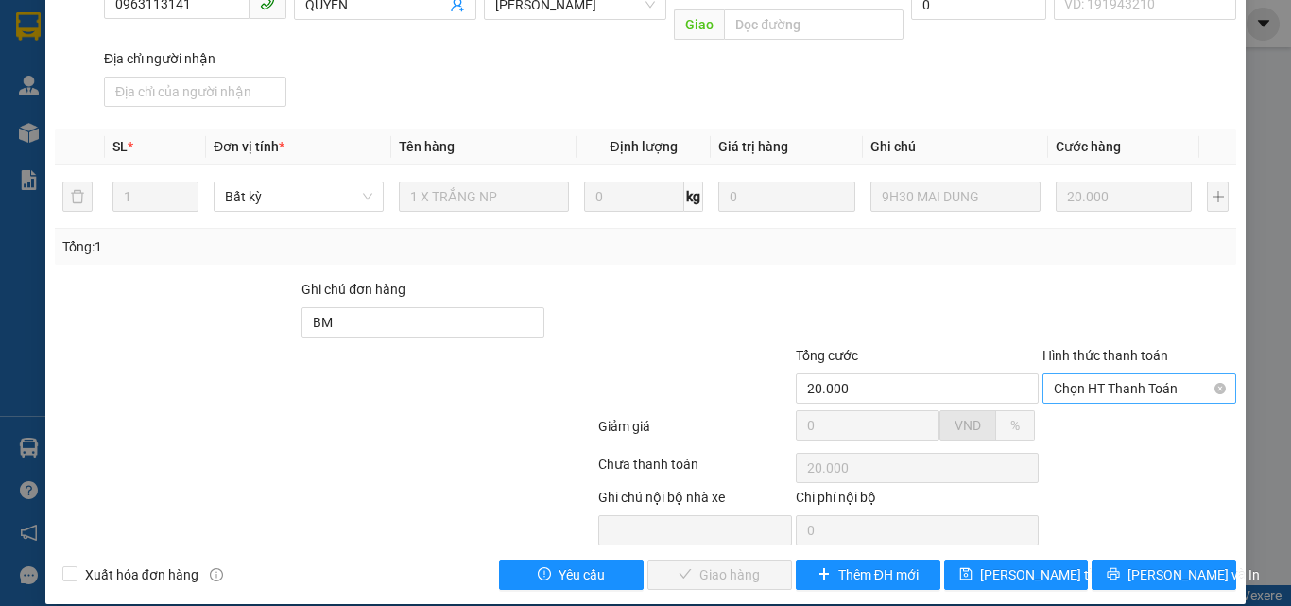
click at [1109, 375] on span "Chọn HT Thanh Toán" at bounding box center [1139, 388] width 171 height 28
click at [1103, 392] on div "Tại văn phòng" at bounding box center [1128, 405] width 192 height 30
type input "0"
click at [750, 564] on span "[PERSON_NAME] và Giao hàng" at bounding box center [773, 574] width 181 height 21
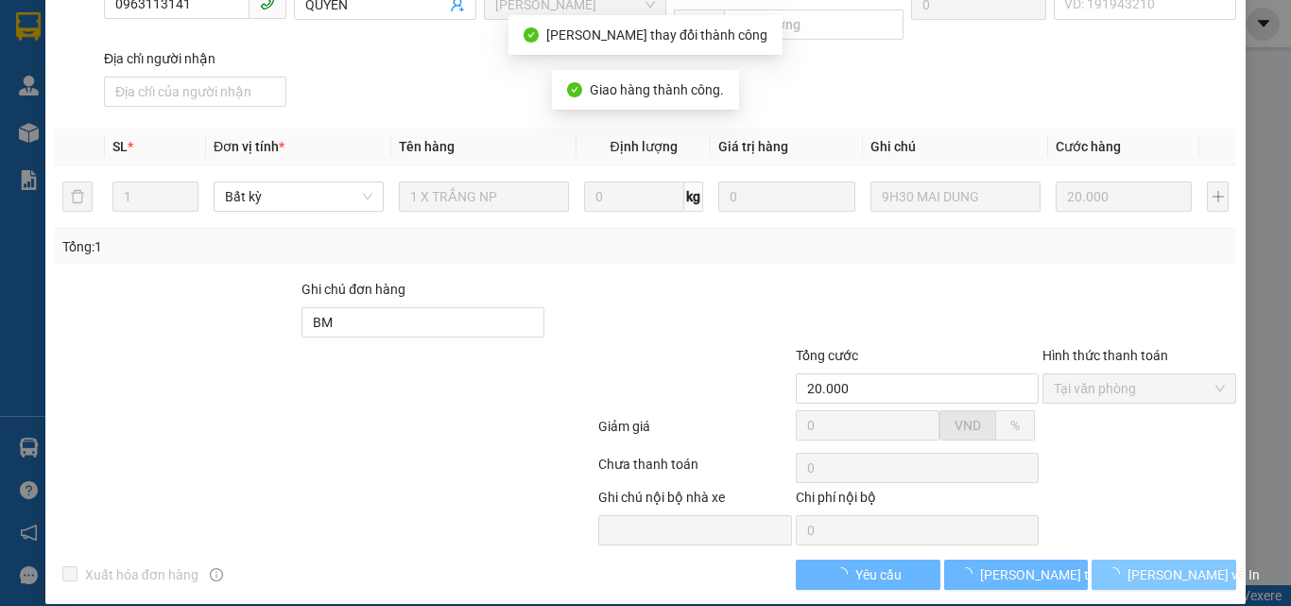
click at [1140, 564] on span "[PERSON_NAME] và In" at bounding box center [1194, 574] width 132 height 21
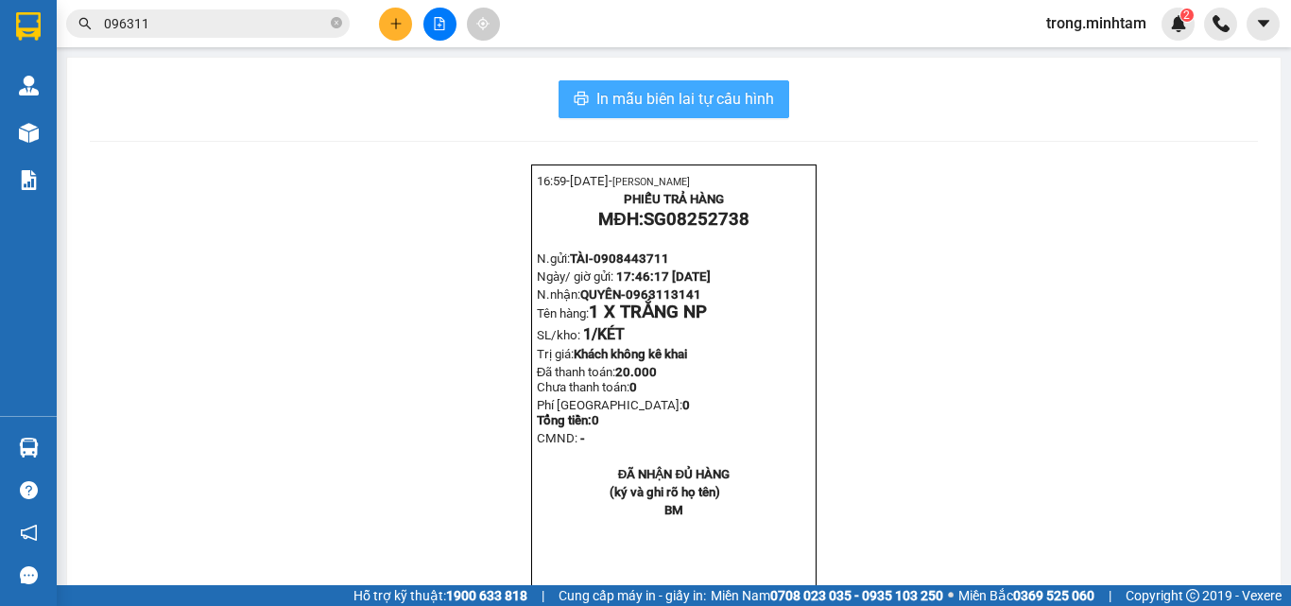
click at [712, 95] on span "In mẫu biên lai tự cấu hình" at bounding box center [685, 99] width 178 height 24
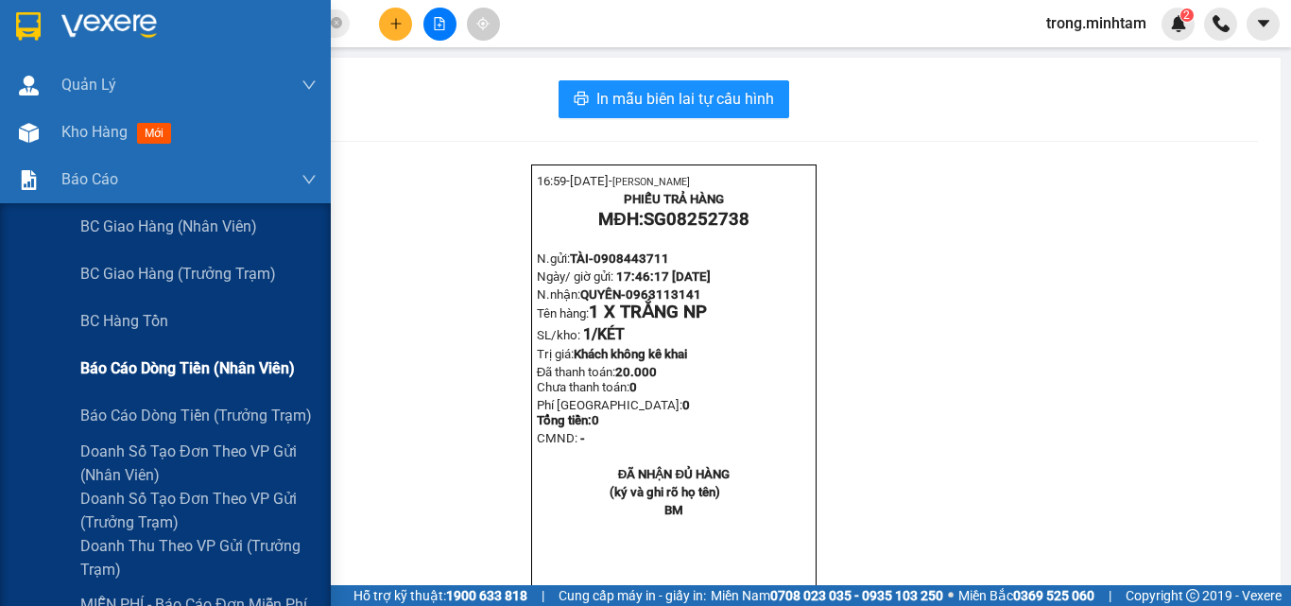
click at [144, 354] on div "Báo cáo dòng tiền (nhân viên)" at bounding box center [198, 368] width 236 height 47
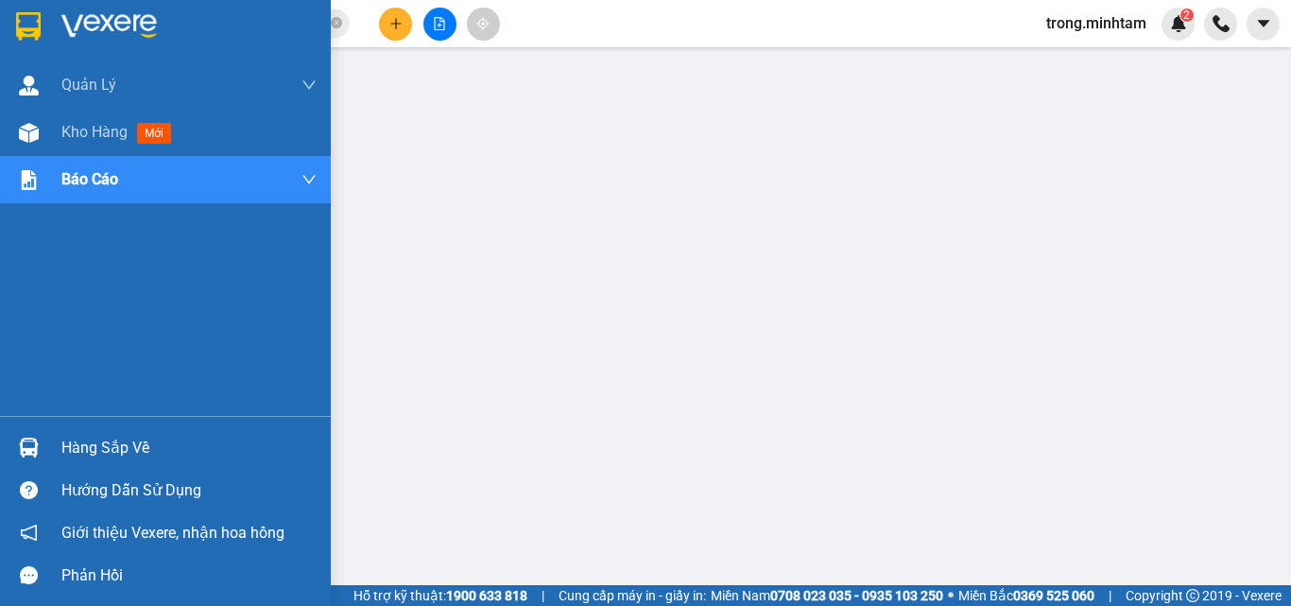
click at [102, 443] on div "Hàng sắp về" at bounding box center [188, 448] width 255 height 28
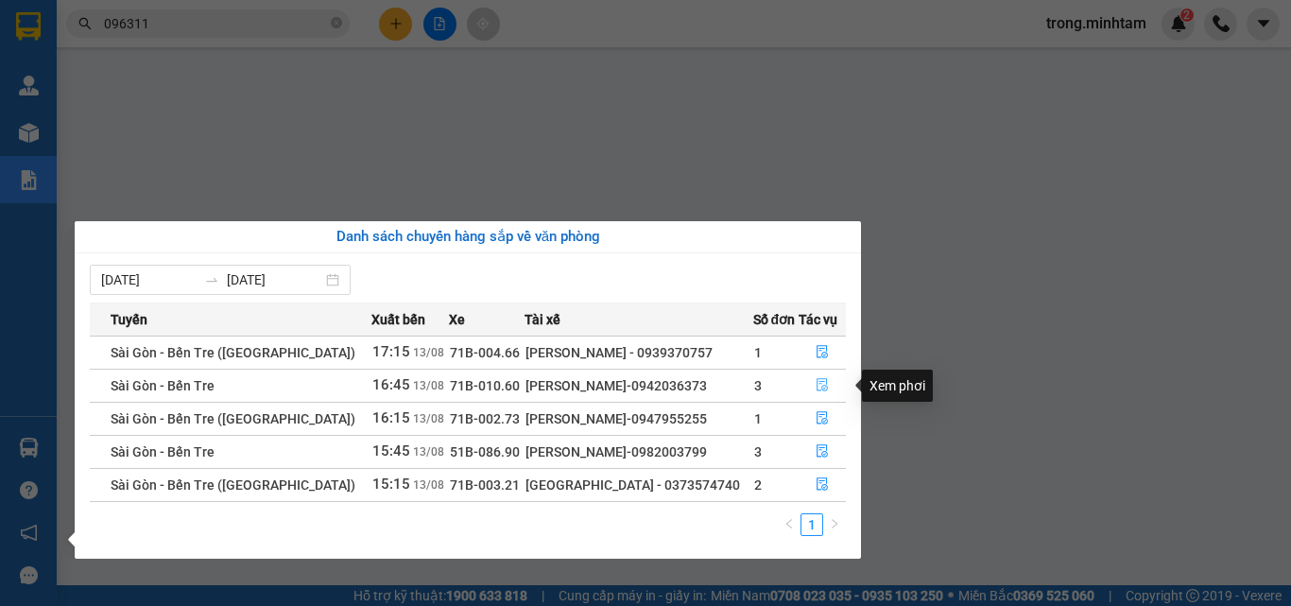
click at [817, 384] on icon "file-done" at bounding box center [822, 384] width 13 height 13
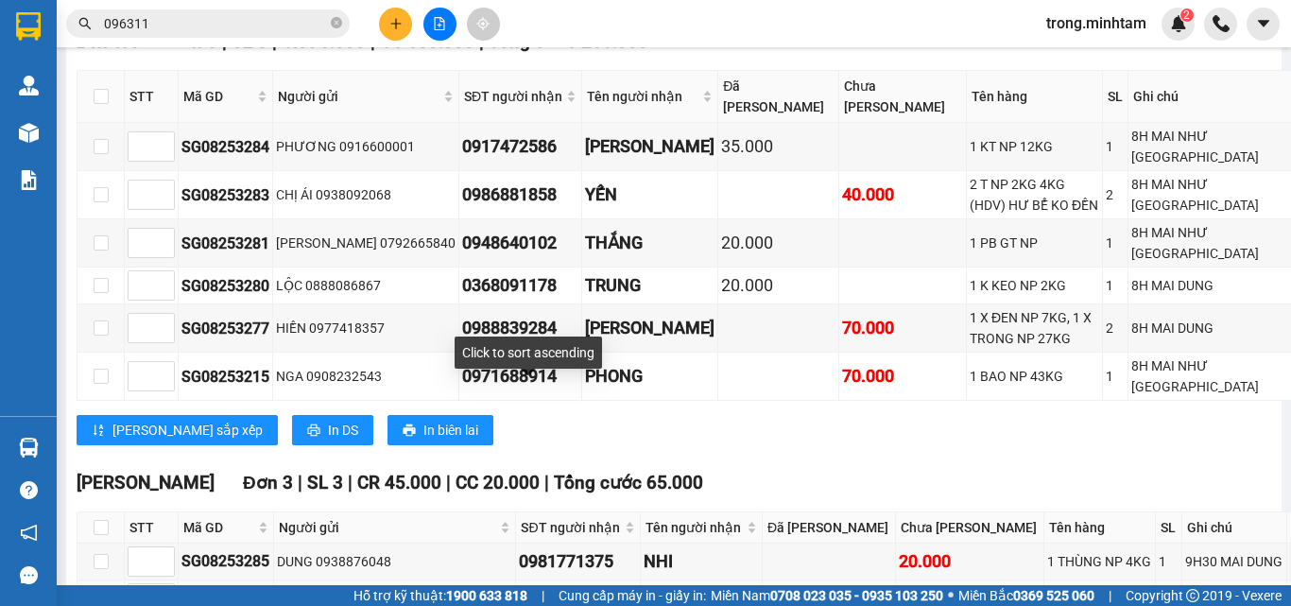
scroll to position [1466, 0]
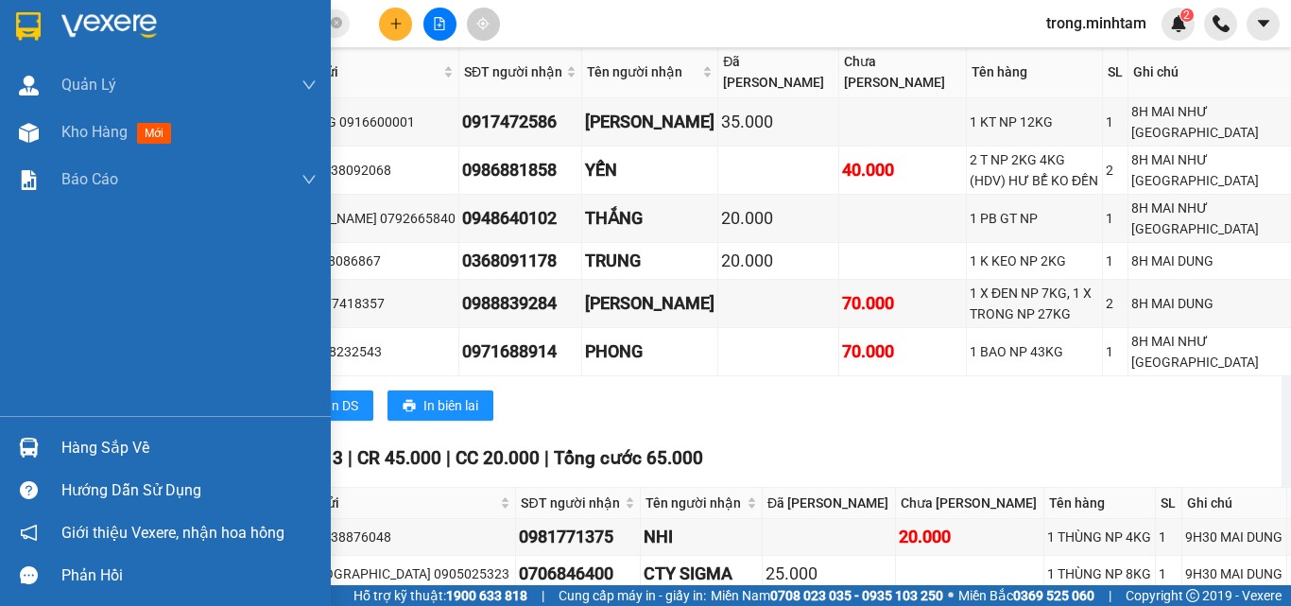
click at [88, 444] on div "Hàng sắp về" at bounding box center [188, 448] width 255 height 28
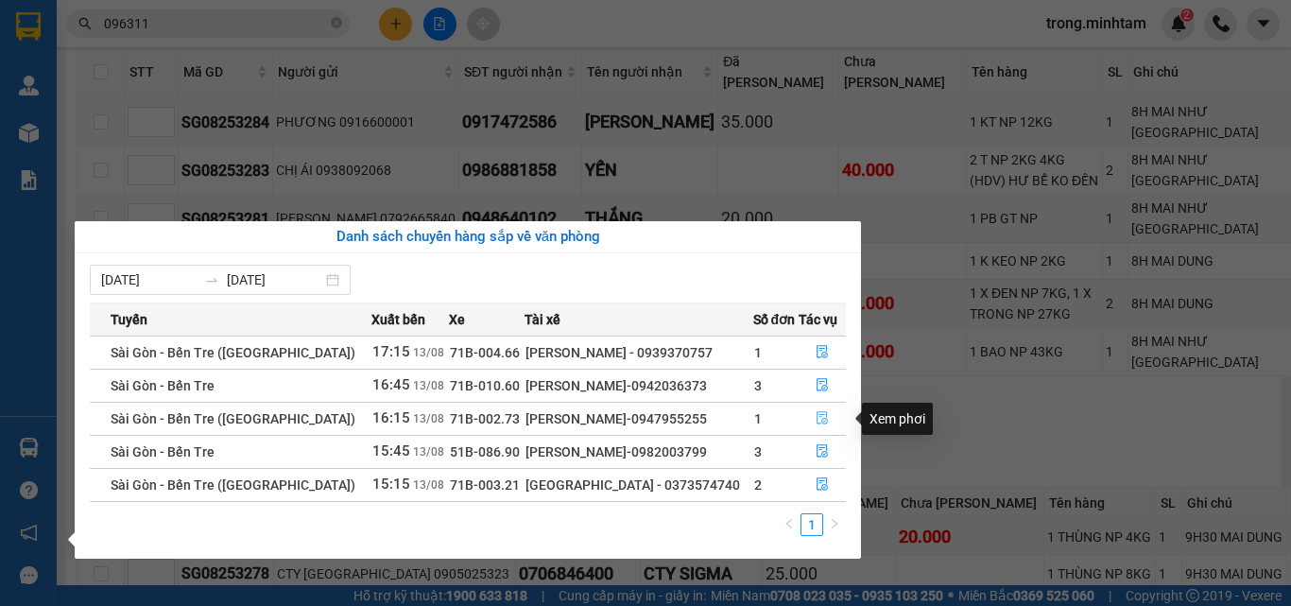
click at [816, 422] on icon "file-done" at bounding box center [822, 417] width 13 height 13
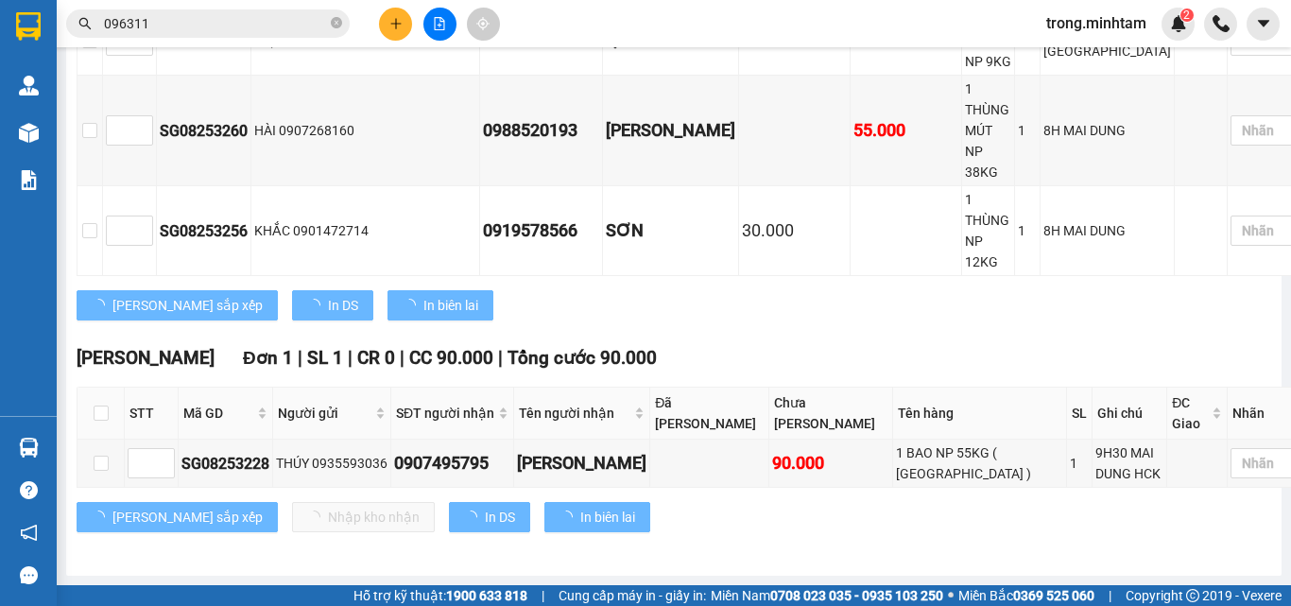
scroll to position [779, 0]
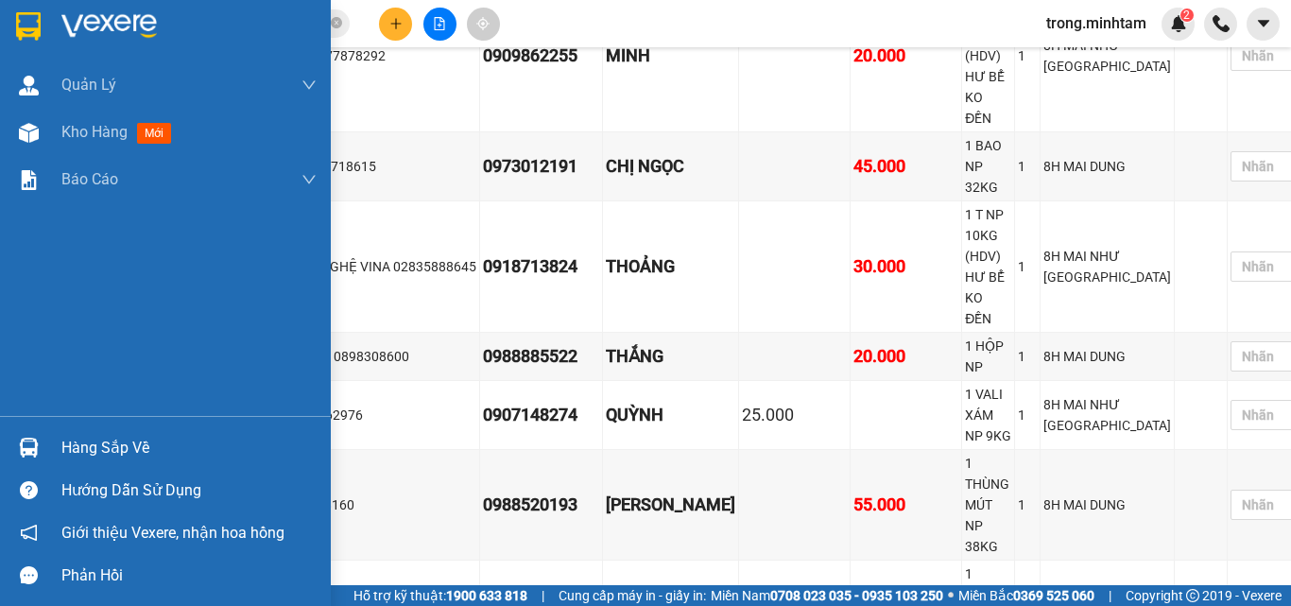
click at [122, 441] on div "Hàng sắp về" at bounding box center [188, 448] width 255 height 28
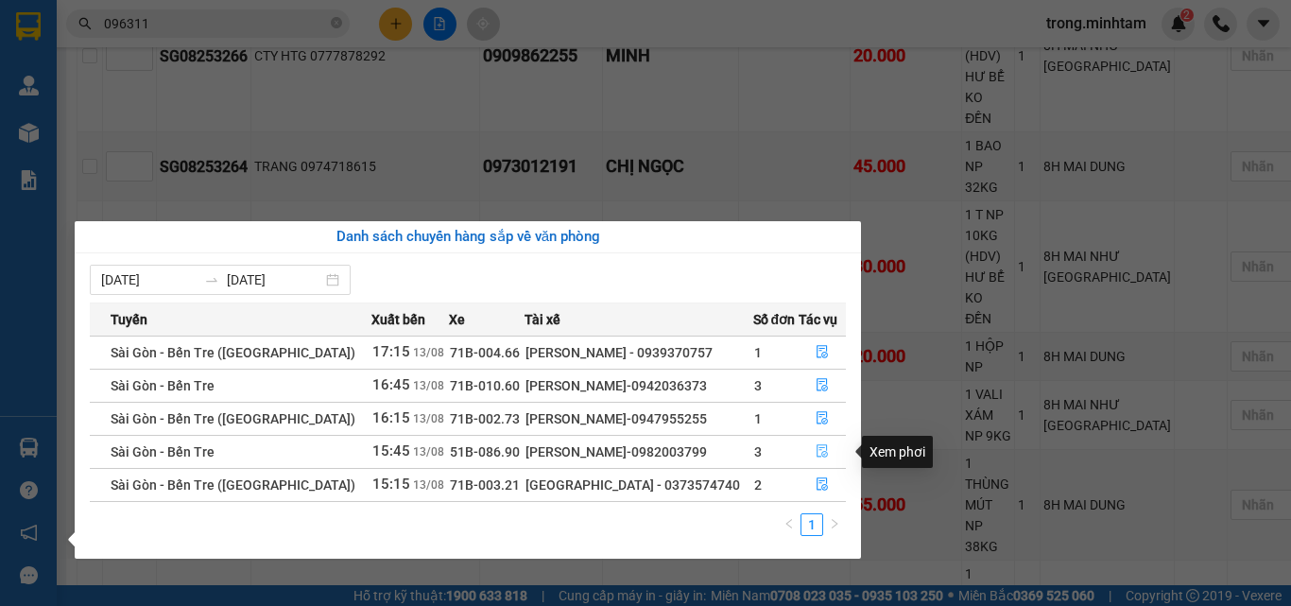
click at [816, 452] on icon "file-done" at bounding box center [822, 450] width 13 height 13
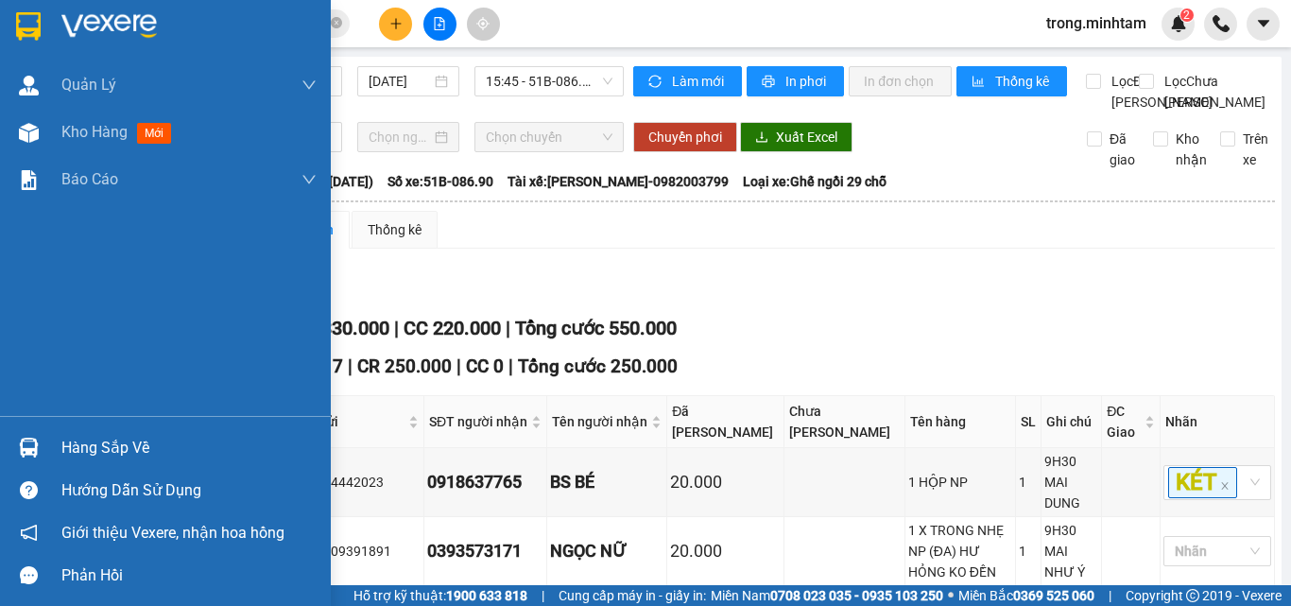
click at [118, 451] on div "Hàng sắp về" at bounding box center [188, 448] width 255 height 28
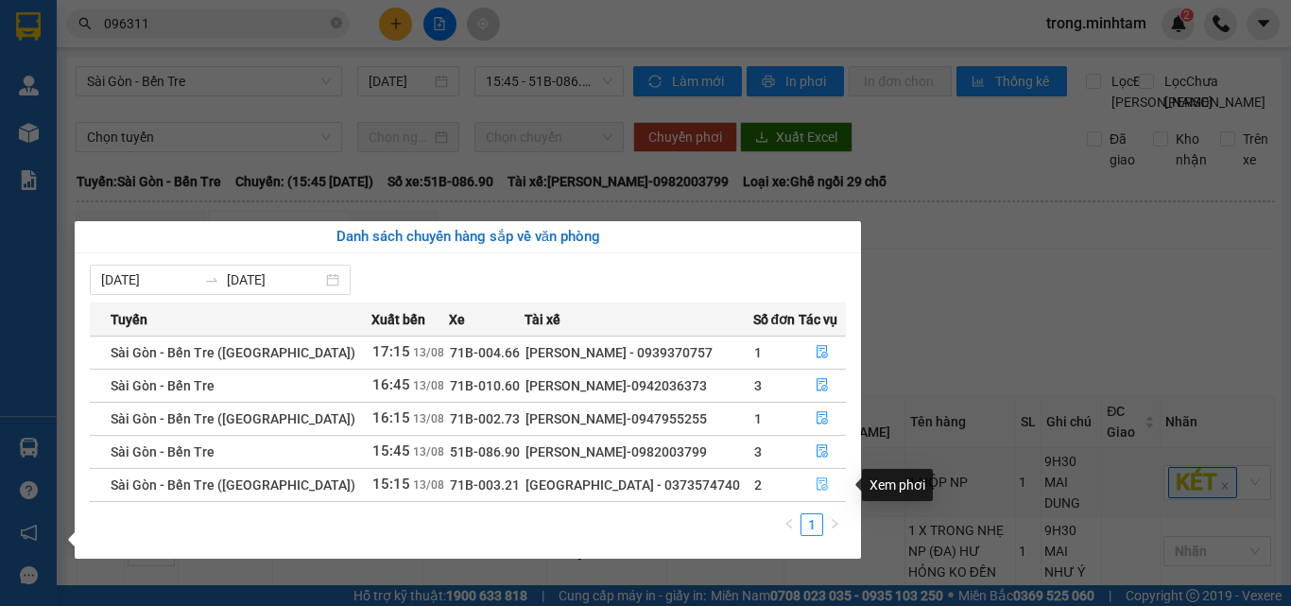
click at [821, 480] on icon "file-done" at bounding box center [822, 484] width 11 height 13
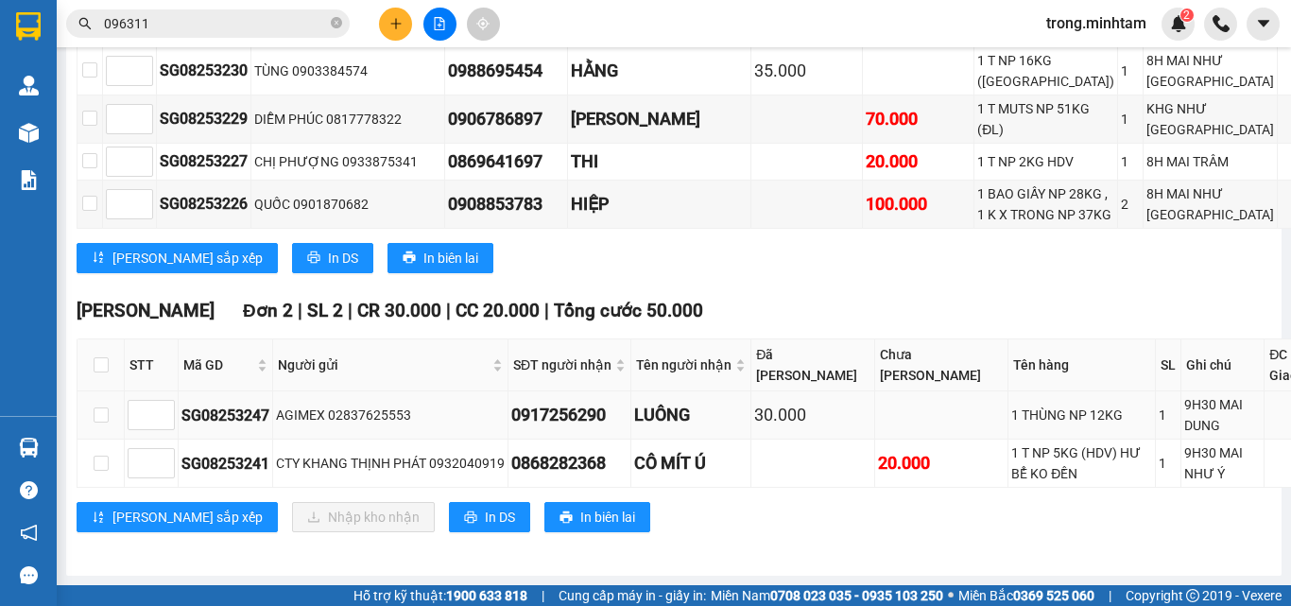
scroll to position [1131, 0]
click at [332, 21] on icon "close-circle" at bounding box center [336, 22] width 11 height 11
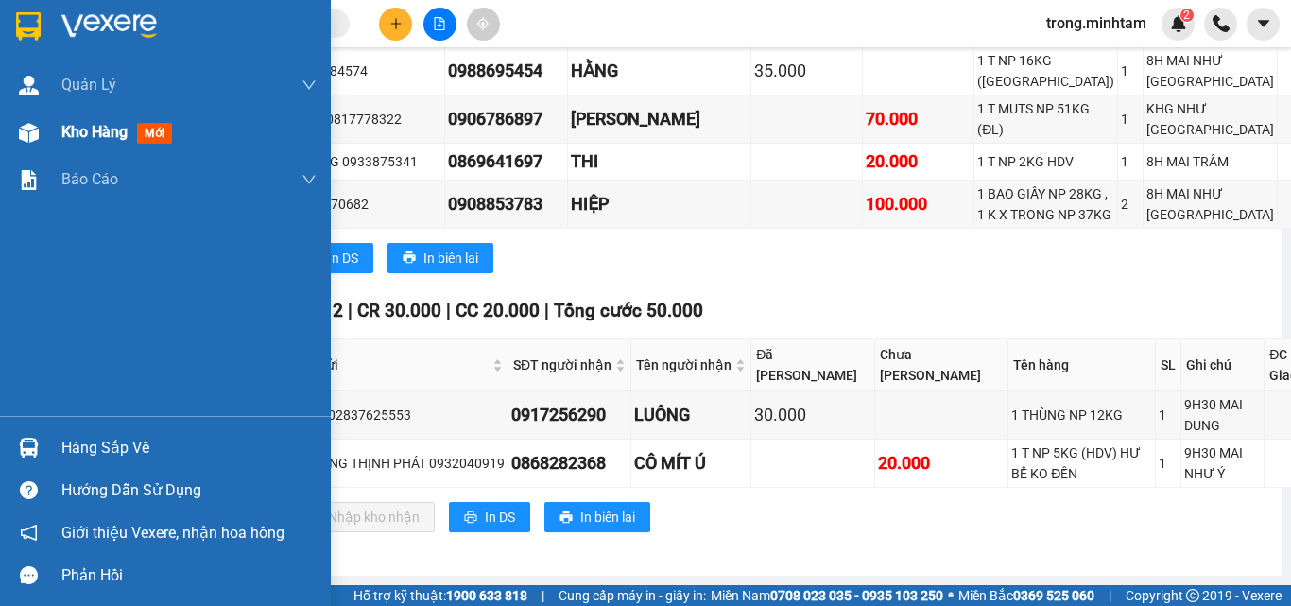
click at [80, 134] on span "Kho hàng" at bounding box center [94, 132] width 66 height 18
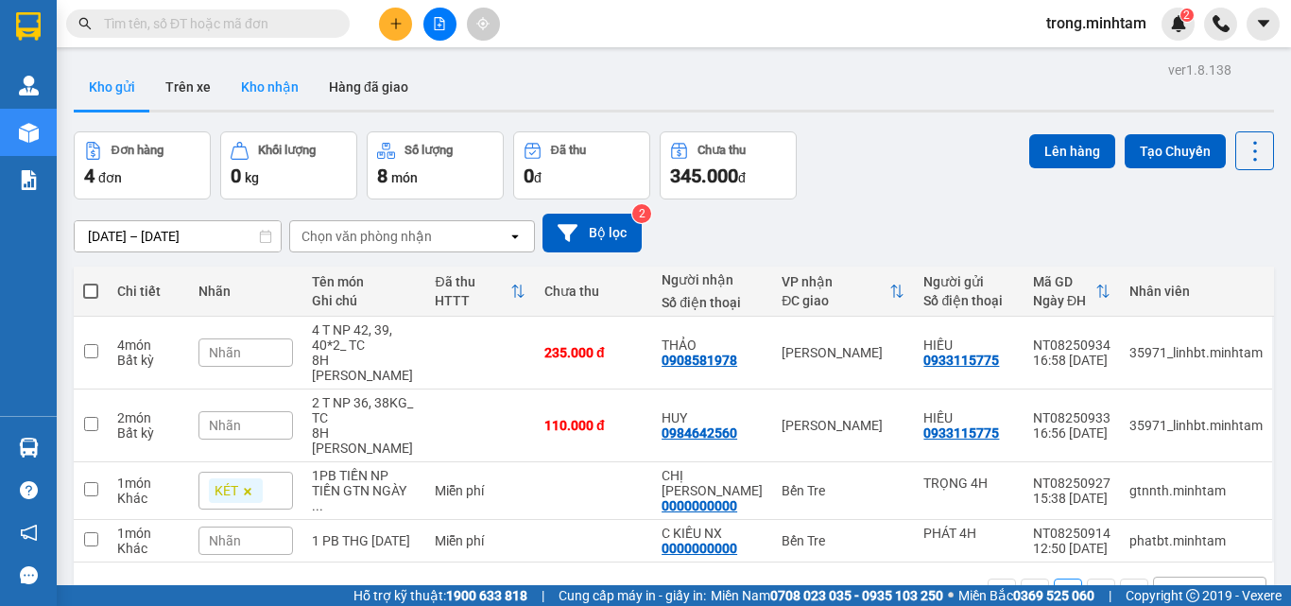
click at [275, 93] on button "Kho nhận" at bounding box center [270, 86] width 88 height 45
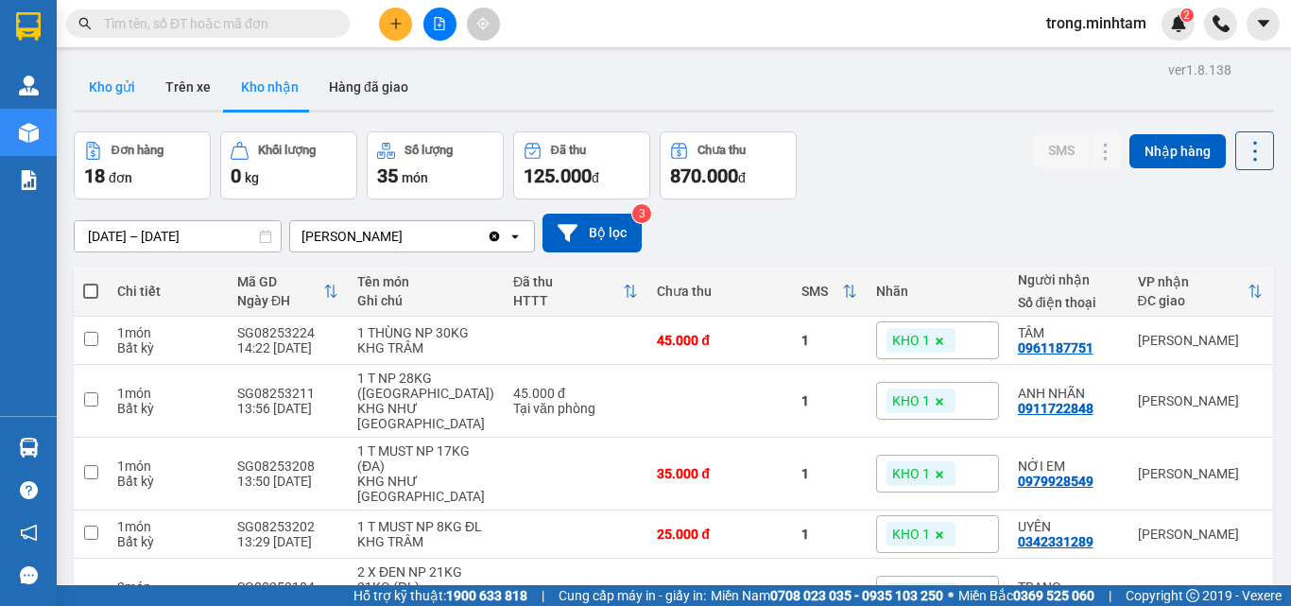
click at [142, 84] on button "Kho gửi" at bounding box center [112, 86] width 77 height 45
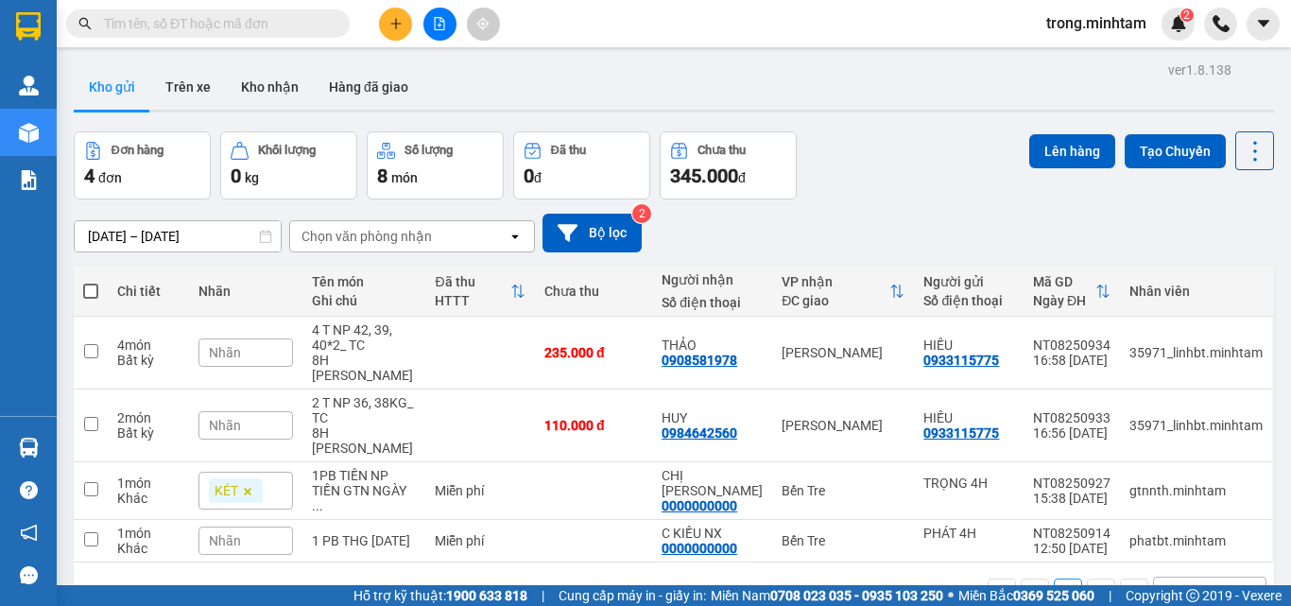
click at [74, 64] on button "Kho gửi" at bounding box center [112, 86] width 77 height 45
click at [394, 30] on button at bounding box center [395, 24] width 33 height 33
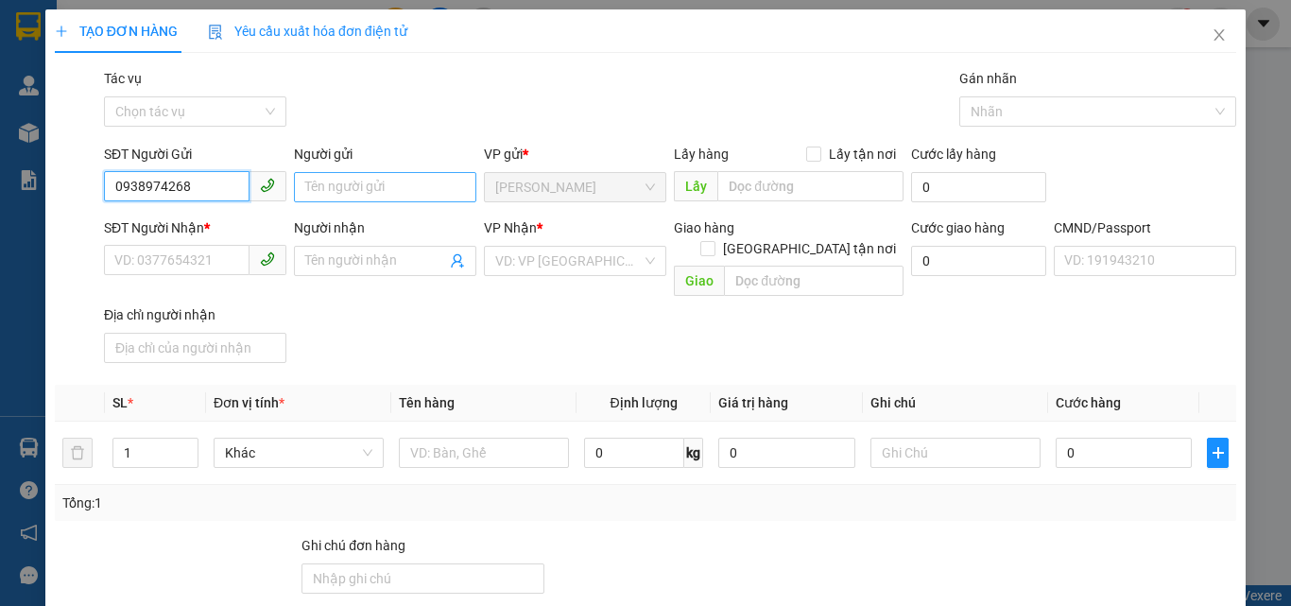
type input "0938974268"
click at [337, 185] on input "Người gửi" at bounding box center [385, 187] width 182 height 30
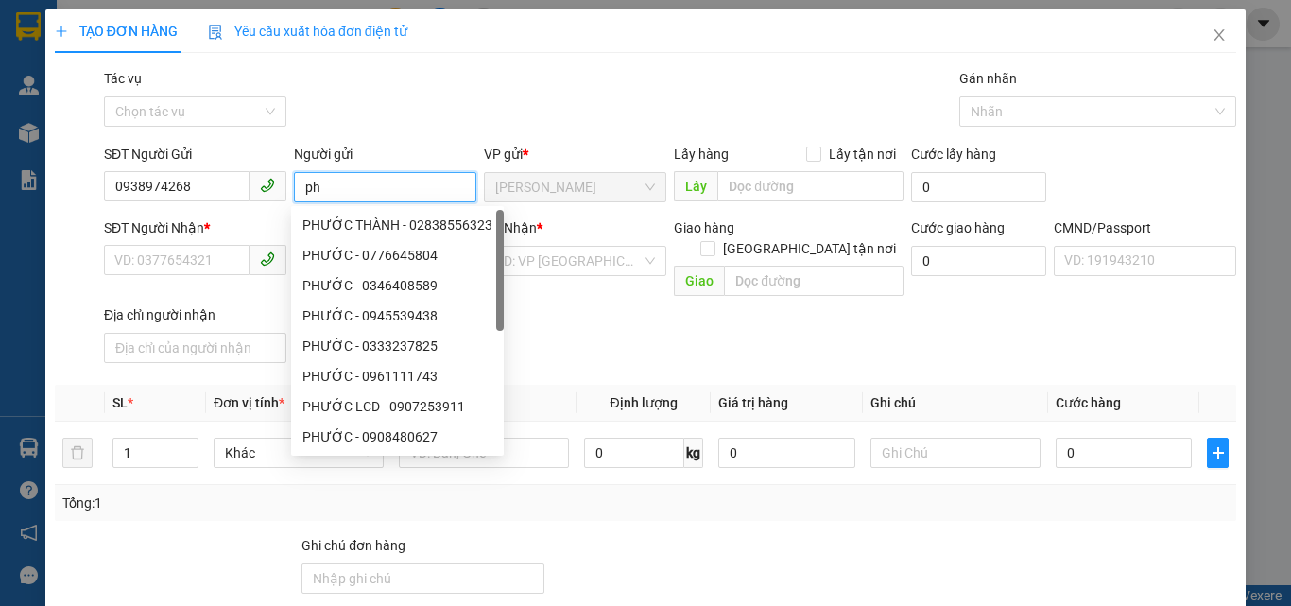
type input "p"
type input "PHƯỚC"
click at [194, 262] on input "SĐT Người Nhận *" at bounding box center [177, 260] width 146 height 30
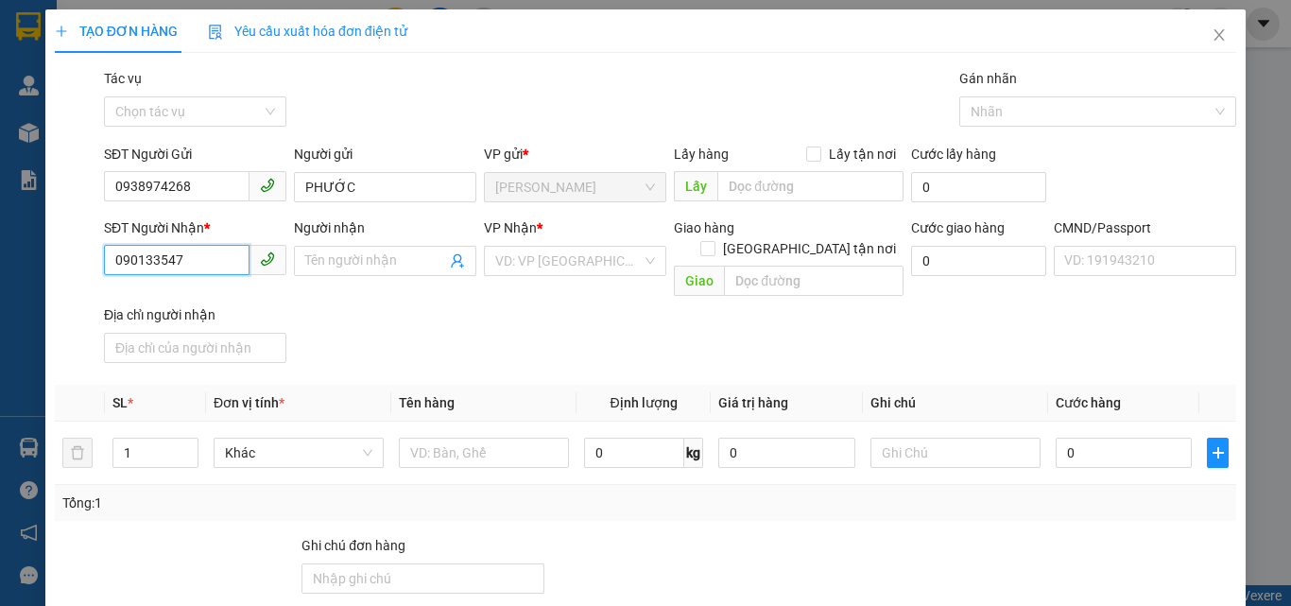
type input "0901335477"
click at [208, 294] on div "0901335477 - LỮ GIA" at bounding box center [207, 298] width 186 height 21
type input "LỮ GIA"
type input "0901335477"
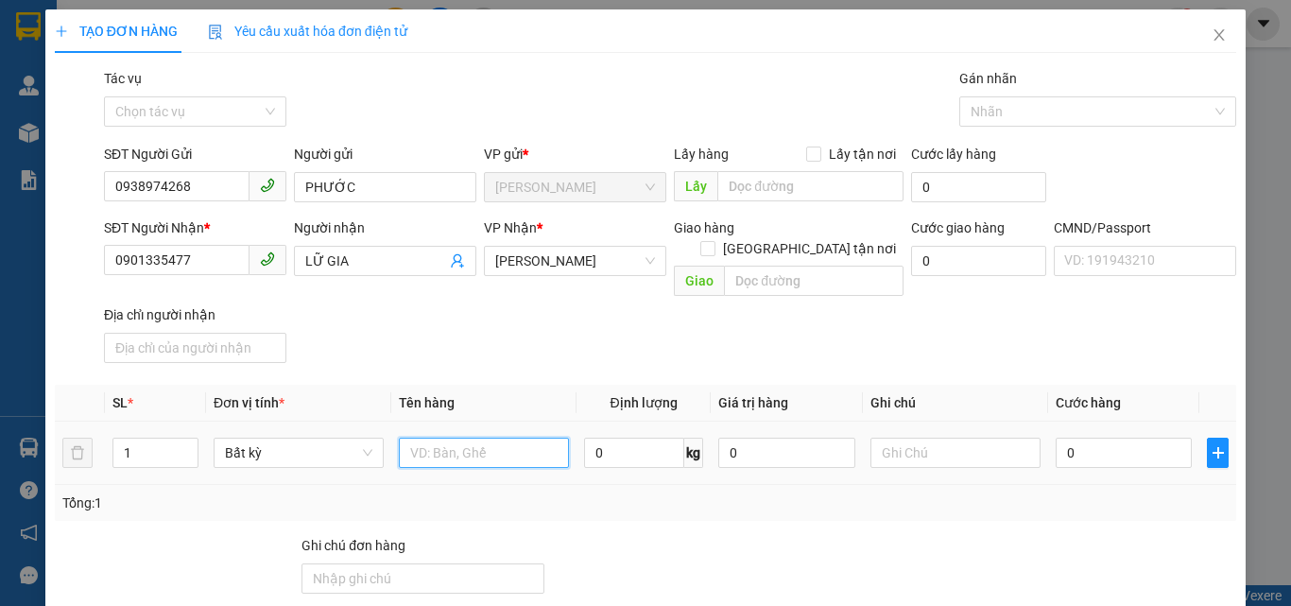
click at [453, 445] on input "text" at bounding box center [484, 453] width 170 height 30
type input "1 X TRONG NP 3KG"
type input "08H00(14/08/2025)TRỌNG"
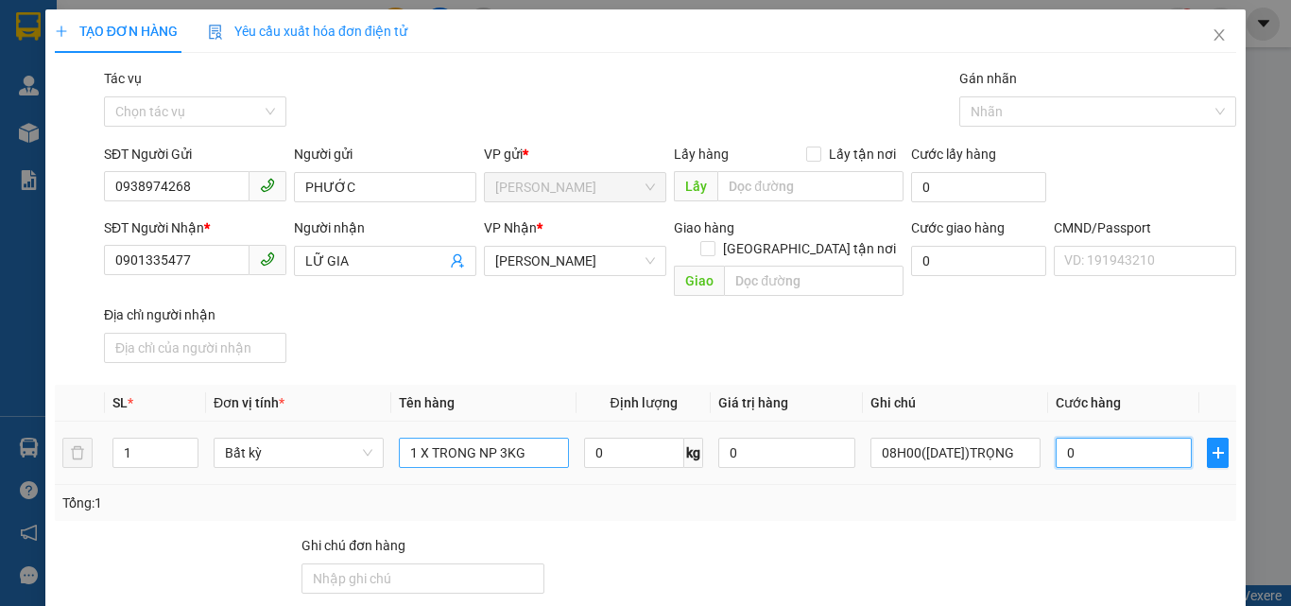
type input "2"
type input "20"
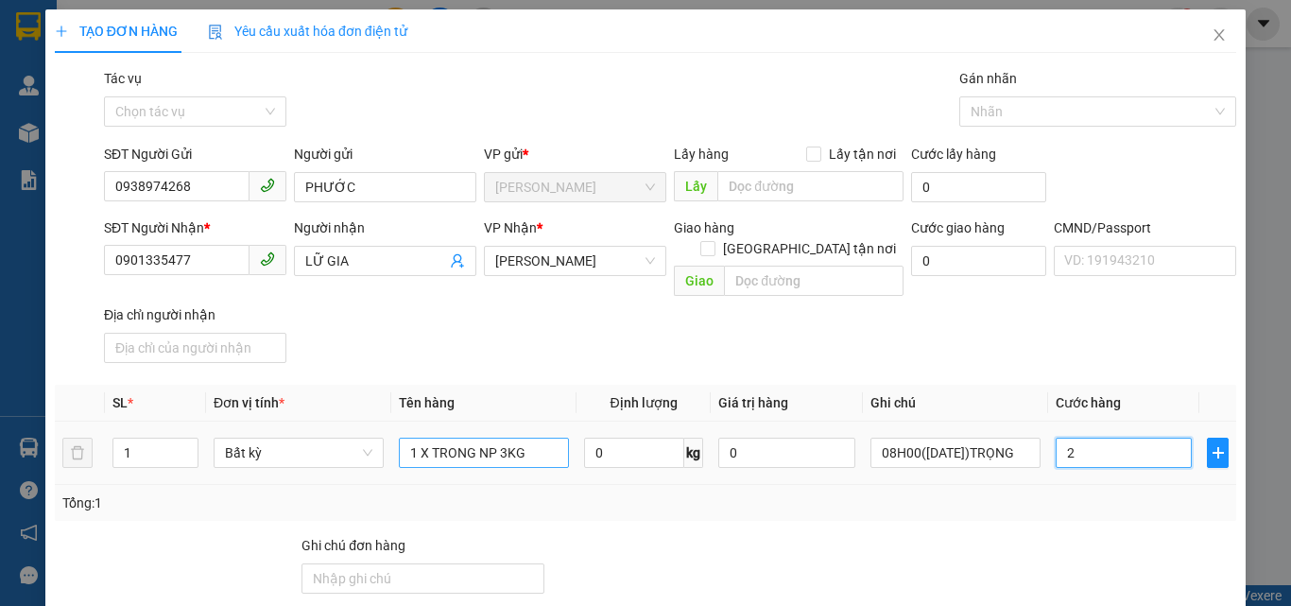
type input "20"
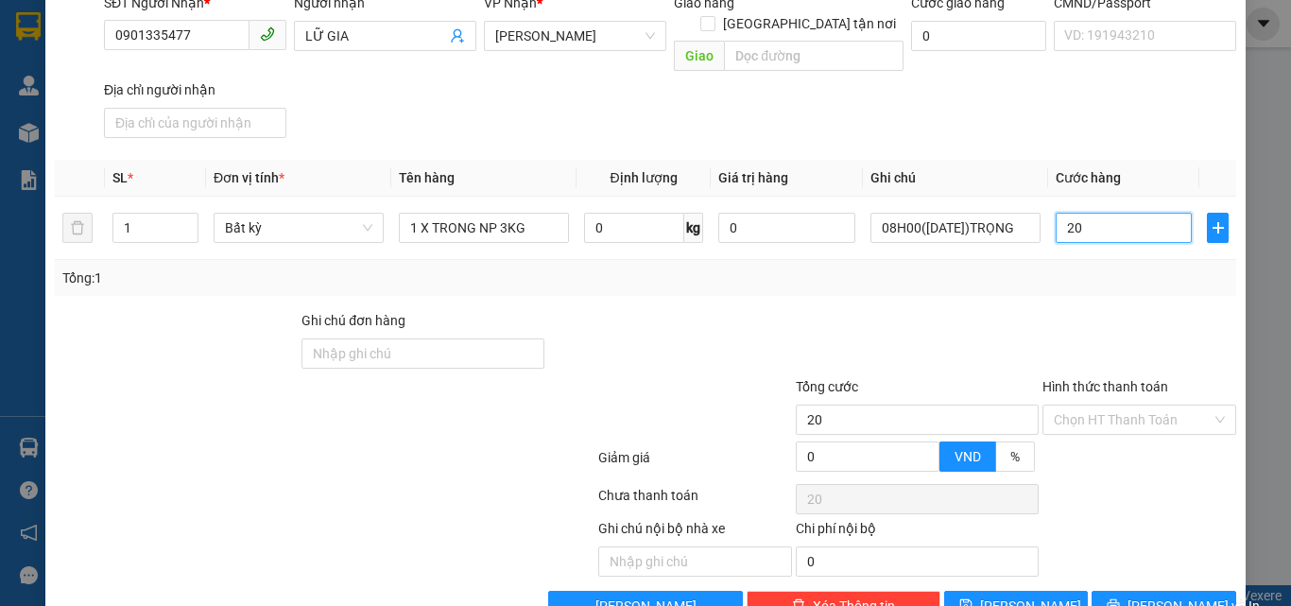
scroll to position [252, 0]
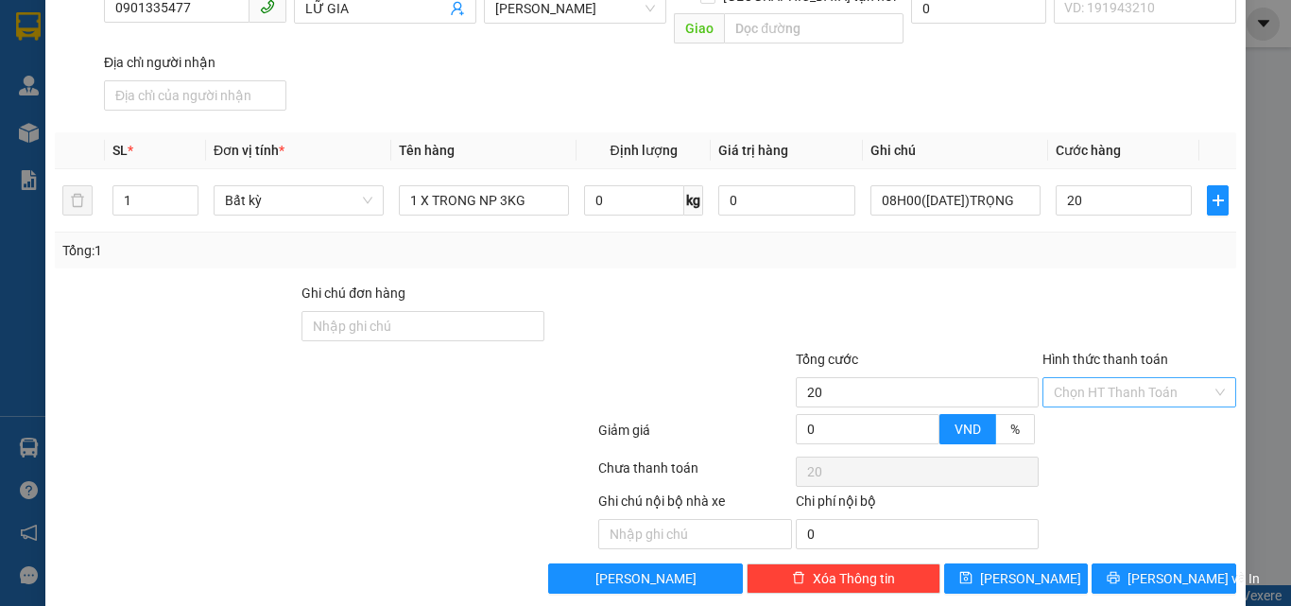
type input "20.000"
drag, startPoint x: 1072, startPoint y: 373, endPoint x: 1079, endPoint y: 399, distance: 26.4
click at [1072, 378] on input "Hình thức thanh toán" at bounding box center [1133, 392] width 158 height 28
click at [1079, 406] on div "Tại văn phòng" at bounding box center [1128, 409] width 169 height 21
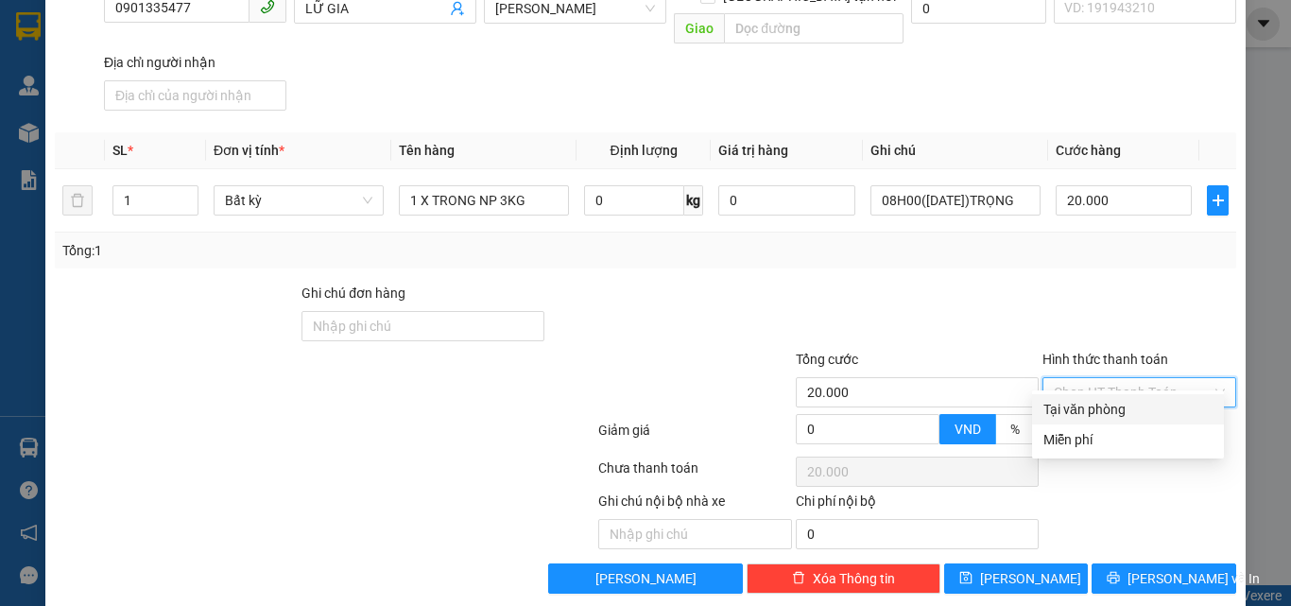
type input "0"
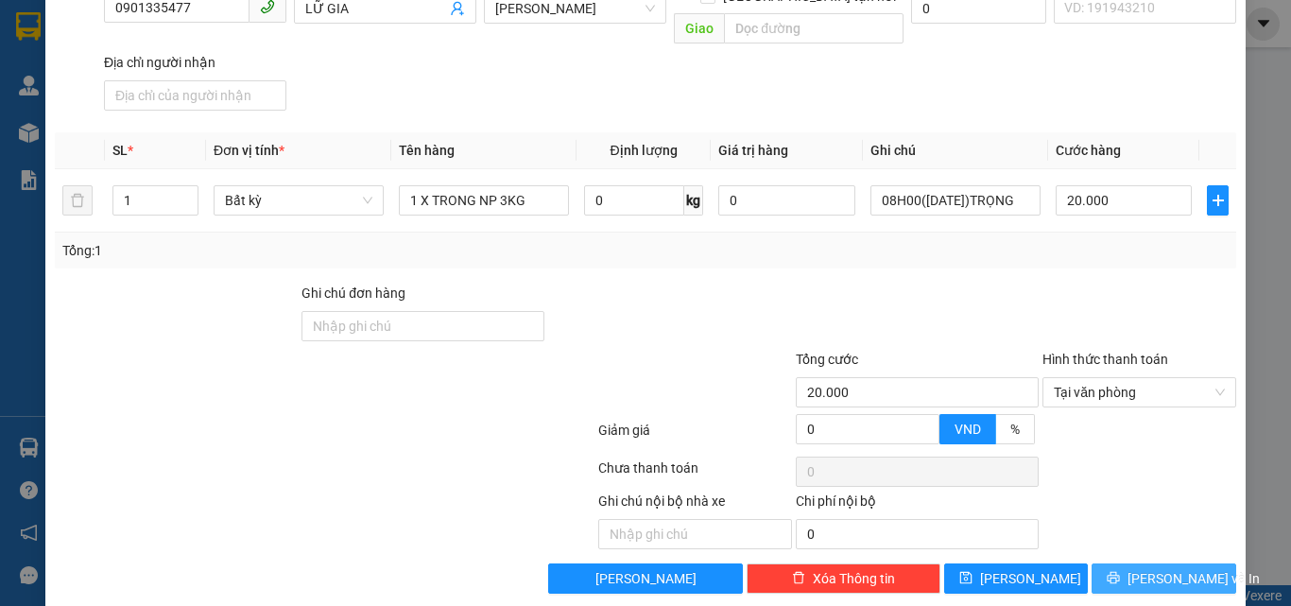
click at [1116, 563] on button "[PERSON_NAME] và In" at bounding box center [1164, 578] width 145 height 30
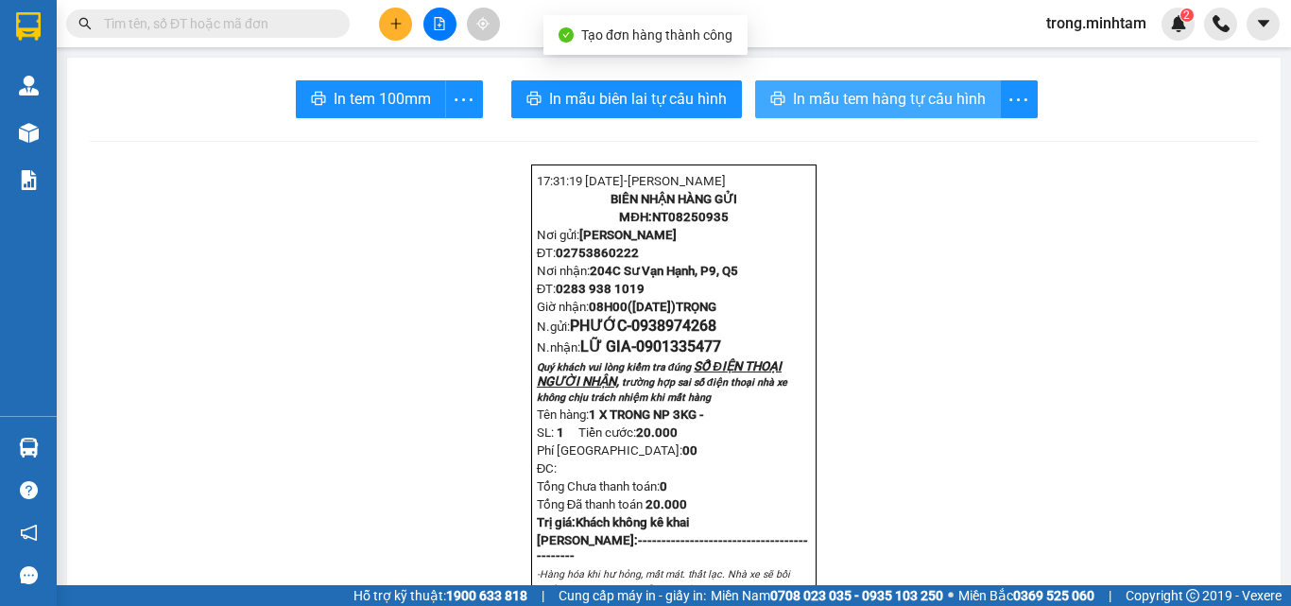
click at [797, 80] on button "In mẫu tem hàng tự cấu hình" at bounding box center [878, 99] width 246 height 38
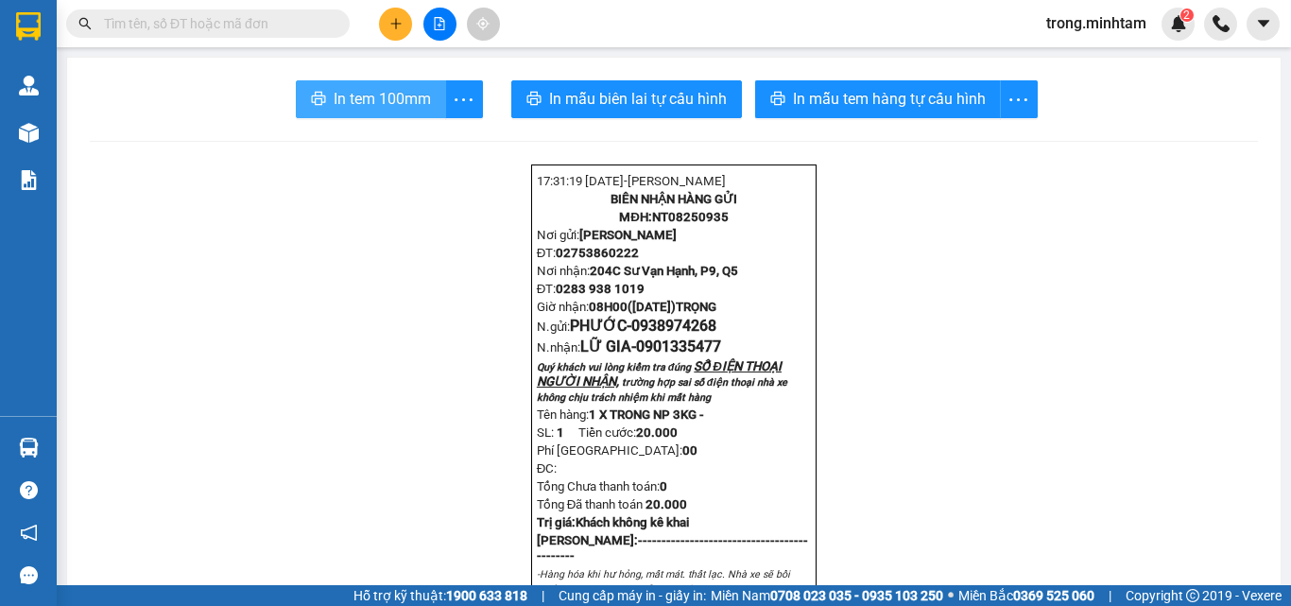
click at [356, 100] on span "In tem 100mm" at bounding box center [382, 99] width 97 height 24
click at [401, 22] on icon "plus" at bounding box center [395, 23] width 13 height 13
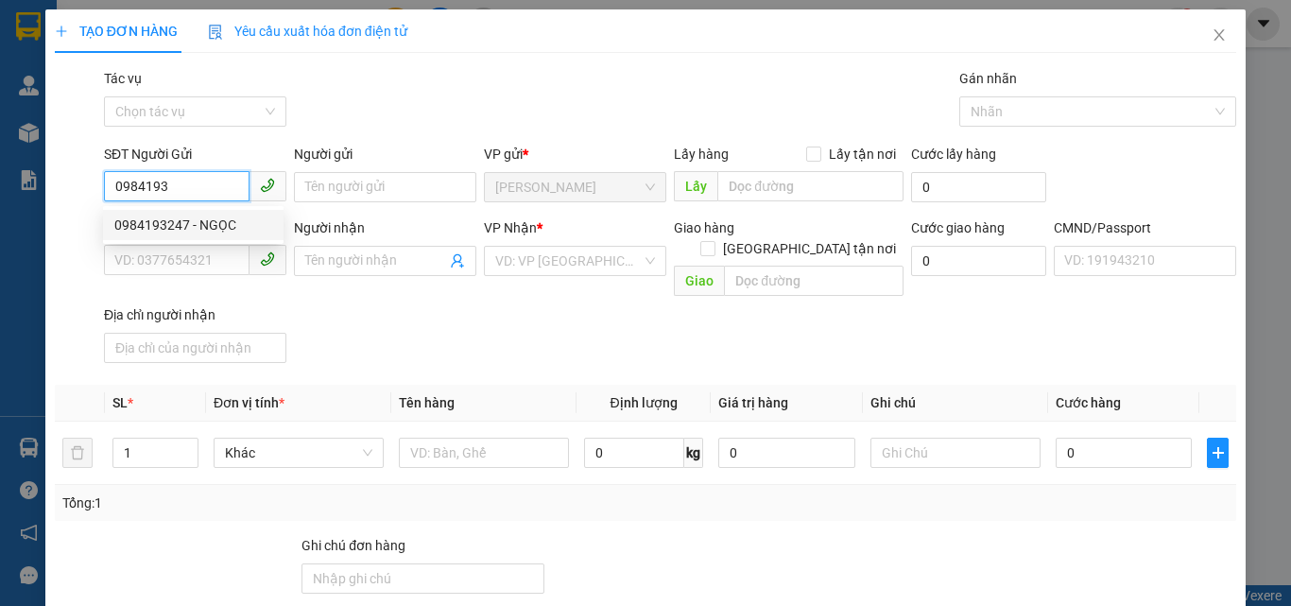
click at [163, 233] on div "0984193247 - NGỌC" at bounding box center [193, 225] width 158 height 21
type input "0984193247"
type input "NGỌC"
type input "0987555598"
type input "TOÀN"
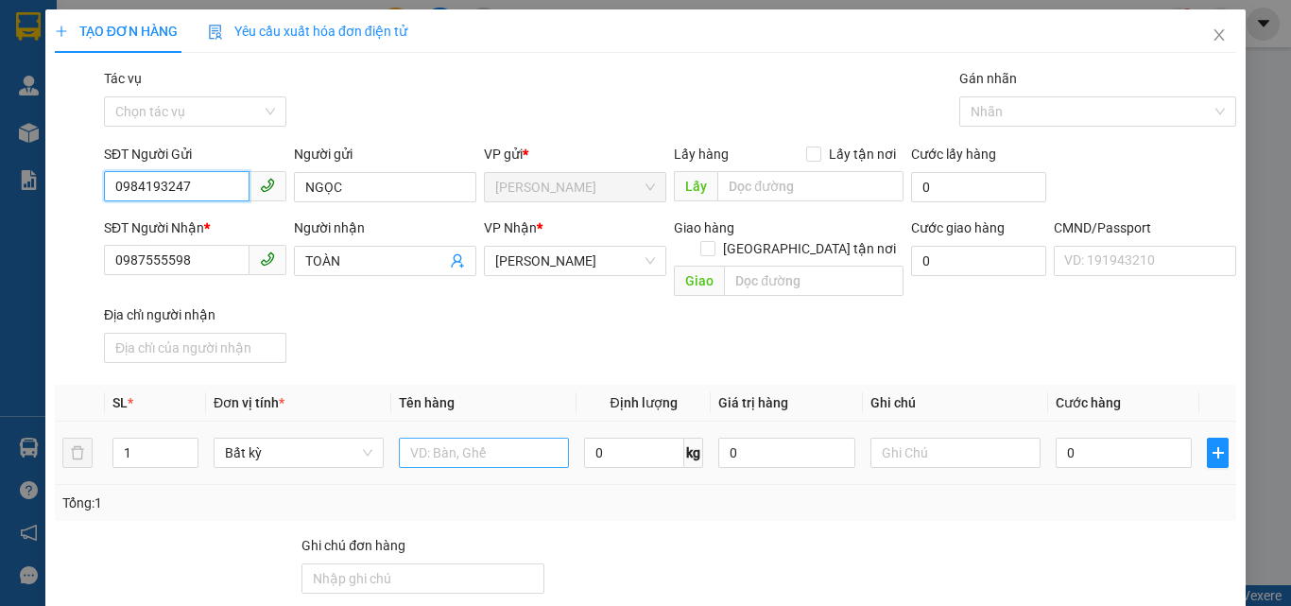
type input "0984193247"
click at [423, 438] on input "text" at bounding box center [484, 453] width 170 height 30
type input "1PB GT NP"
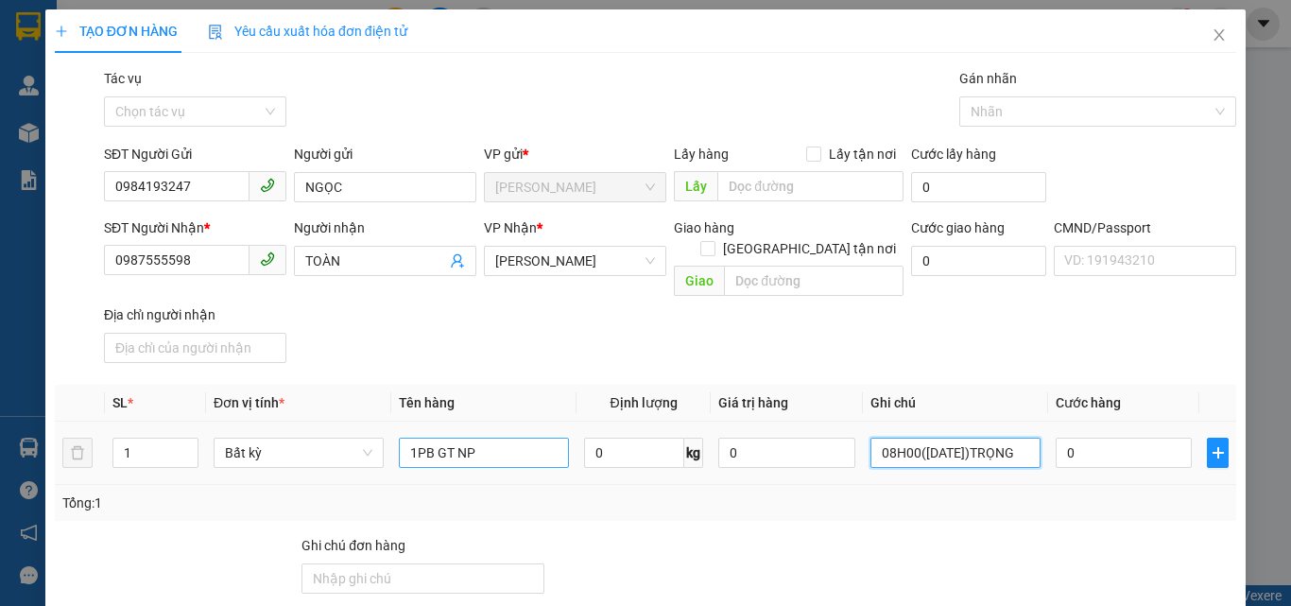
scroll to position [0, 11]
type input "08H00(14/08/2025)TRỌNG"
type input "2"
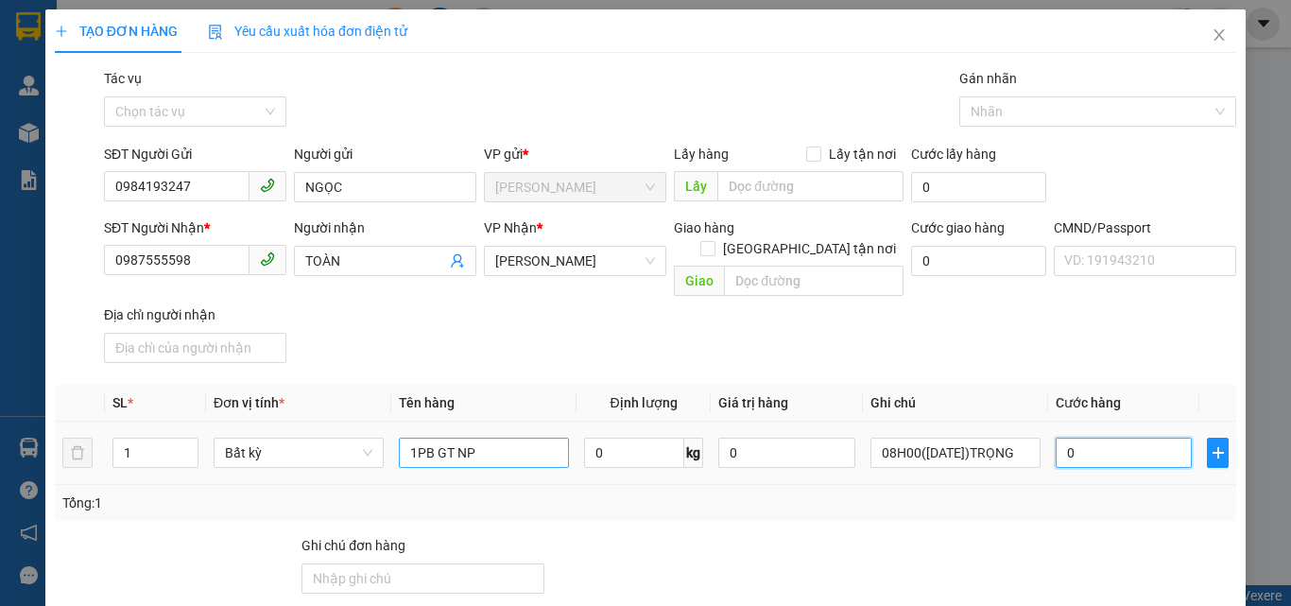
type input "2"
type input "20"
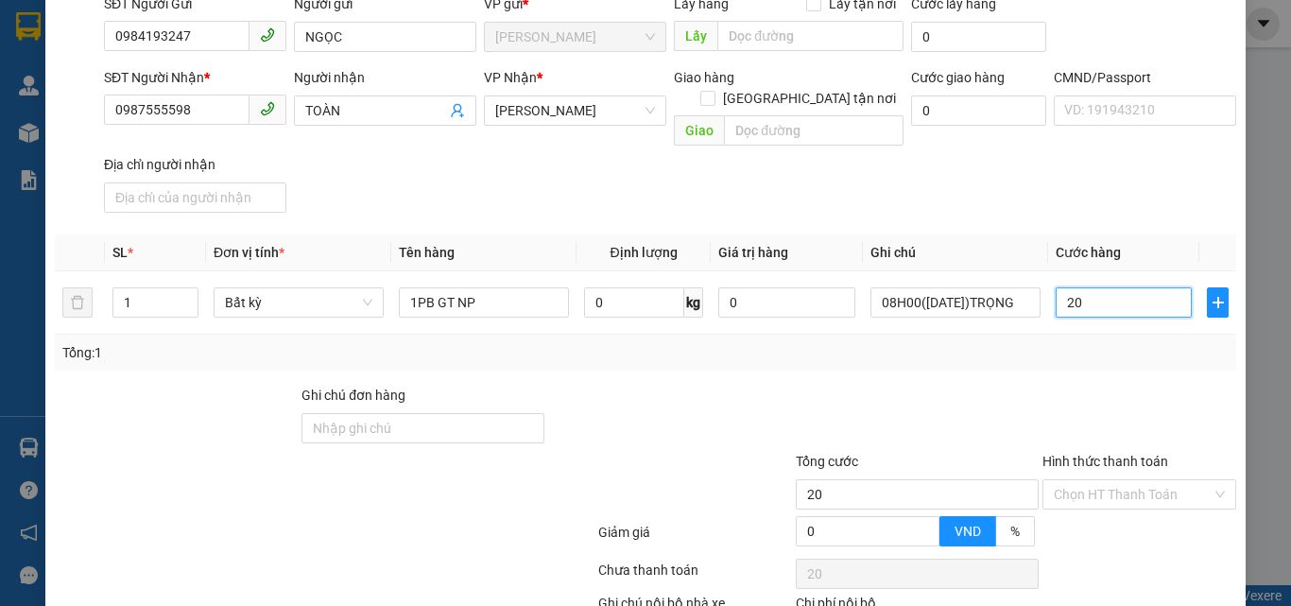
scroll to position [252, 0]
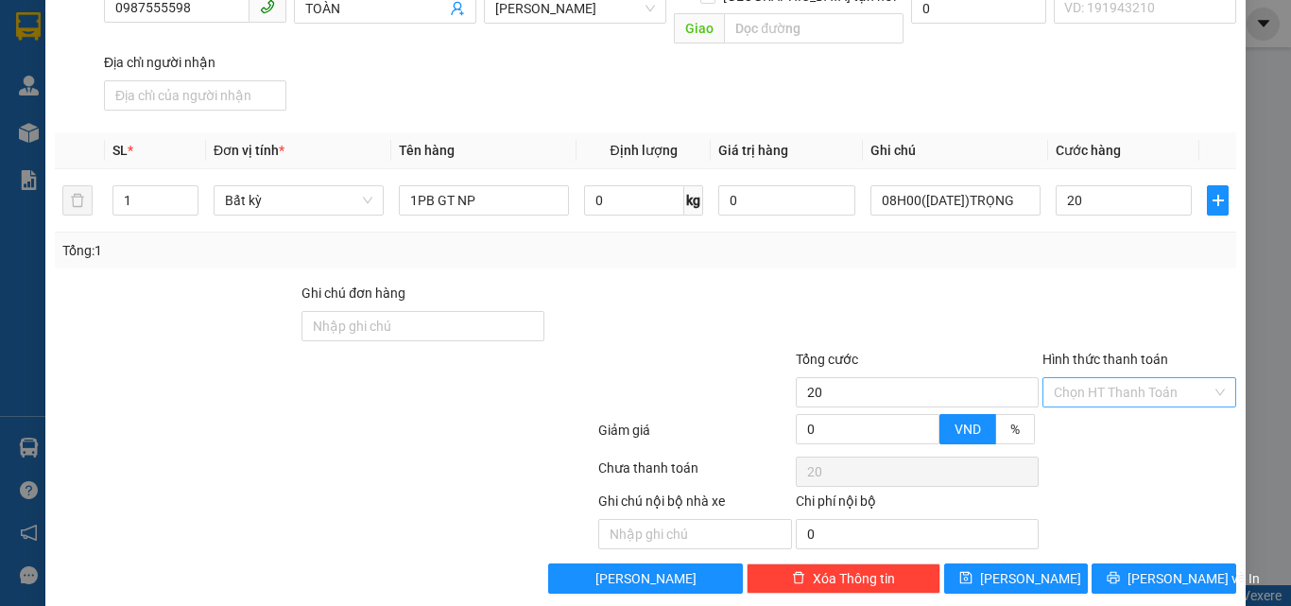
type input "20.000"
click at [1101, 380] on input "Hình thức thanh toán" at bounding box center [1133, 392] width 158 height 28
click at [1089, 402] on div "Tại văn phòng" at bounding box center [1128, 409] width 169 height 21
type input "0"
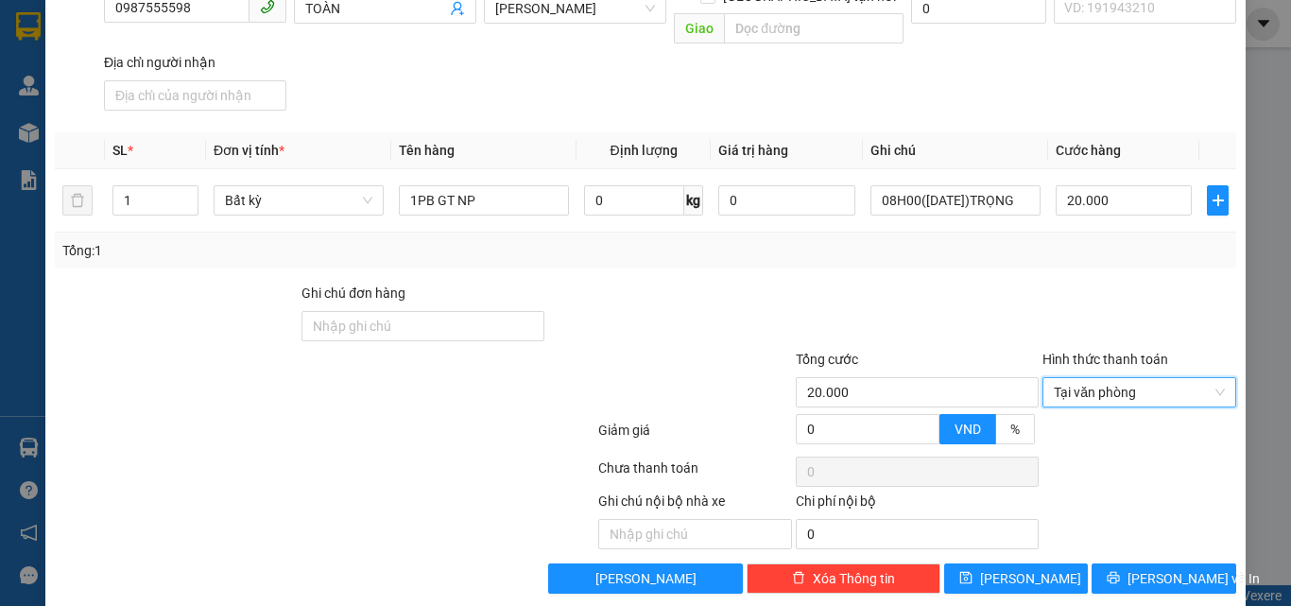
scroll to position [0, 0]
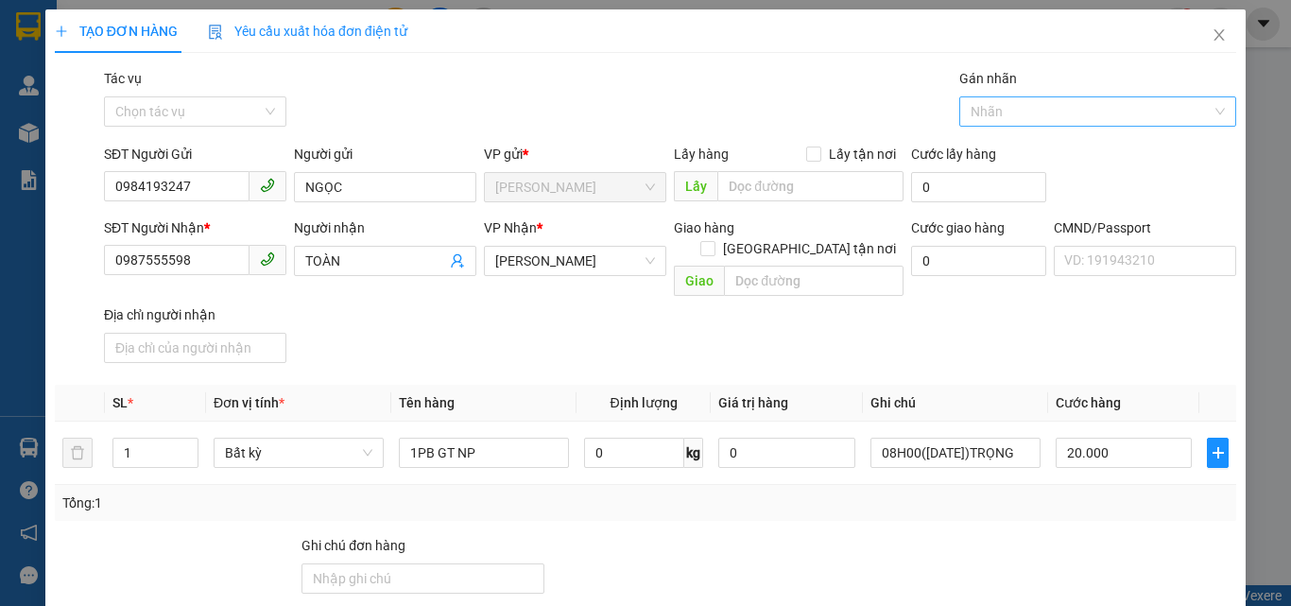
click at [1024, 107] on div at bounding box center [1089, 111] width 250 height 23
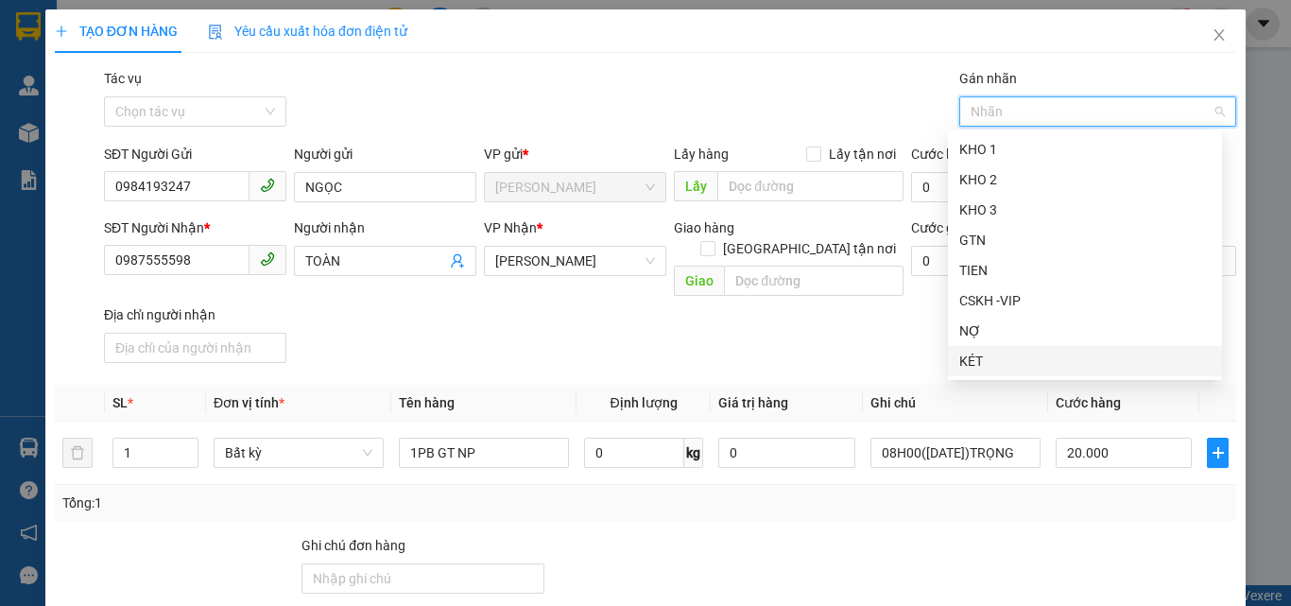
click at [977, 361] on div "KÉT" at bounding box center [1084, 361] width 251 height 21
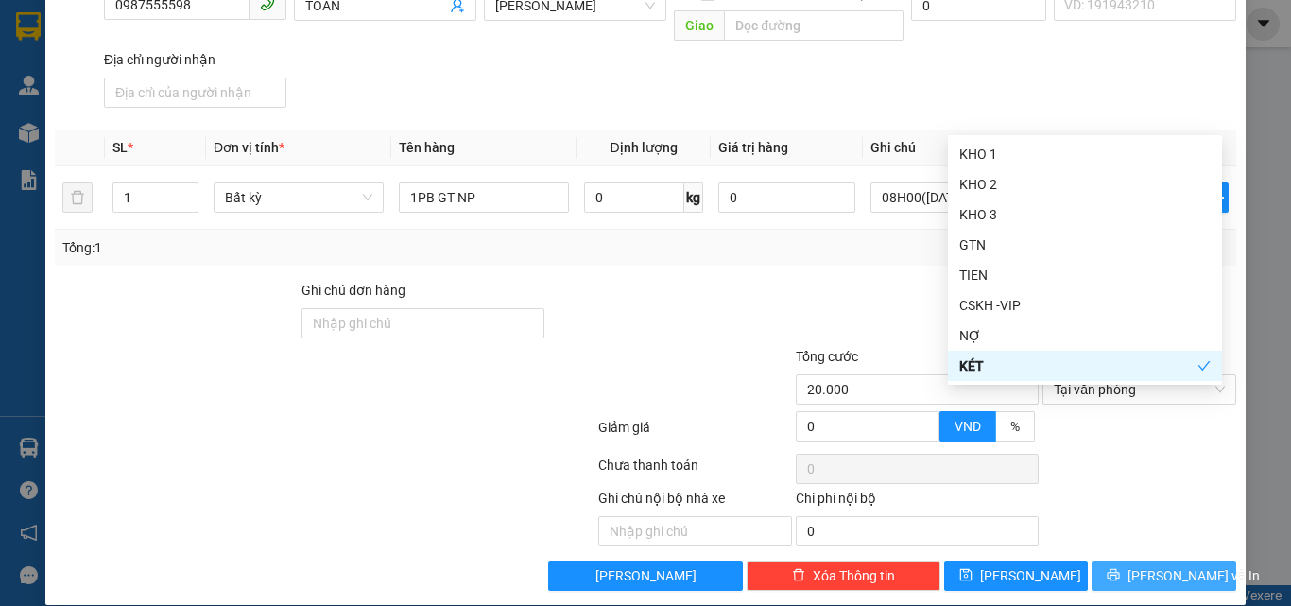
scroll to position [261, 0]
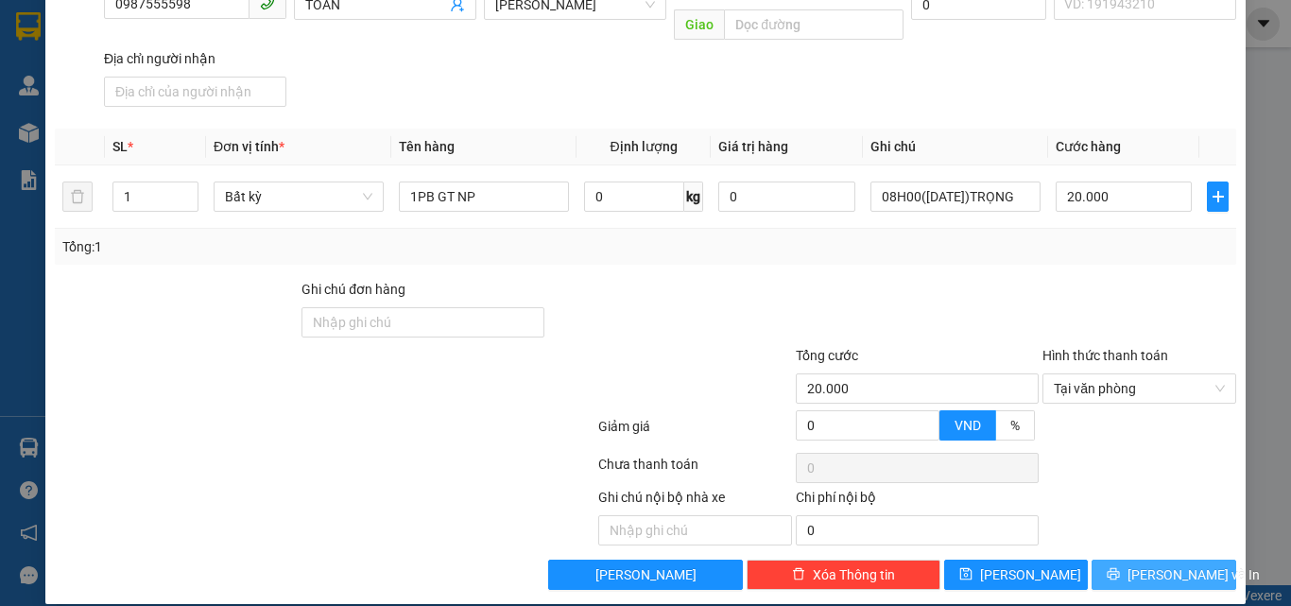
click at [1128, 560] on button "[PERSON_NAME] và In" at bounding box center [1164, 575] width 145 height 30
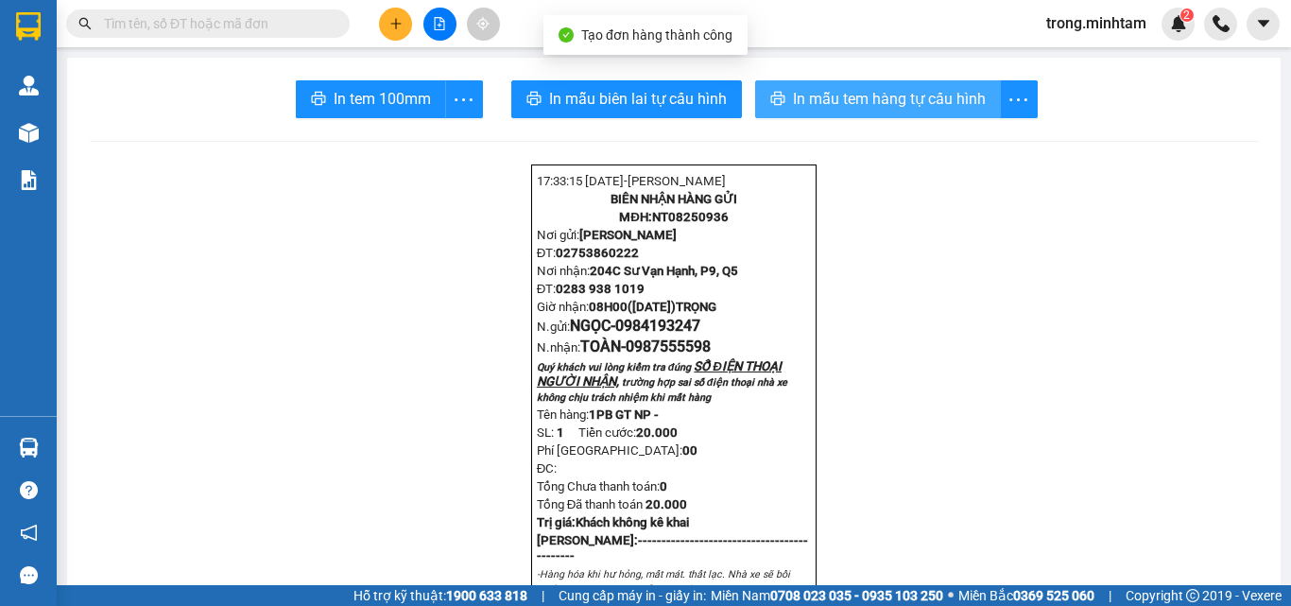
click at [844, 111] on span "In mẫu tem hàng tự cấu hình" at bounding box center [889, 99] width 193 height 24
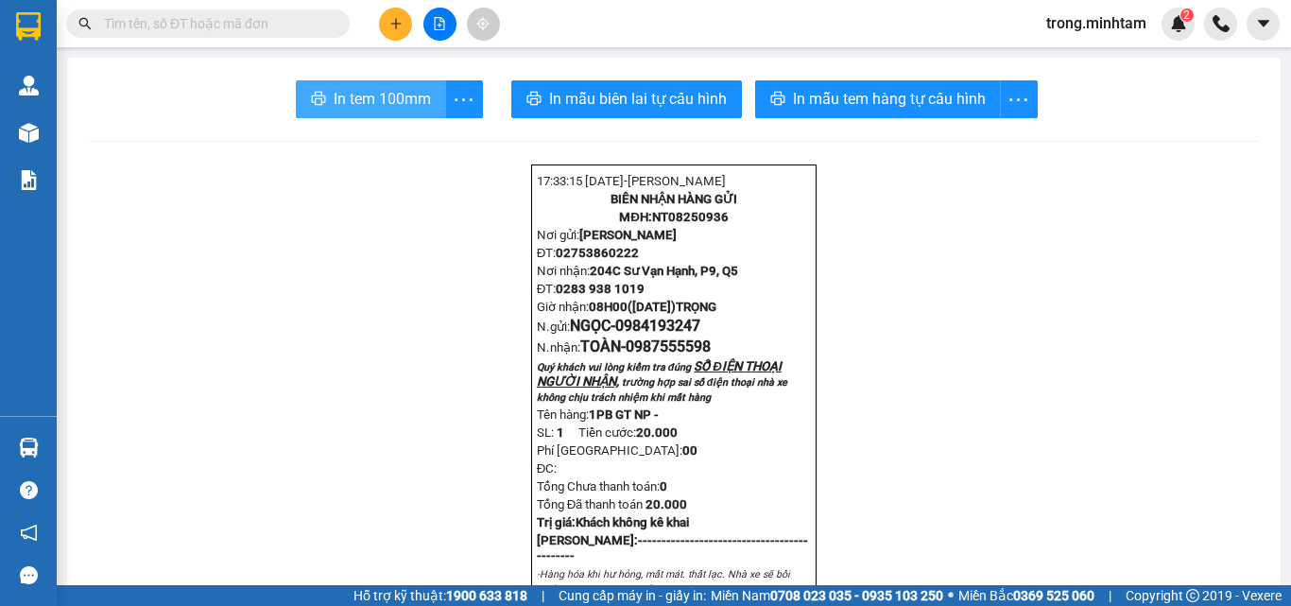
click at [388, 96] on span "In tem 100mm" at bounding box center [382, 99] width 97 height 24
click at [387, 10] on button at bounding box center [395, 24] width 33 height 33
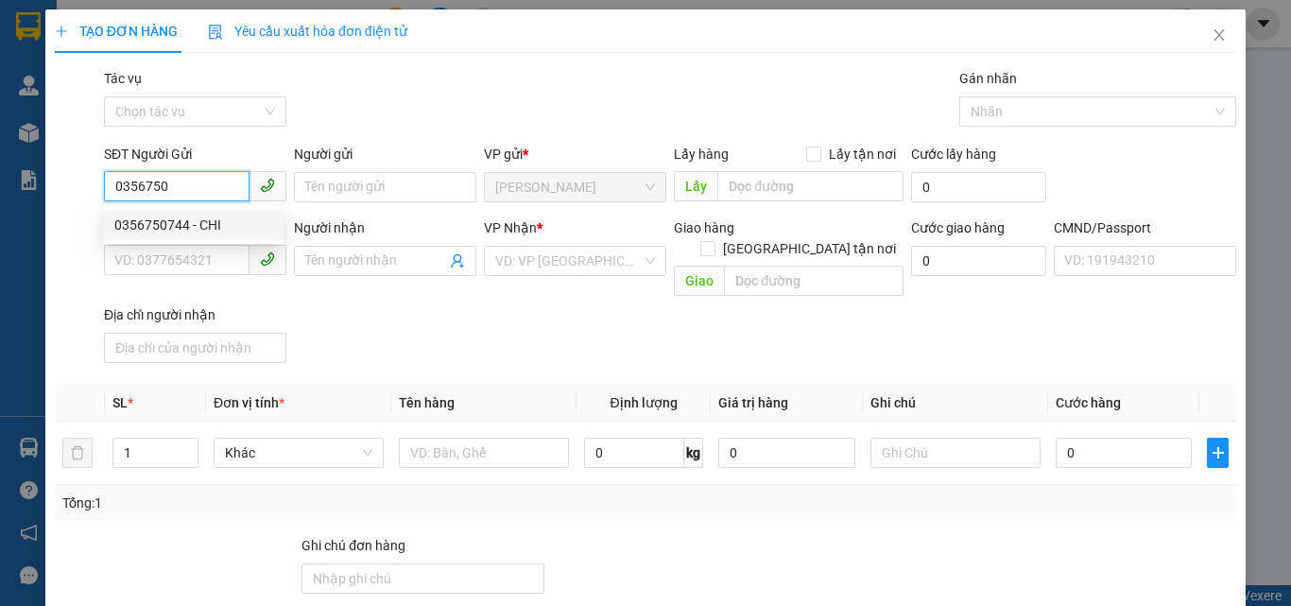
click at [182, 222] on div "0356750744 - CHI" at bounding box center [193, 225] width 158 height 21
type input "0356750744"
type input "CHI"
type input "0985517038"
type input "CẢNH"
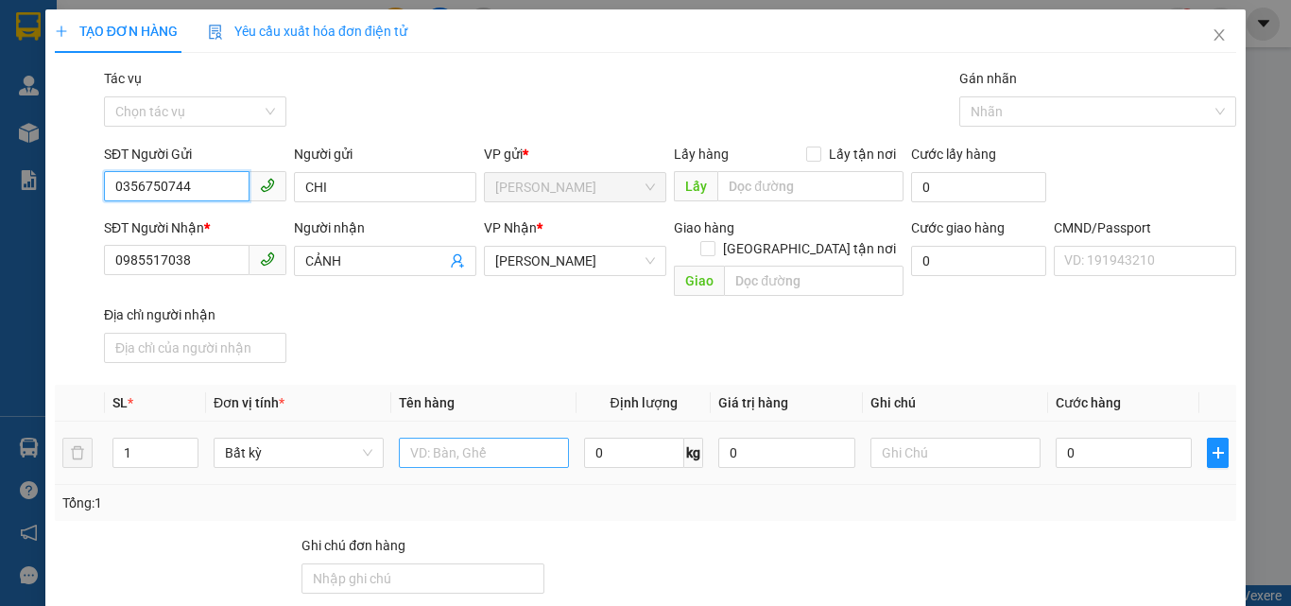
type input "0356750744"
click at [491, 438] on input "text" at bounding box center [484, 453] width 170 height 30
type input "1 X TRỌNG 5KG"
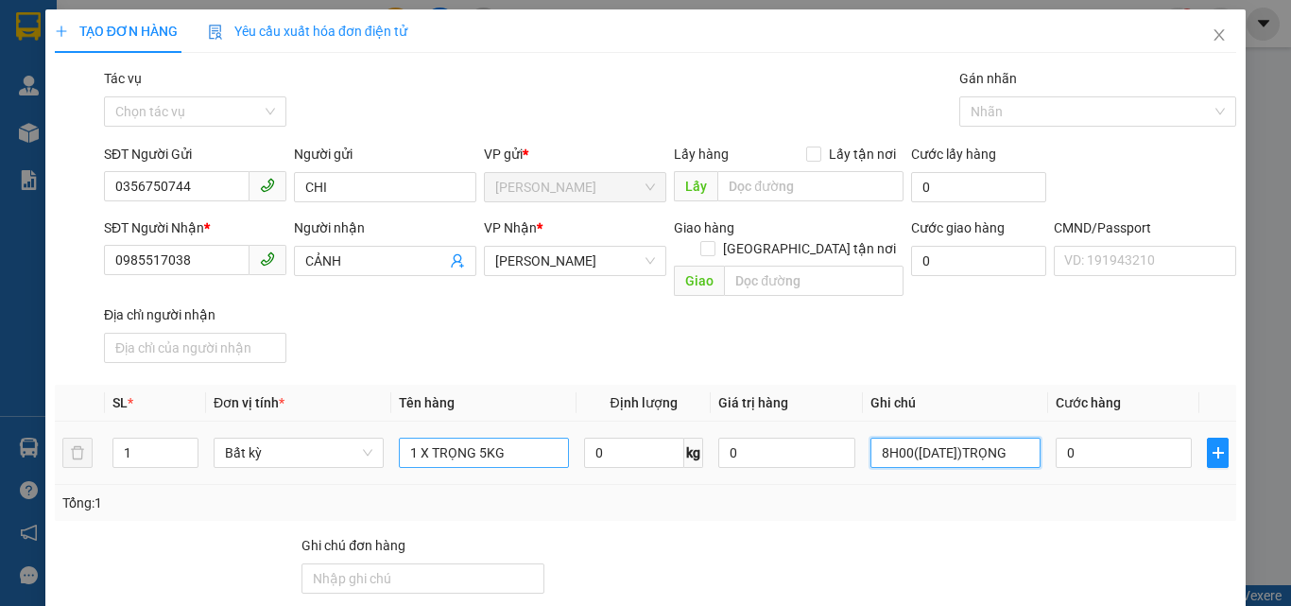
scroll to position [0, 5]
type input "8H00(14/08/2025)TRỌNG"
type input "2"
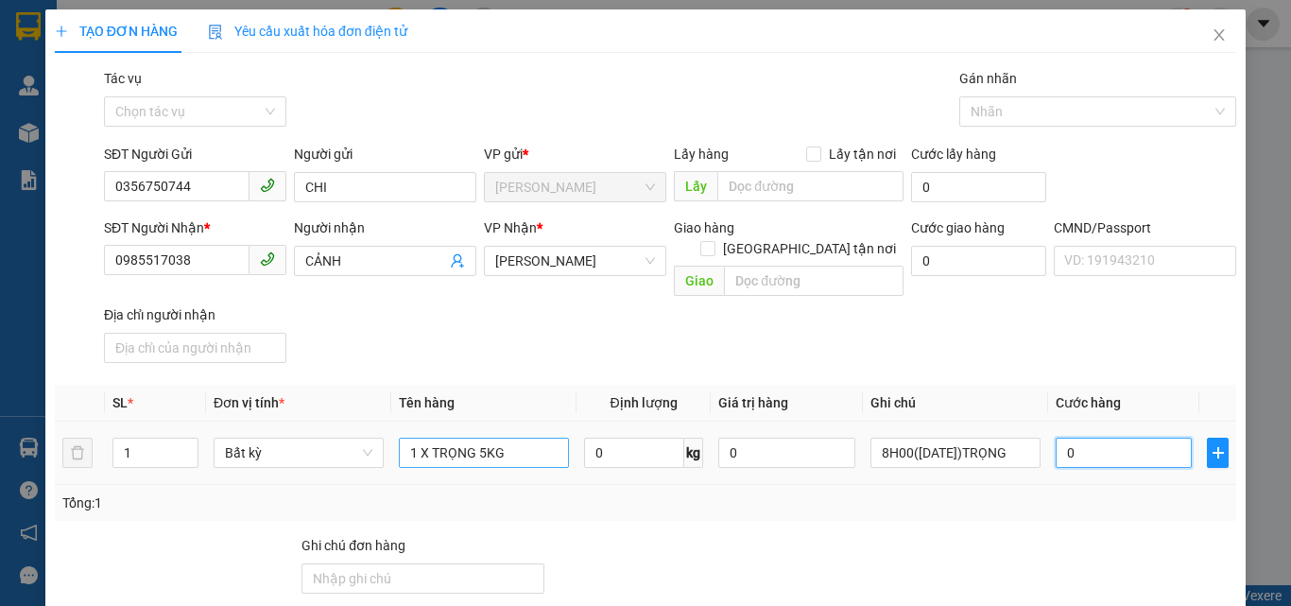
type input "2"
type input "20"
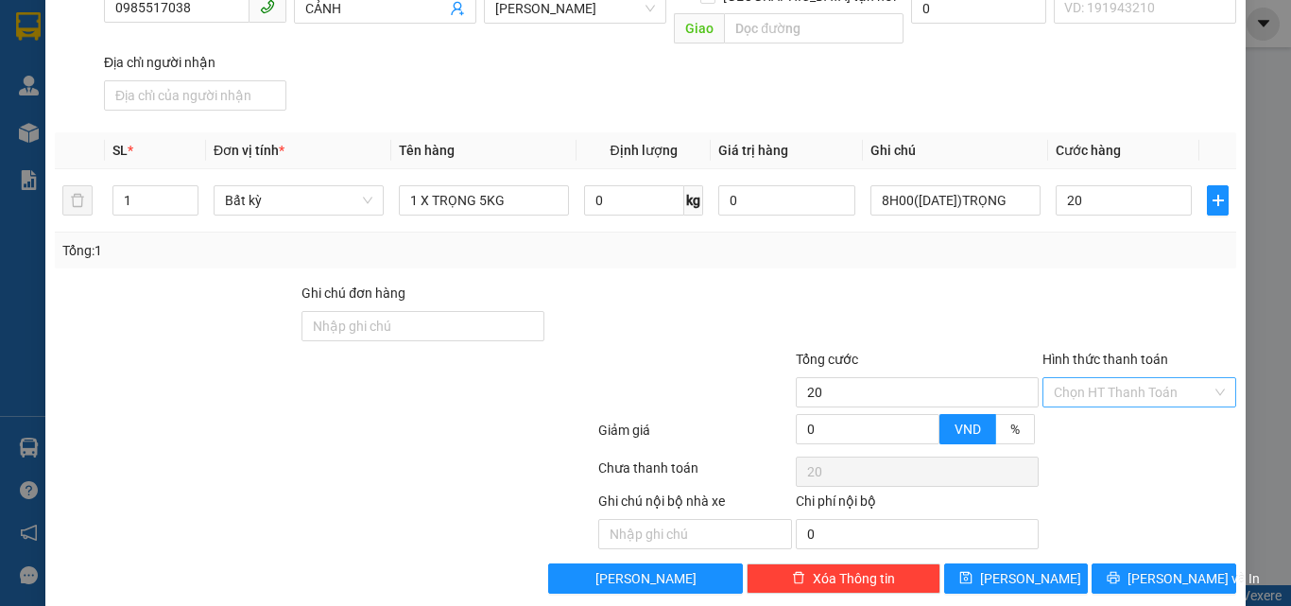
type input "20.000"
click at [1132, 378] on input "Hình thức thanh toán" at bounding box center [1133, 392] width 158 height 28
click at [1111, 401] on div "Tại văn phòng" at bounding box center [1128, 409] width 169 height 21
type input "0"
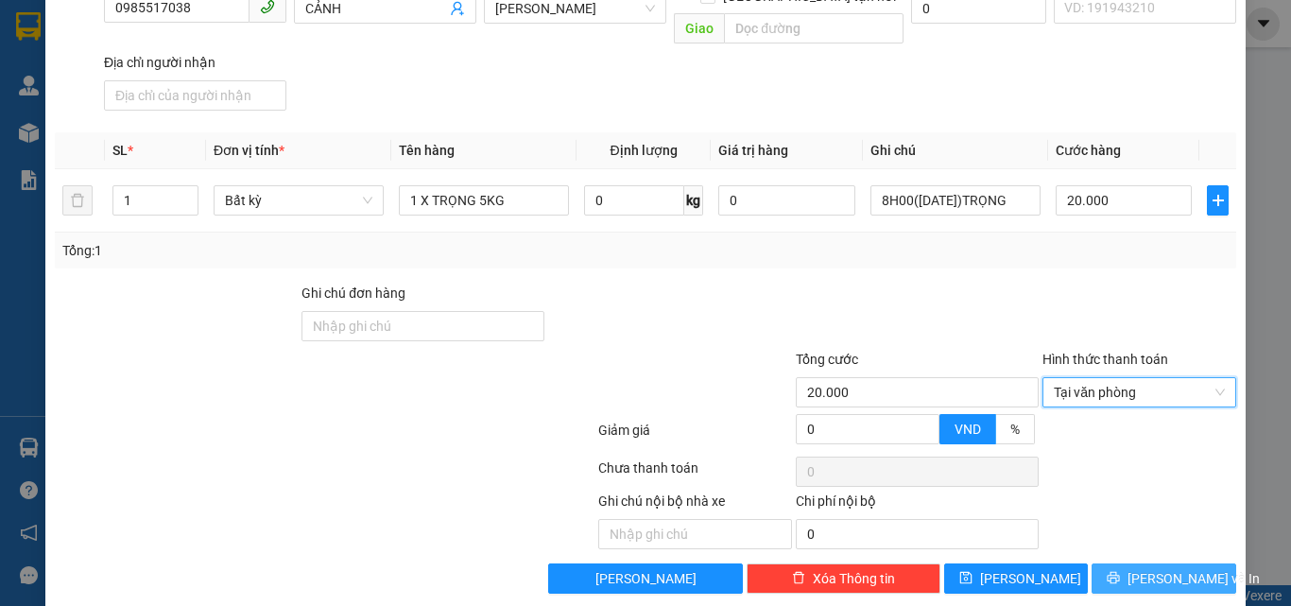
click at [1109, 565] on button "[PERSON_NAME] và In" at bounding box center [1164, 578] width 145 height 30
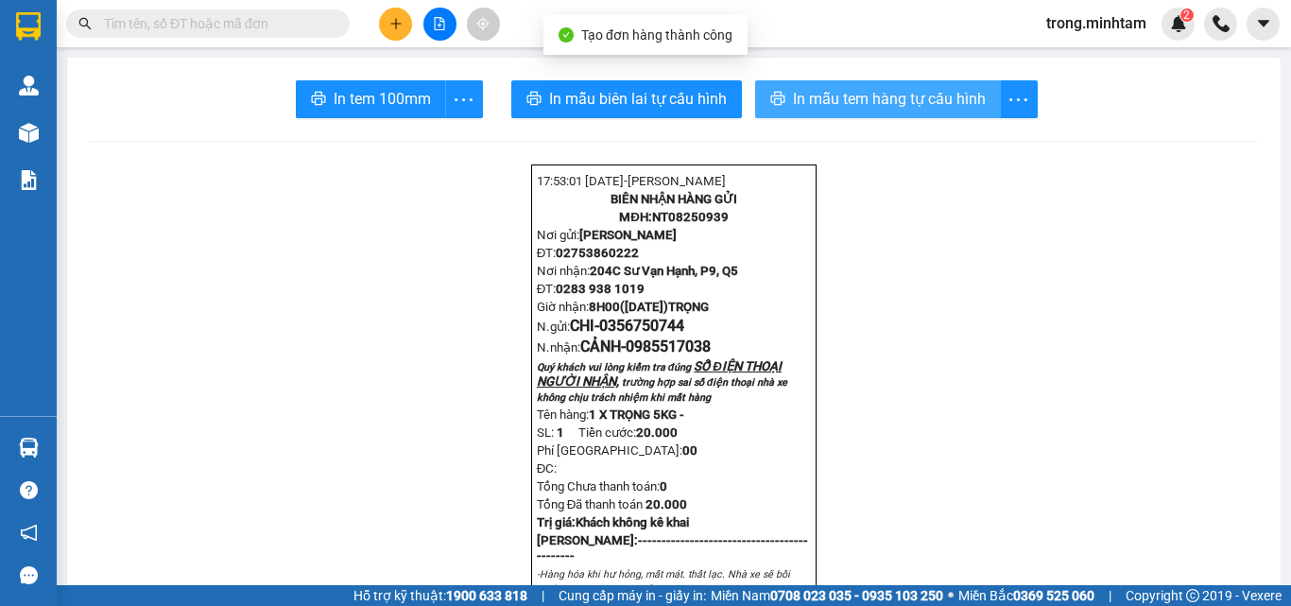
click at [780, 92] on button "In mẫu tem hàng tự cấu hình" at bounding box center [878, 99] width 246 height 38
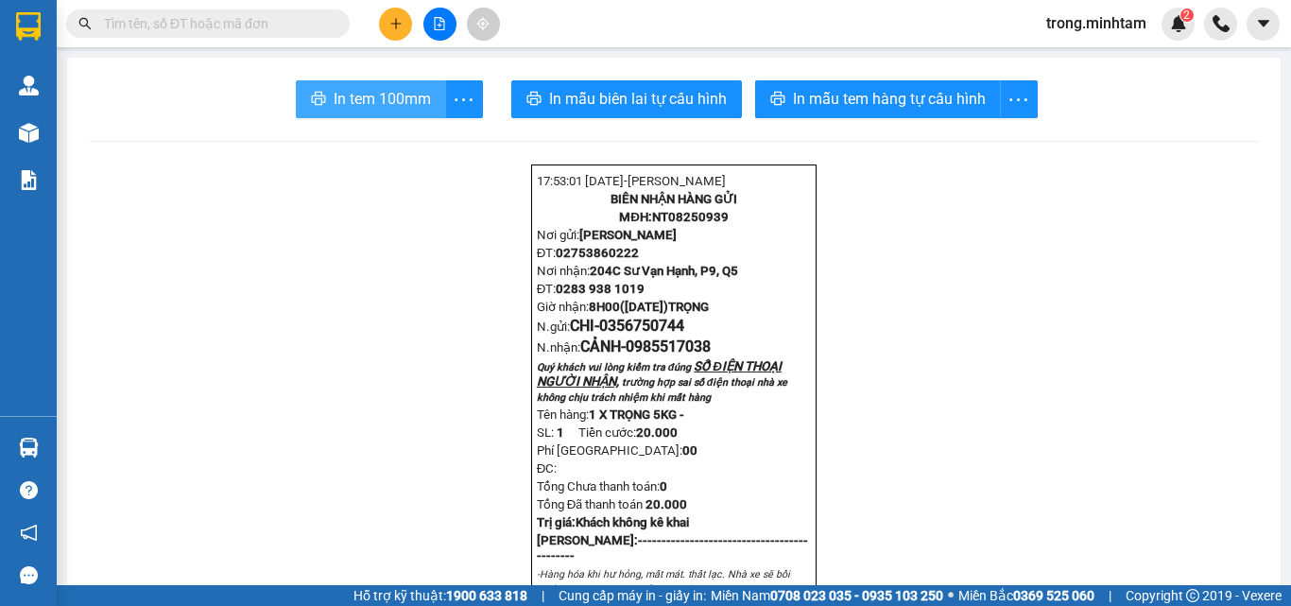
click at [387, 110] on span "In tem 100mm" at bounding box center [382, 99] width 97 height 24
click at [1149, 17] on span "trong.minhtam" at bounding box center [1096, 23] width 130 height 24
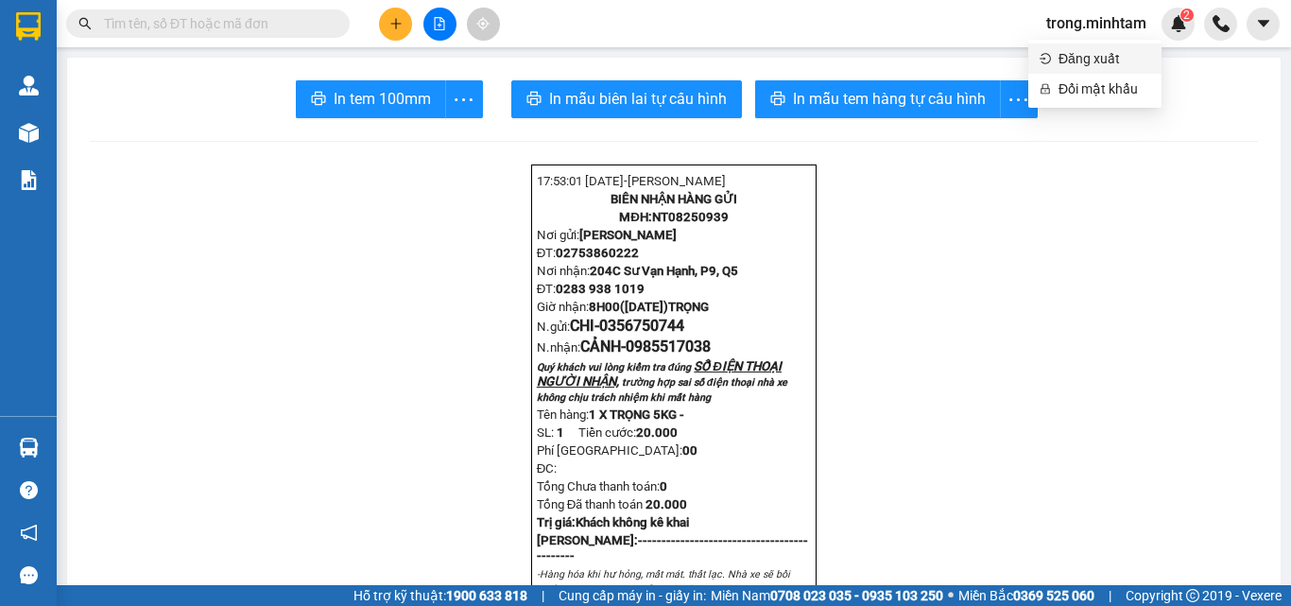
click at [1101, 44] on li "Đăng xuất" at bounding box center [1094, 58] width 133 height 30
